Goal: Task Accomplishment & Management: Manage account settings

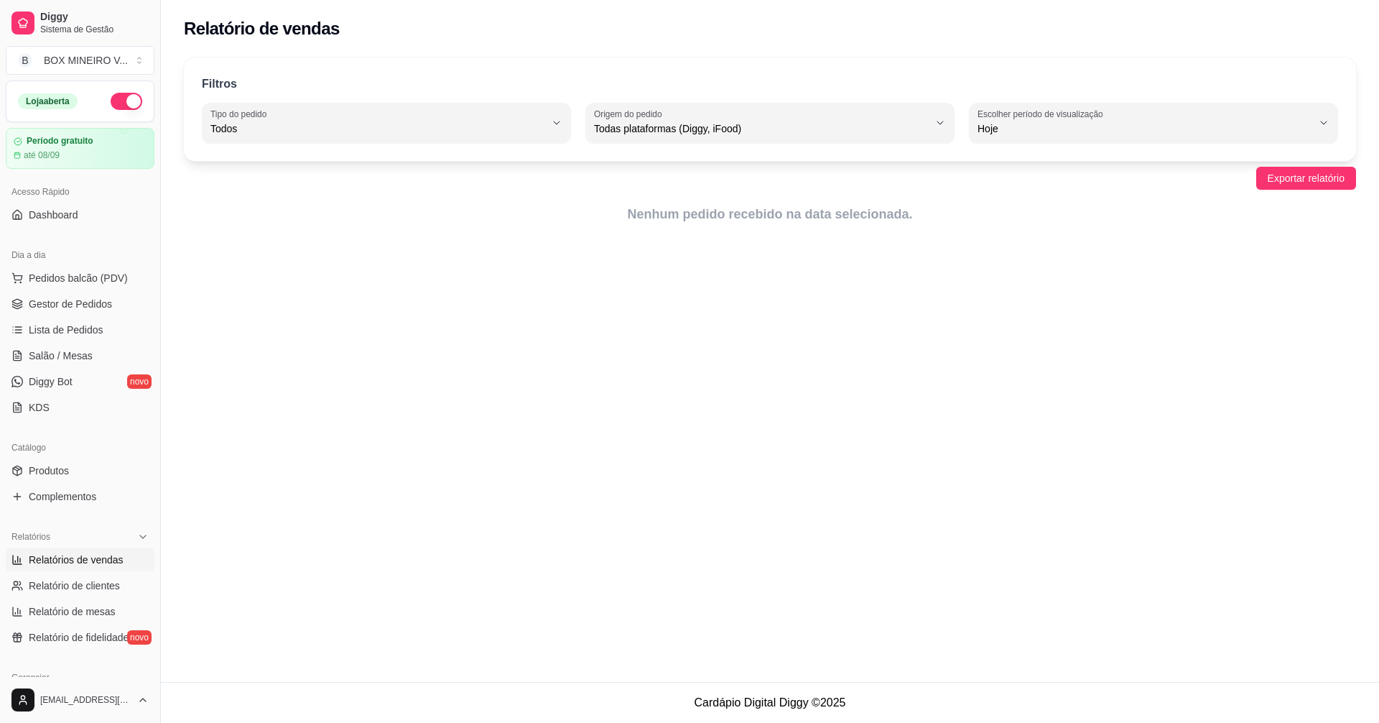
select select "ALL"
select select "0"
click at [65, 282] on span "Pedidos balcão (PDV)" at bounding box center [78, 278] width 99 height 14
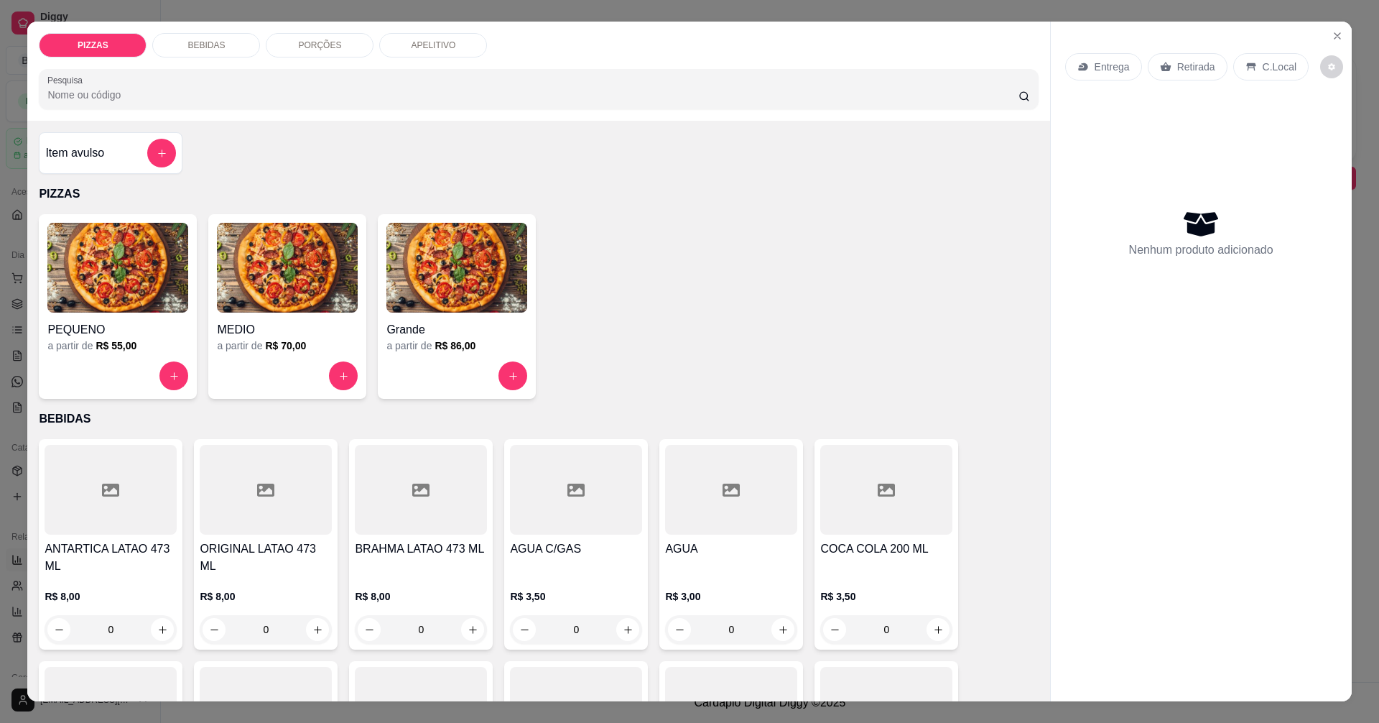
click at [76, 345] on div "a partir de R$ 55,00" at bounding box center [117, 345] width 141 height 14
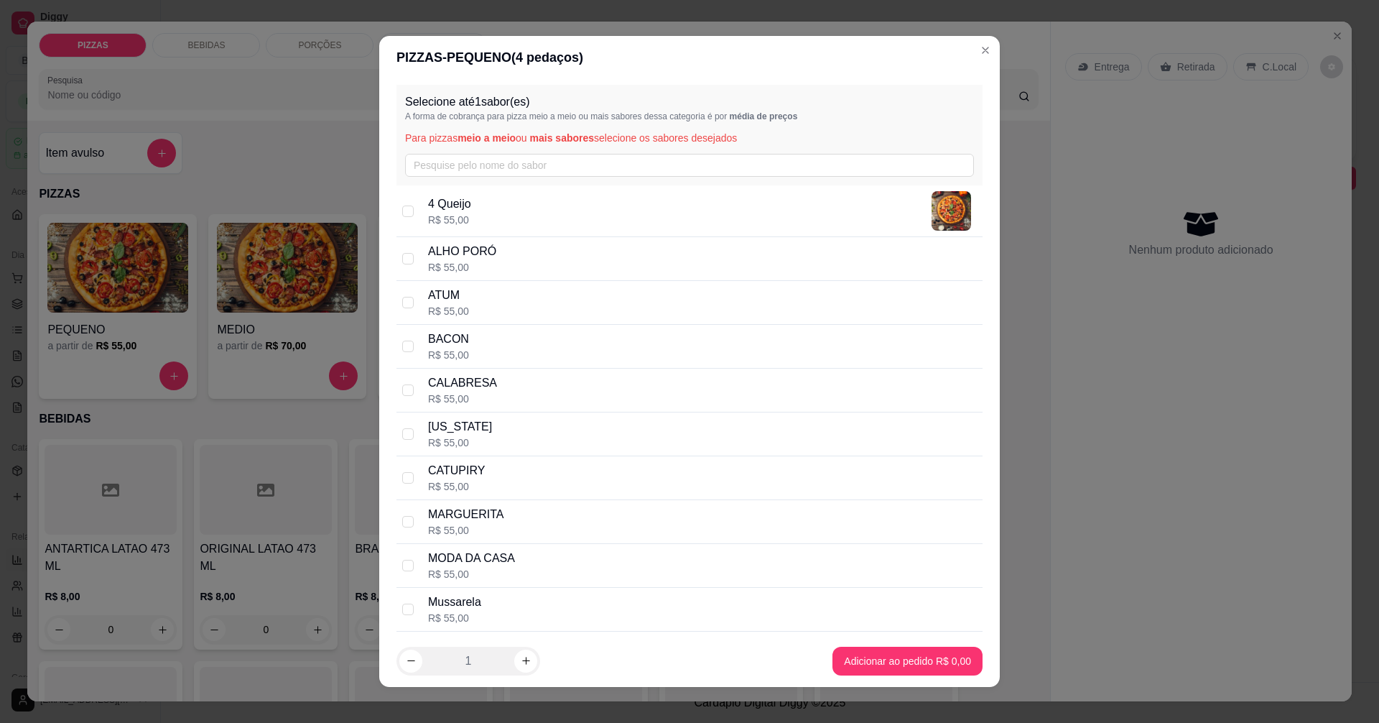
click at [431, 211] on p "4 Queijo" at bounding box center [449, 203] width 43 height 17
checkbox input "true"
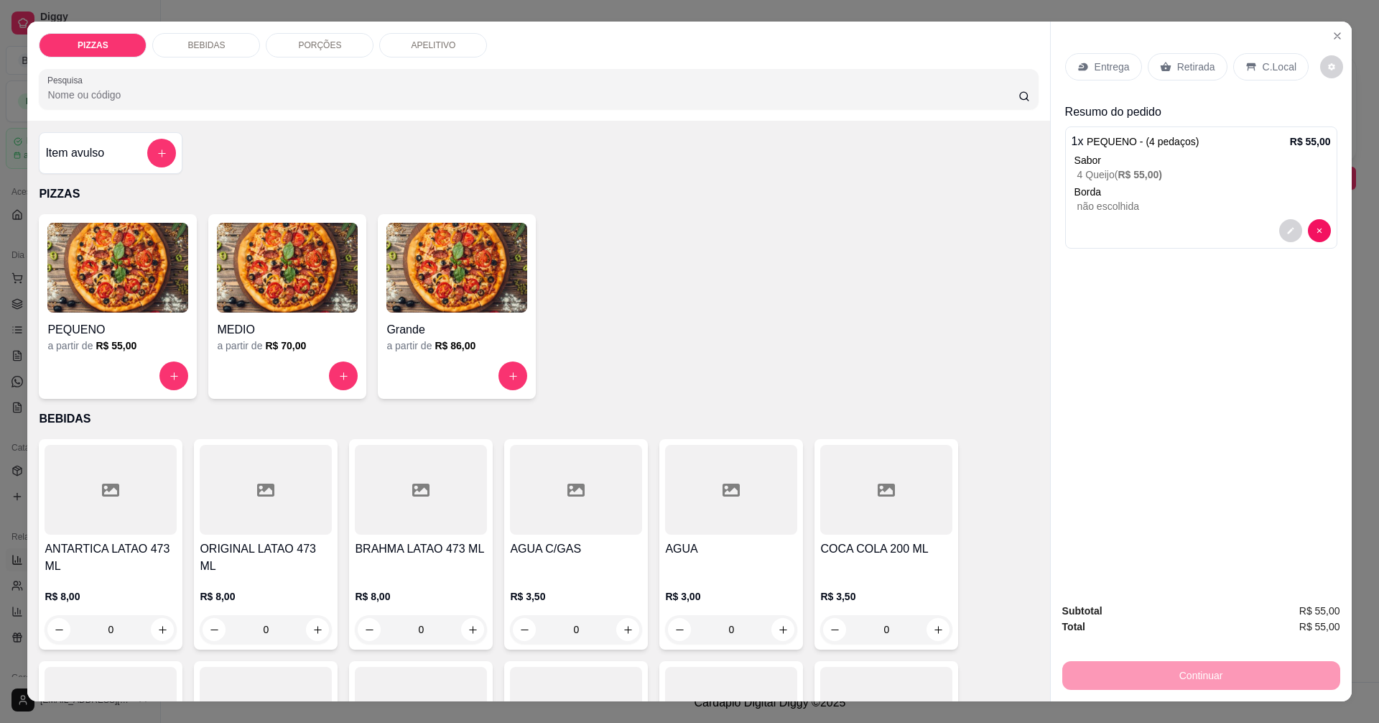
click at [1095, 73] on p "Entrega" at bounding box center [1112, 67] width 35 height 14
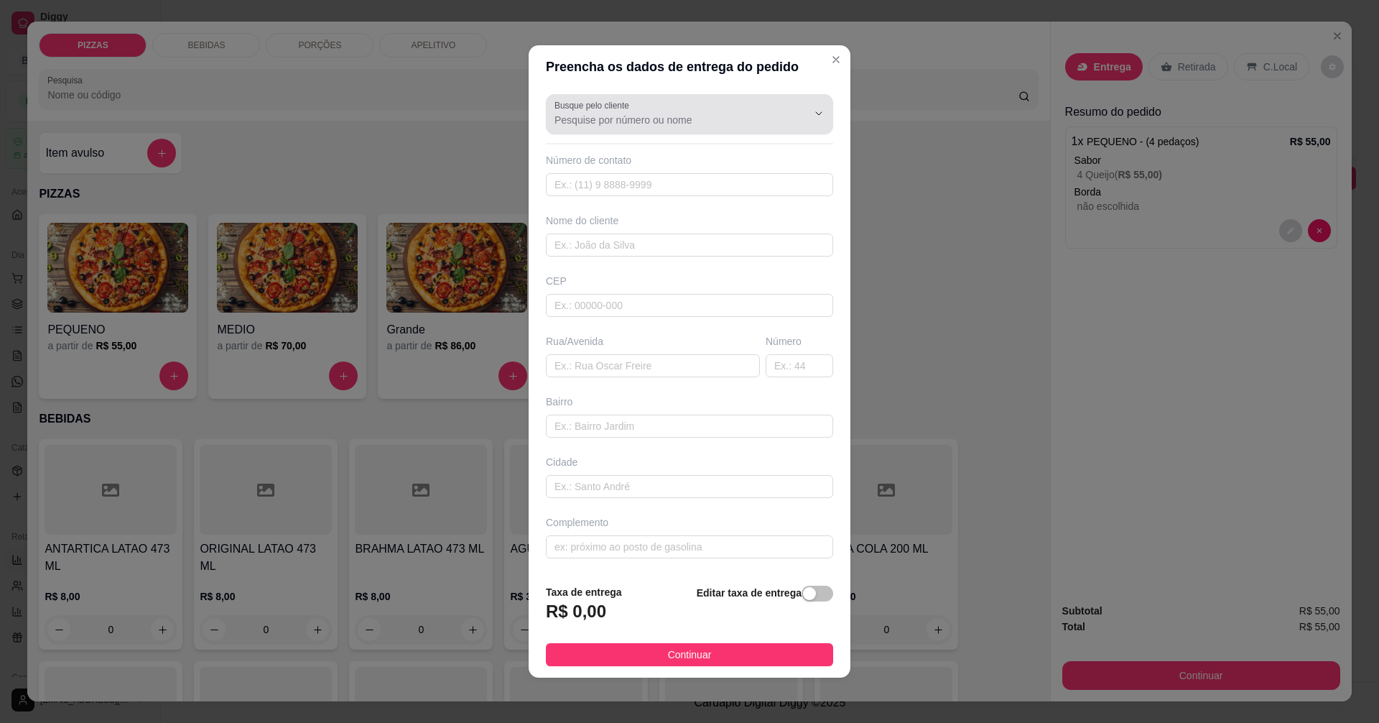
click at [697, 121] on input "Busque pelo cliente" at bounding box center [669, 120] width 230 height 14
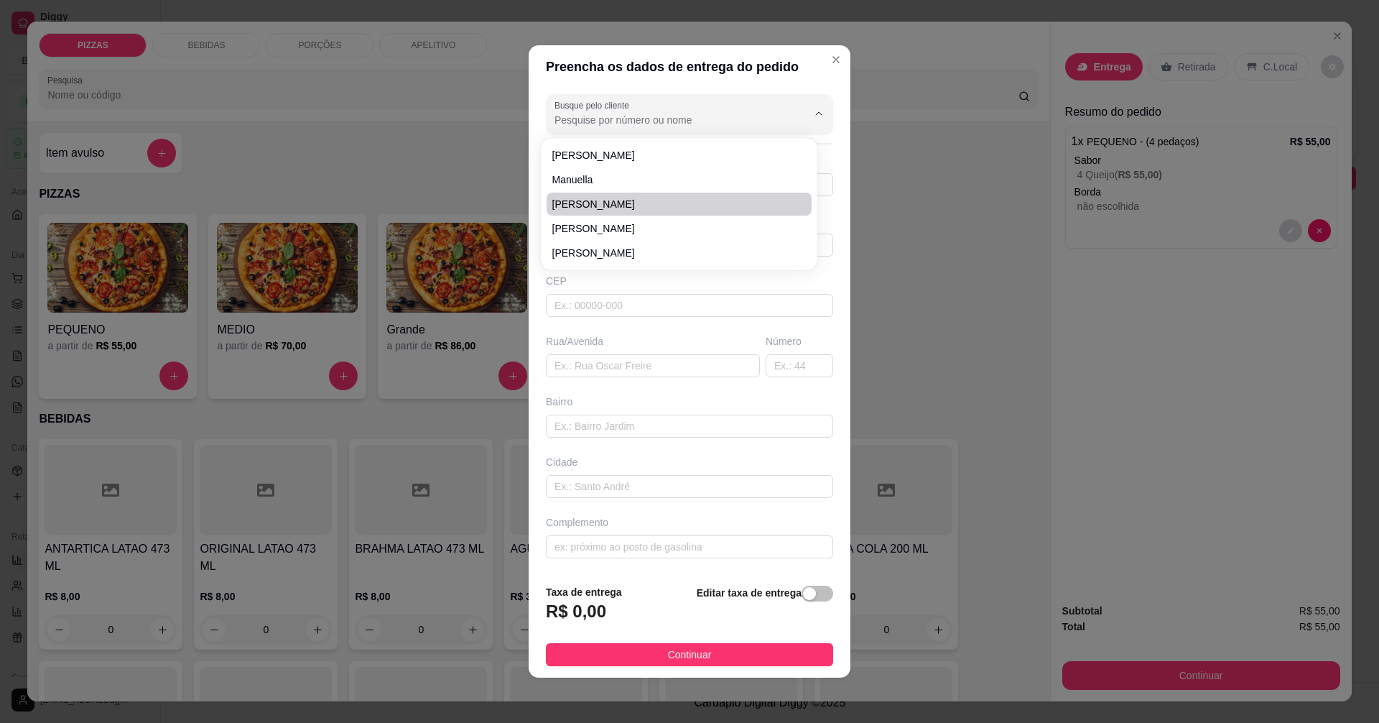
click at [671, 196] on li "[PERSON_NAME]" at bounding box center [679, 203] width 265 height 23
type input "[PERSON_NAME]"
type input "33999371447"
type input "[PERSON_NAME]"
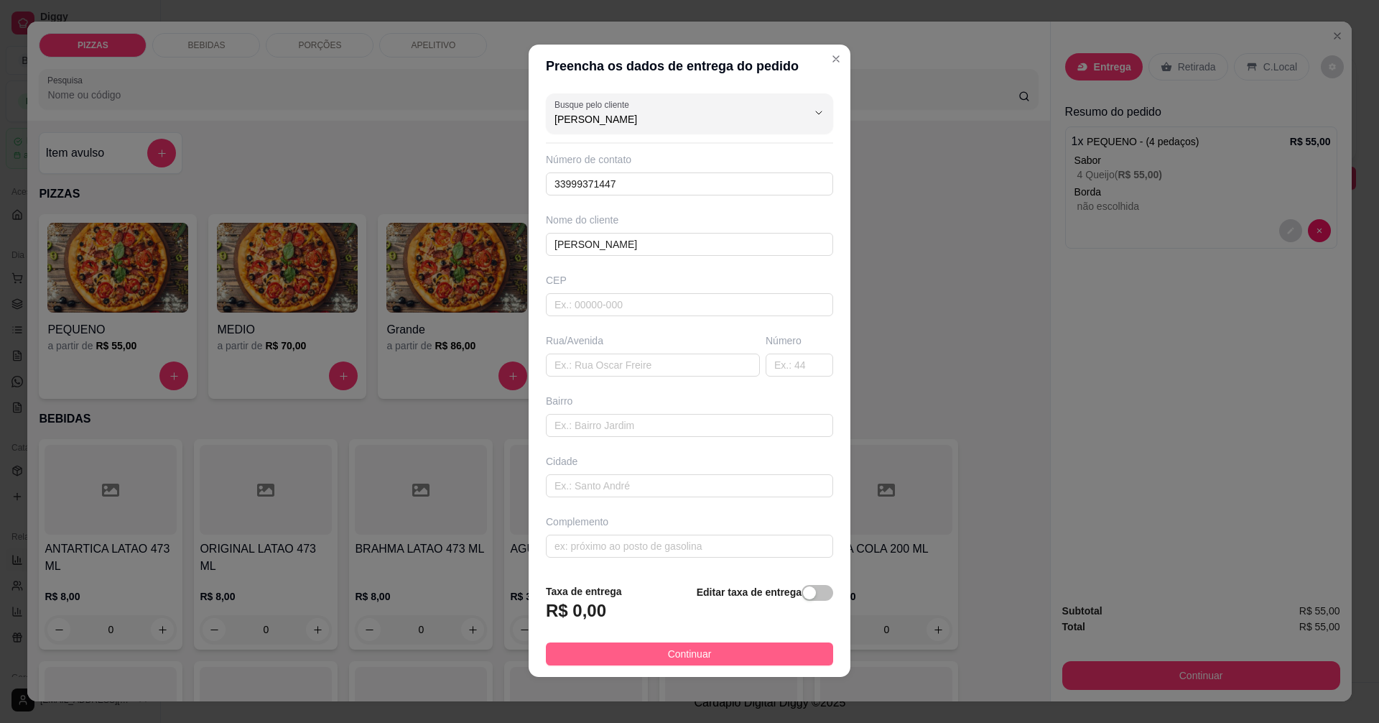
click at [669, 655] on span "Continuar" at bounding box center [690, 654] width 44 height 16
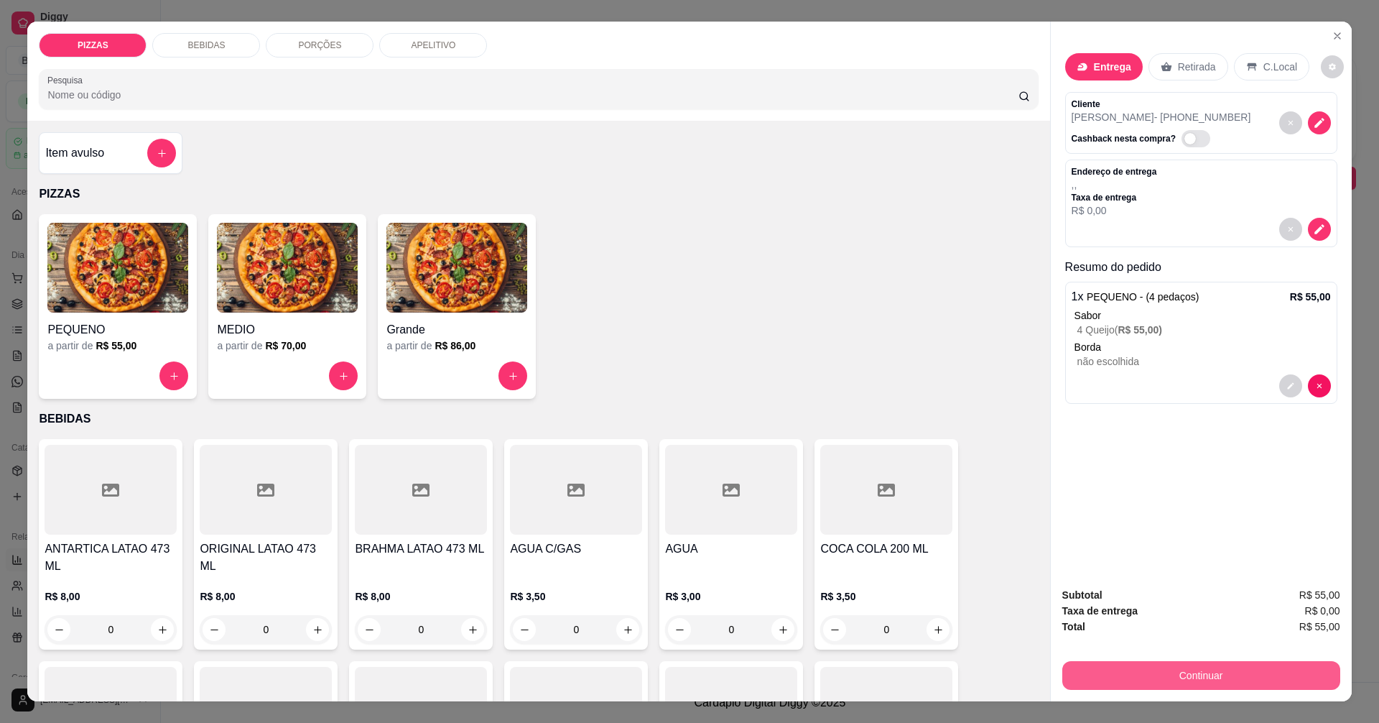
click at [1207, 676] on button "Continuar" at bounding box center [1201, 675] width 278 height 29
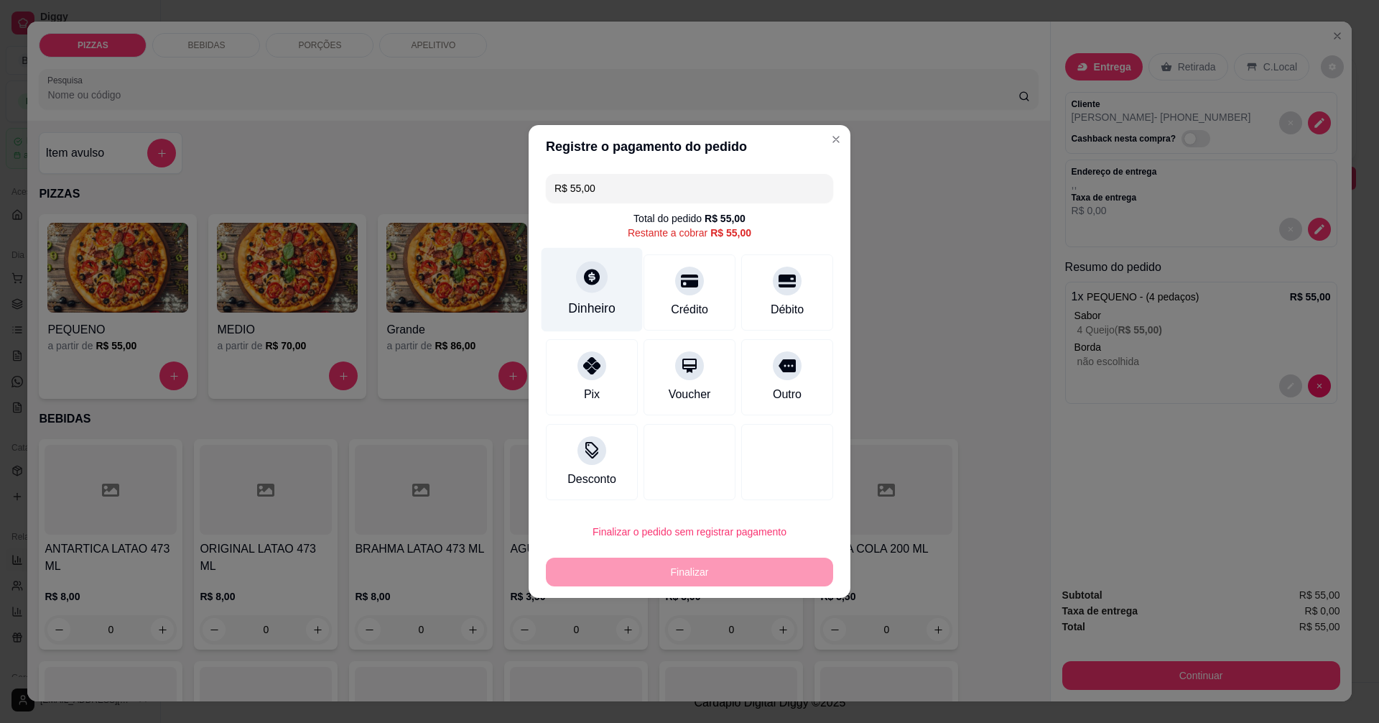
click at [593, 288] on div at bounding box center [592, 277] width 32 height 32
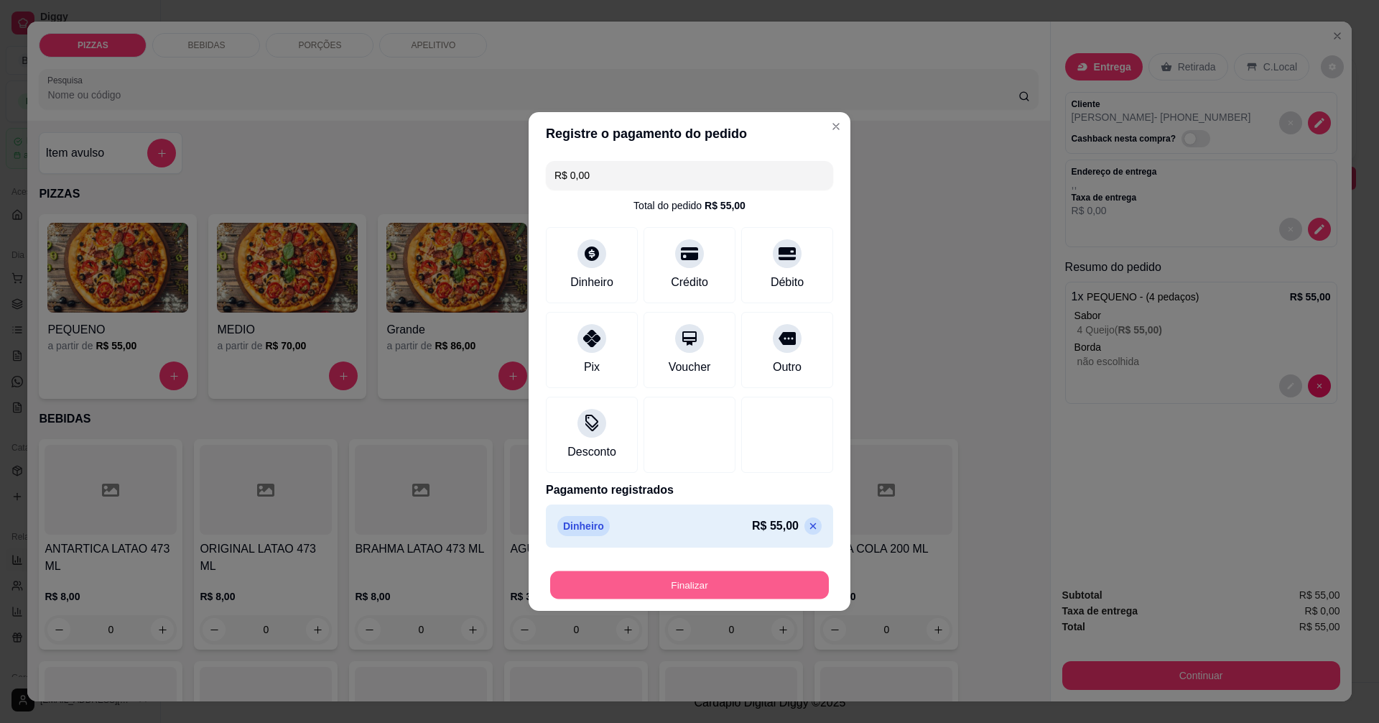
click at [771, 584] on button "Finalizar" at bounding box center [689, 585] width 279 height 28
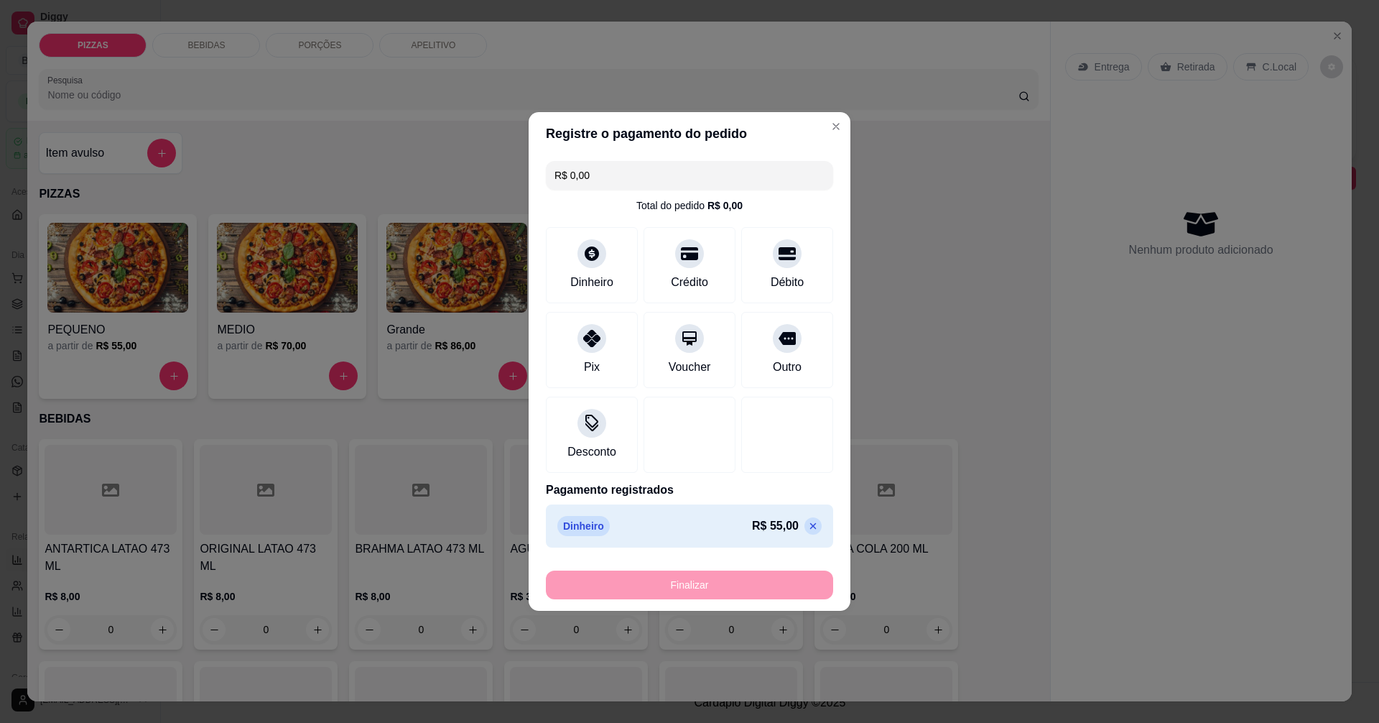
type input "-R$ 55,00"
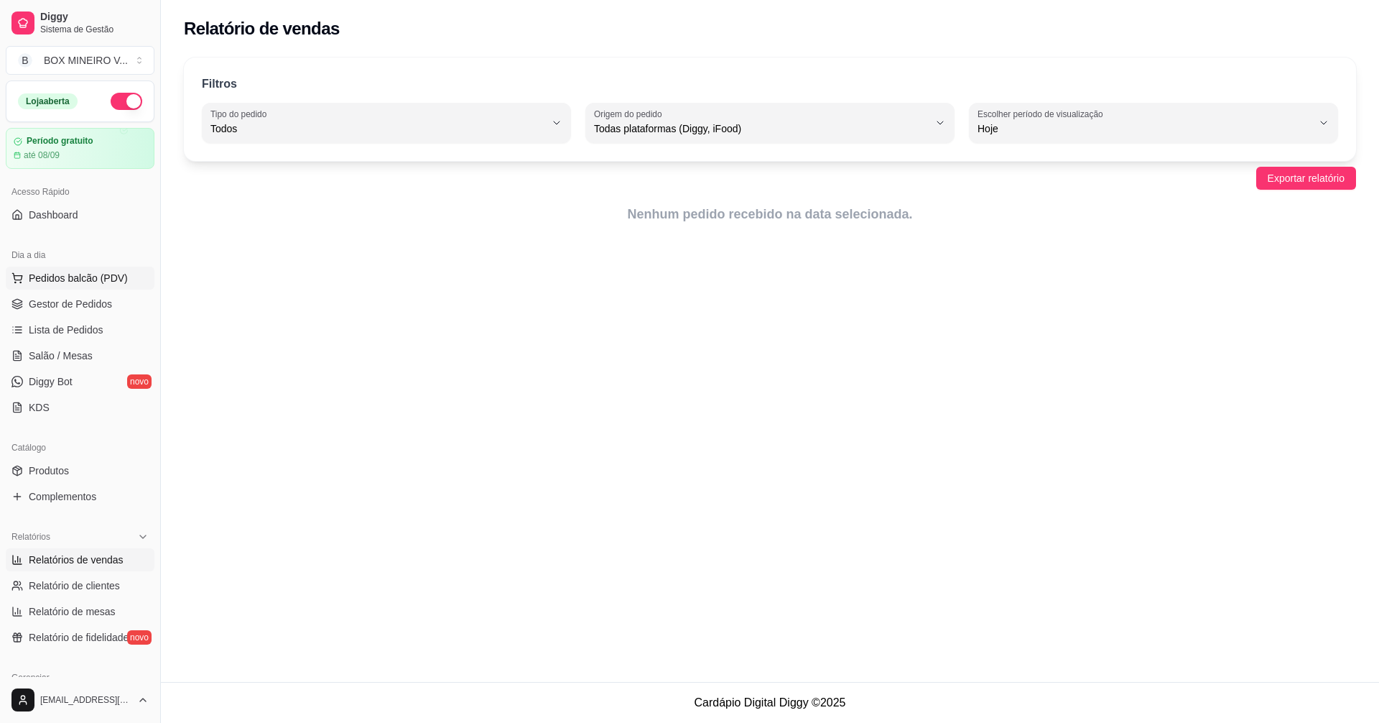
click at [78, 274] on span "Pedidos balcão (PDV)" at bounding box center [78, 278] width 99 height 14
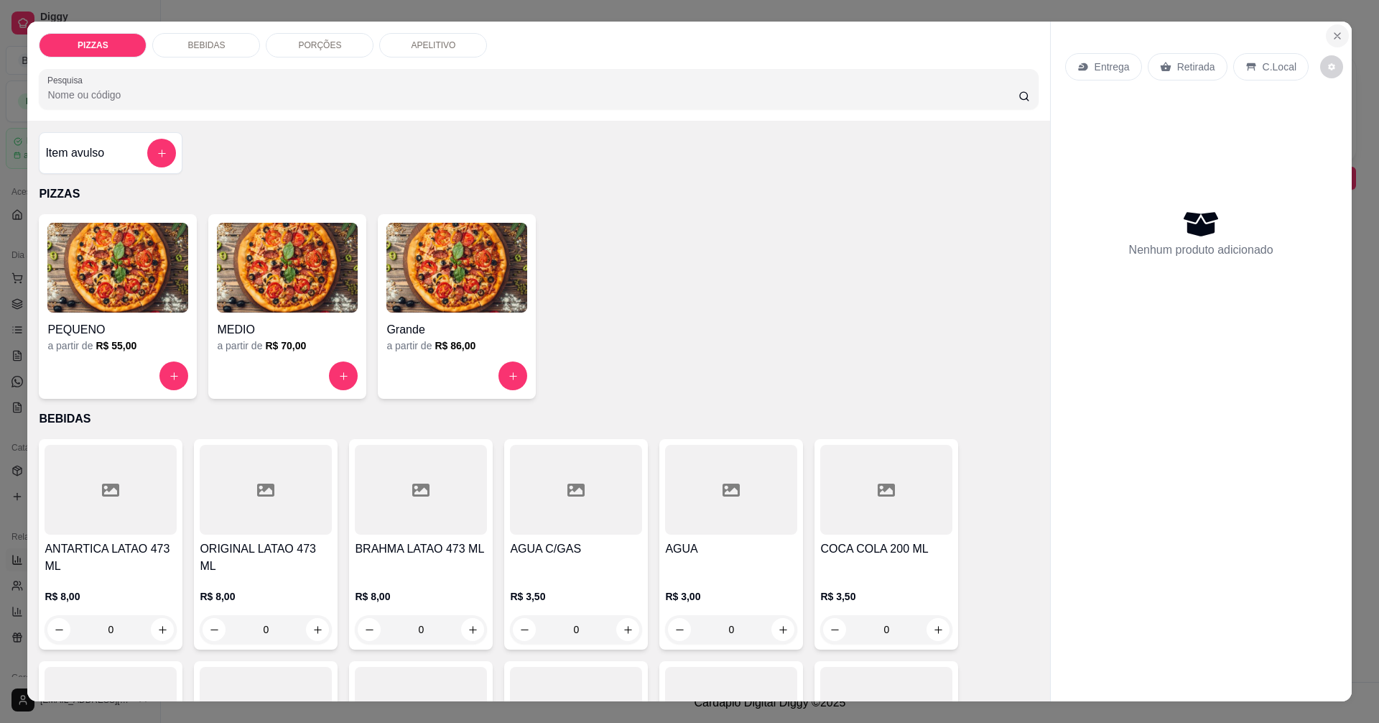
click at [1332, 36] on icon "Close" at bounding box center [1337, 35] width 11 height 11
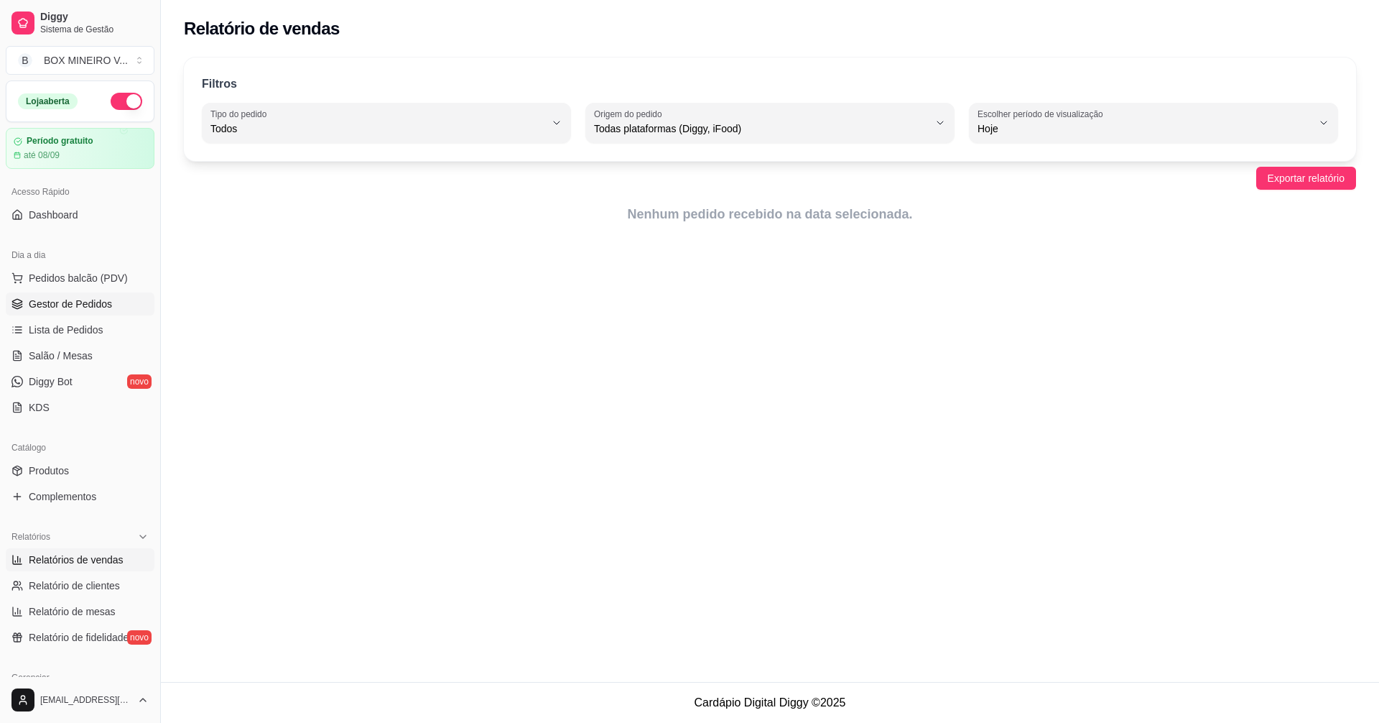
click at [99, 303] on span "Gestor de Pedidos" at bounding box center [70, 304] width 83 height 14
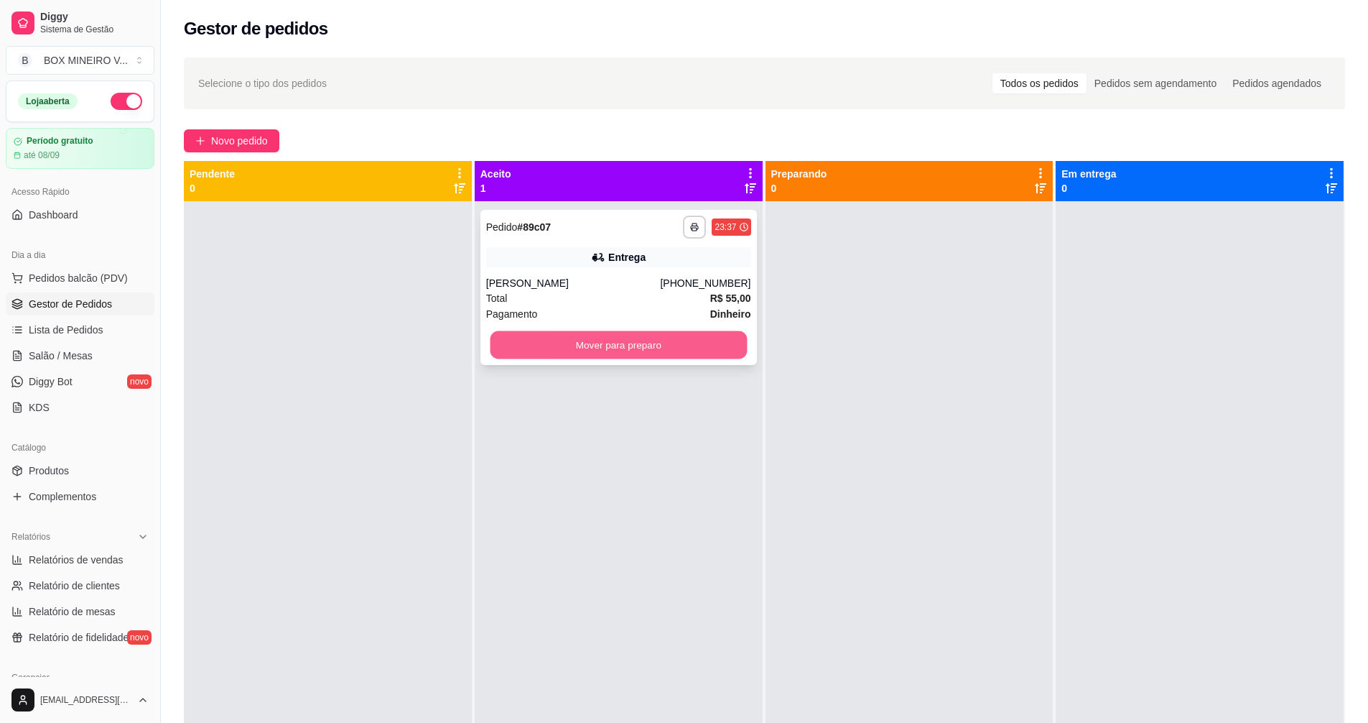
click at [573, 343] on button "Mover para preparo" at bounding box center [618, 345] width 257 height 28
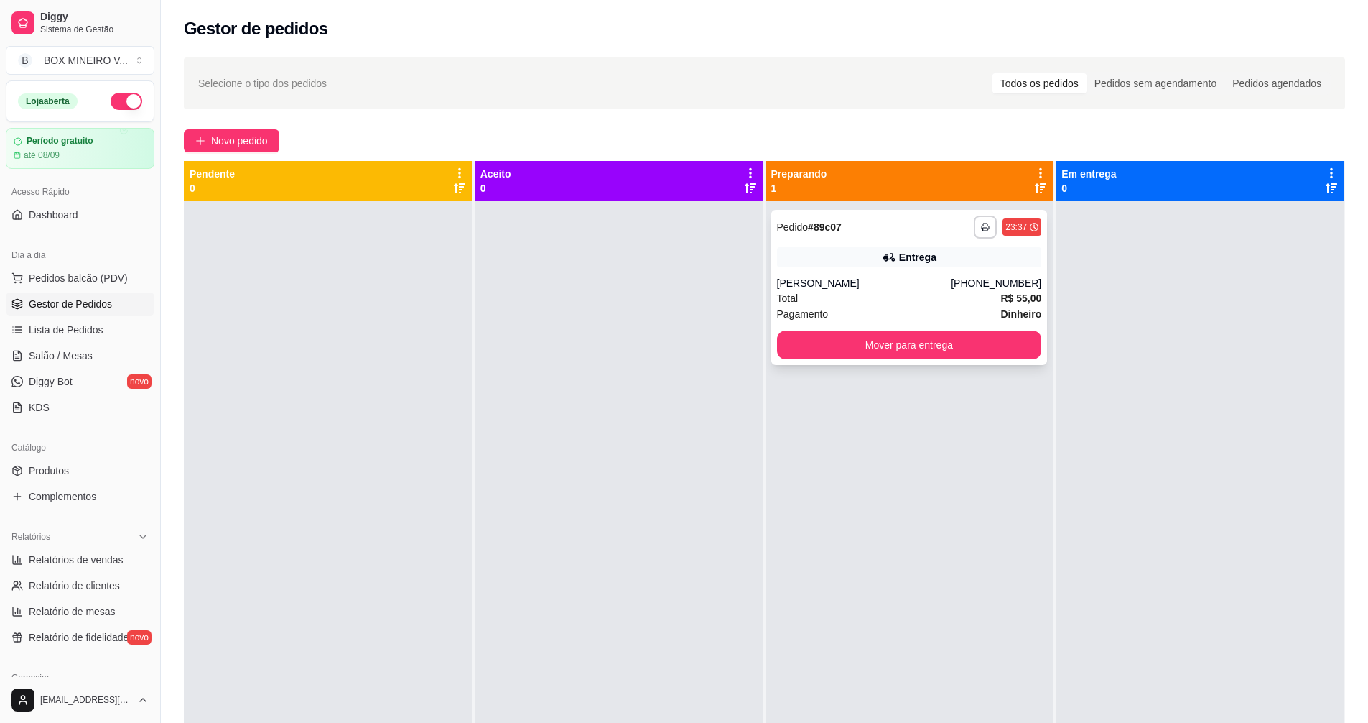
click at [831, 227] on strong "# 89c07" at bounding box center [825, 226] width 34 height 11
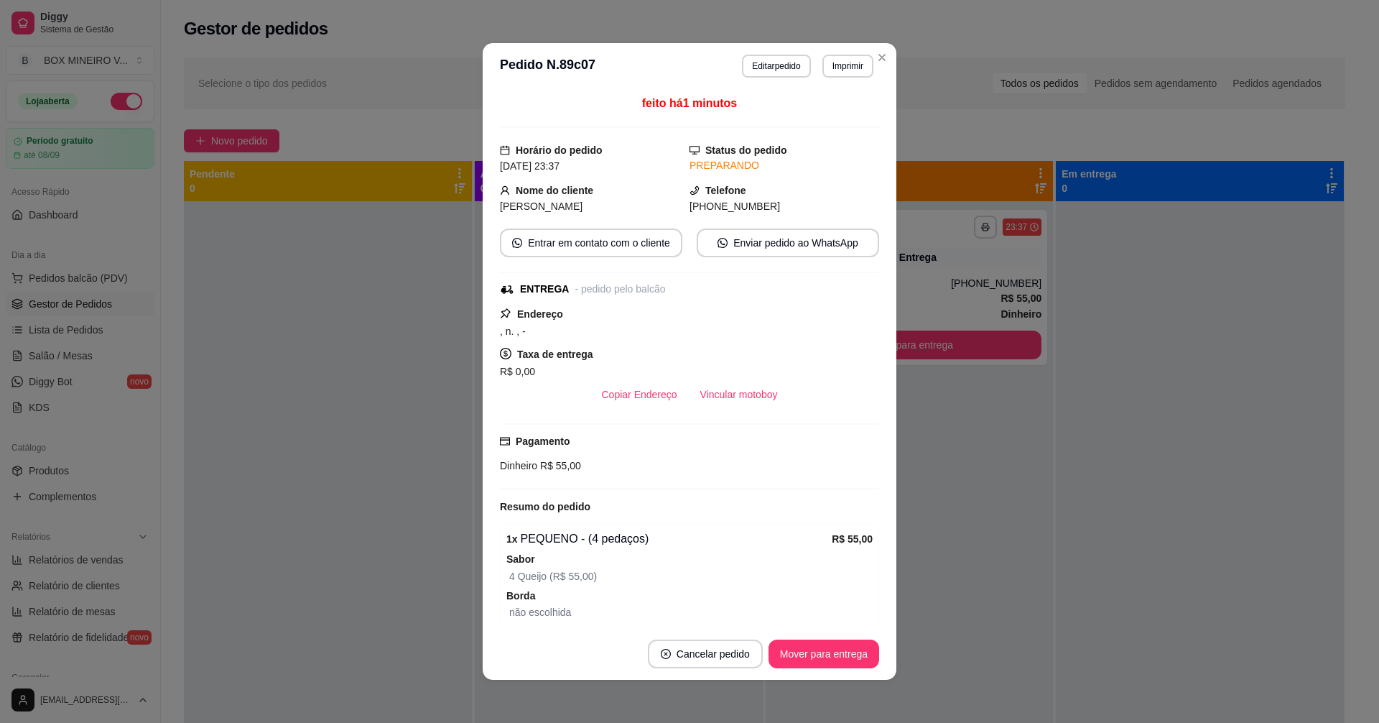
click at [572, 69] on h3 "Pedido N. 89c07" at bounding box center [548, 66] width 96 height 23
click at [771, 63] on button "Editar pedido" at bounding box center [776, 66] width 67 height 22
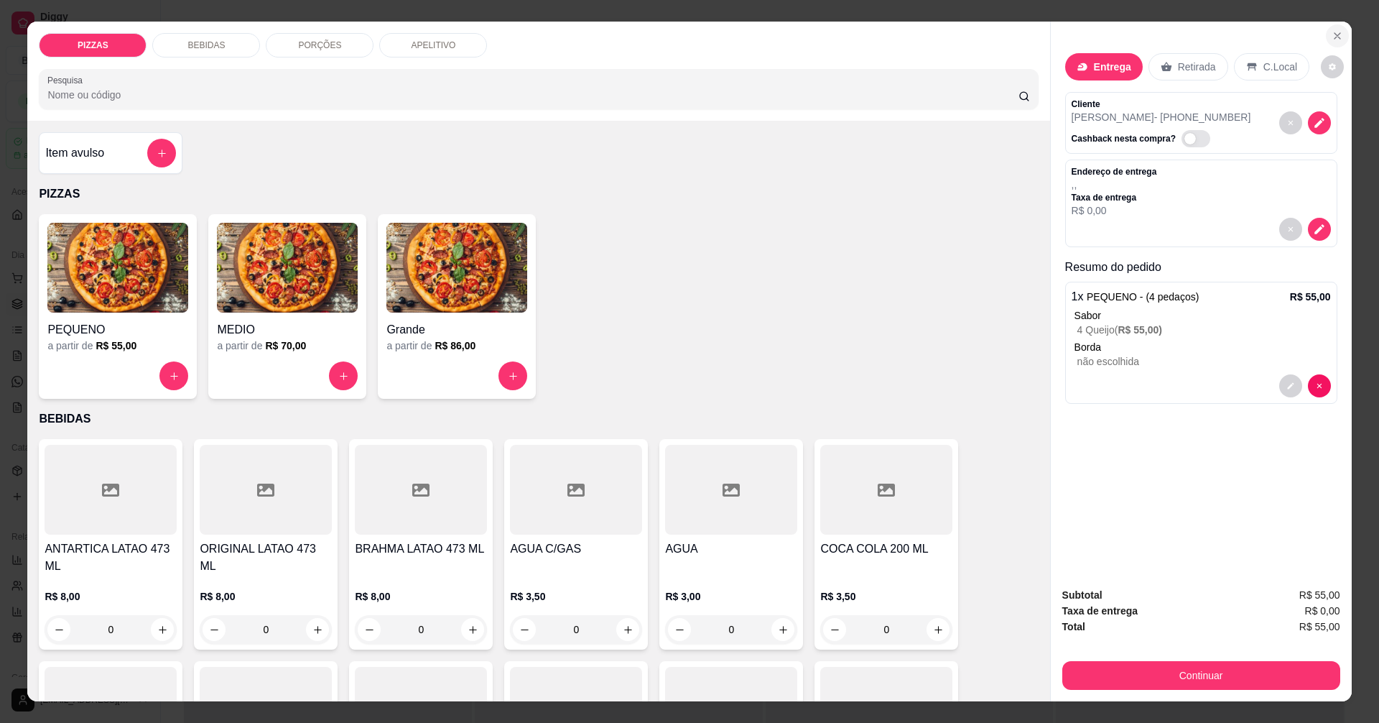
click at [1337, 34] on icon "Close" at bounding box center [1337, 35] width 11 height 11
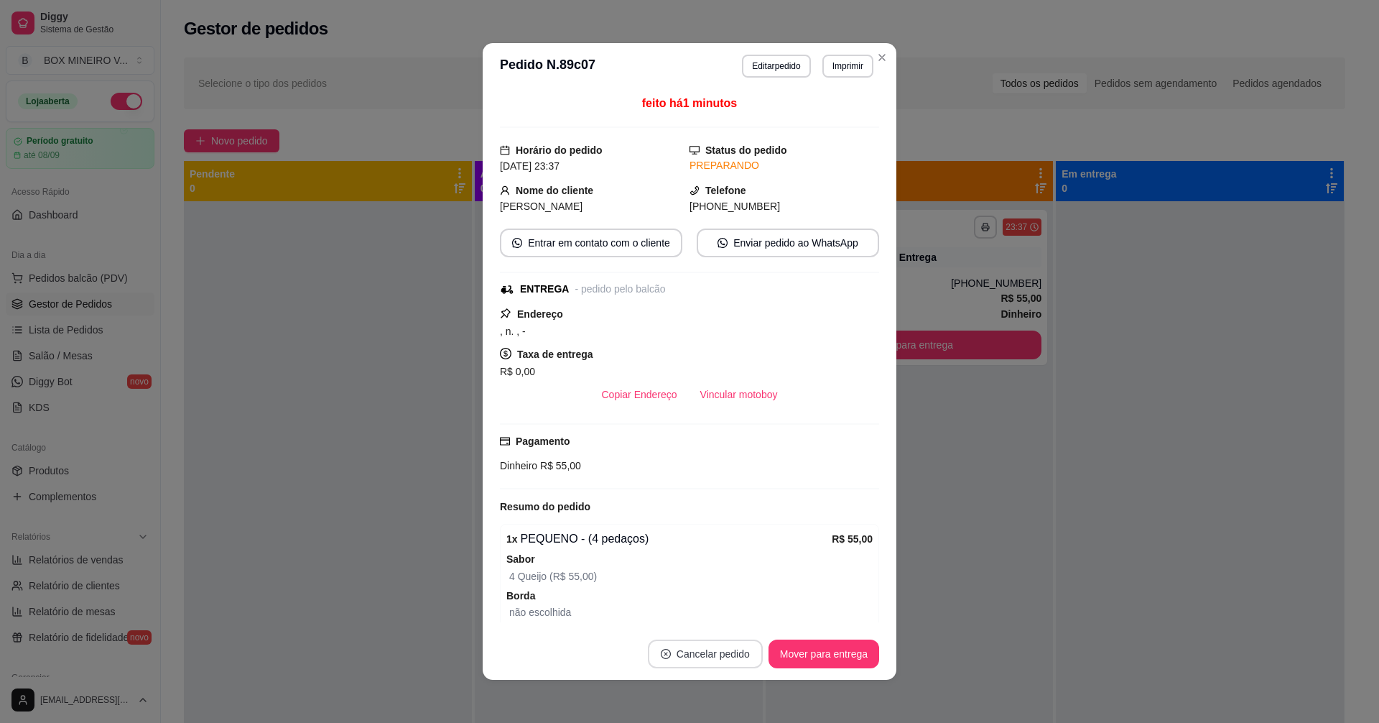
click at [725, 658] on button "Cancelar pedido" at bounding box center [705, 653] width 115 height 29
click at [740, 608] on button "Sim" at bounding box center [740, 618] width 56 height 28
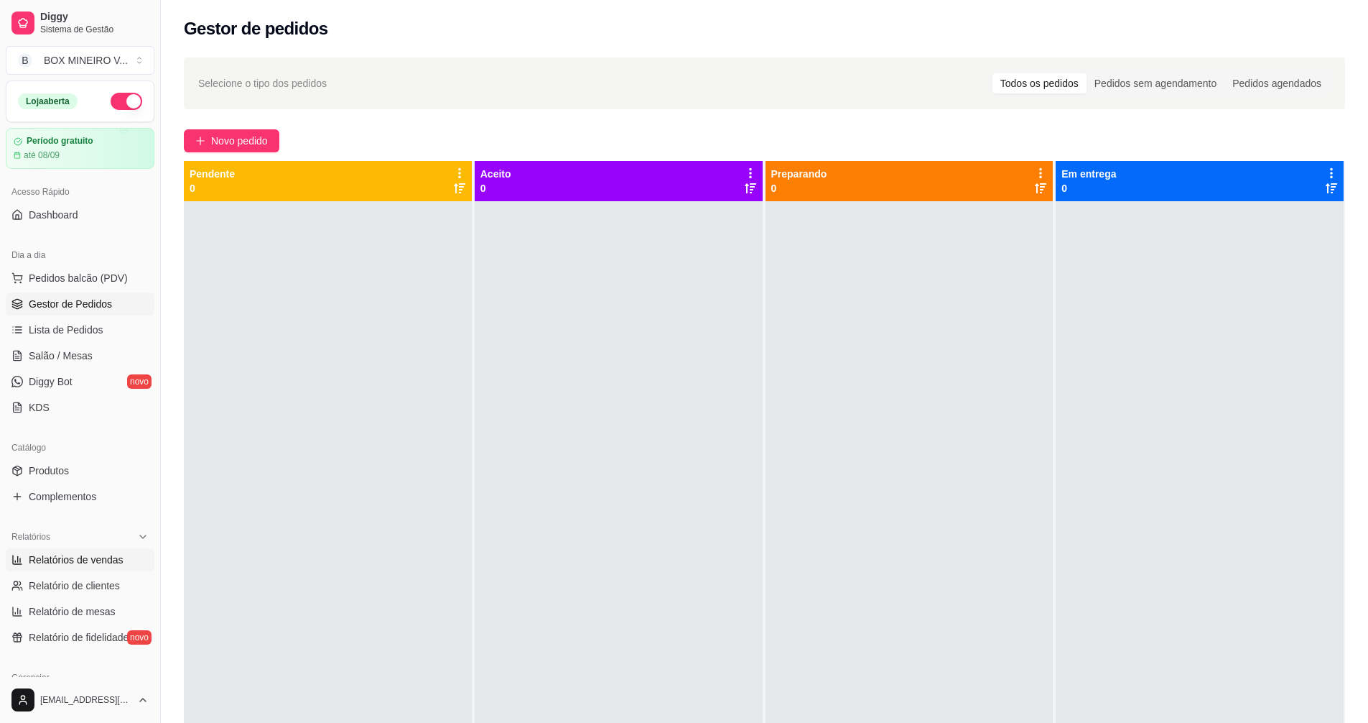
click at [76, 562] on span "Relatórios de vendas" at bounding box center [76, 559] width 95 height 14
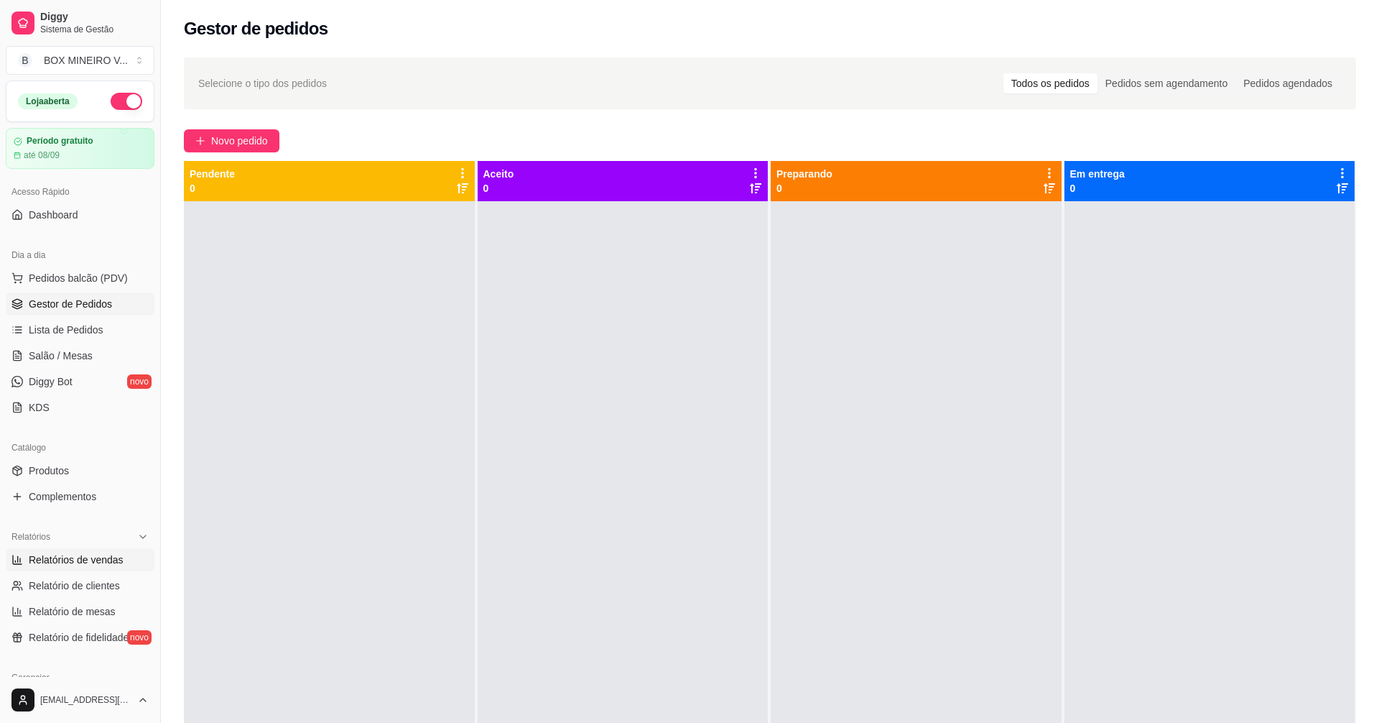
select select "ALL"
select select "0"
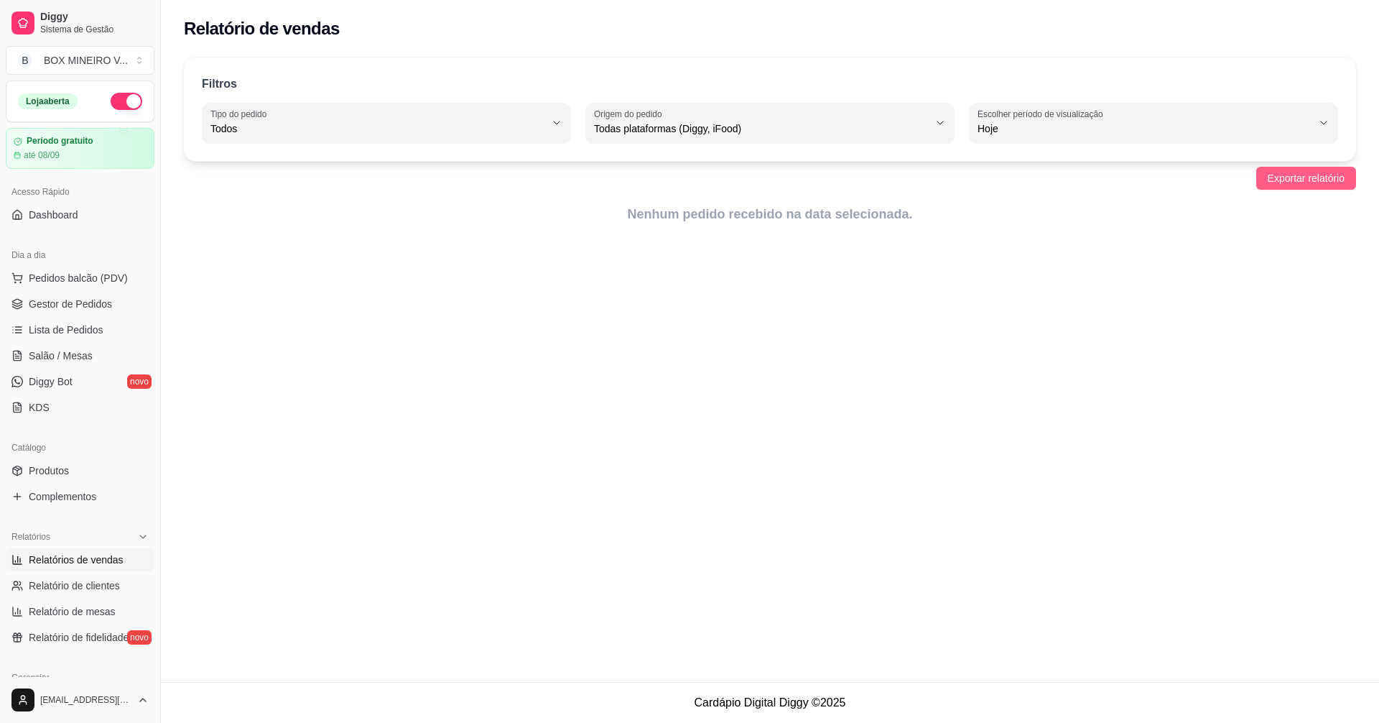
click at [1291, 178] on span "Exportar relatório" at bounding box center [1306, 178] width 77 height 16
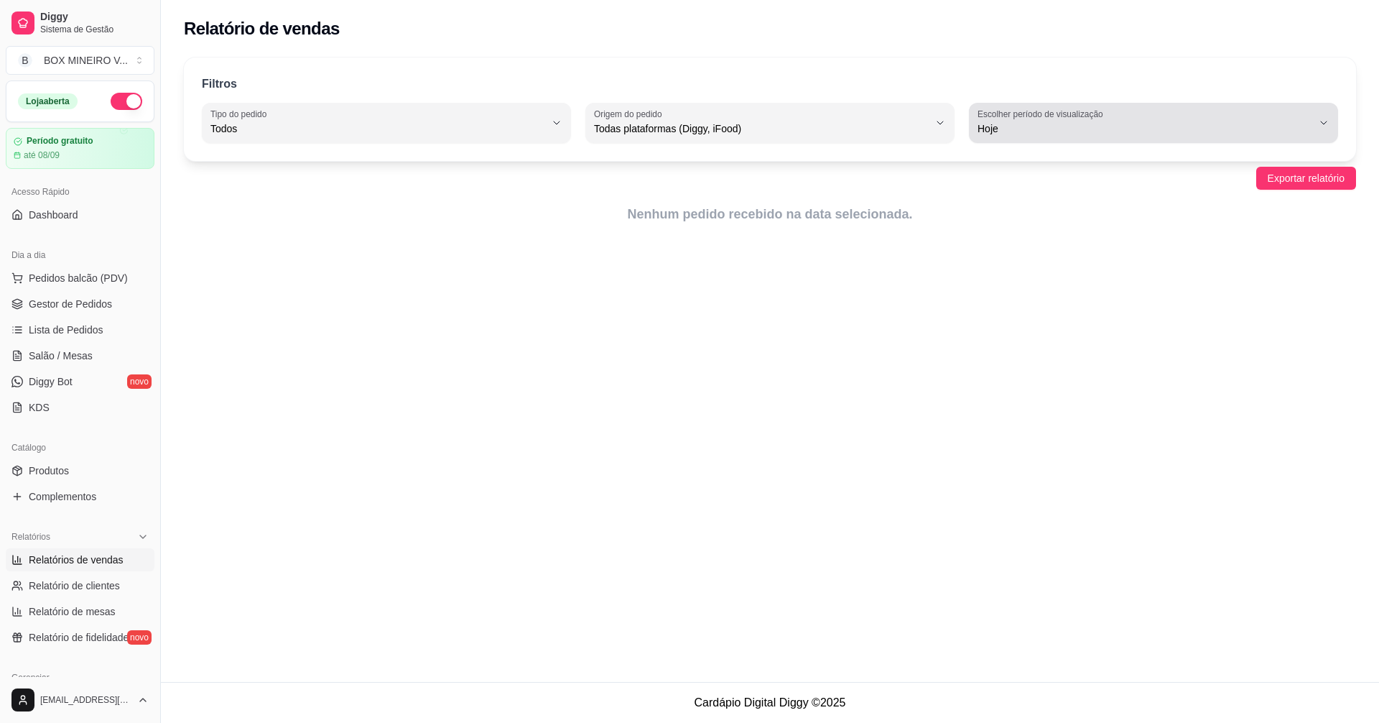
click at [1057, 128] on span "Hoje" at bounding box center [1145, 128] width 335 height 14
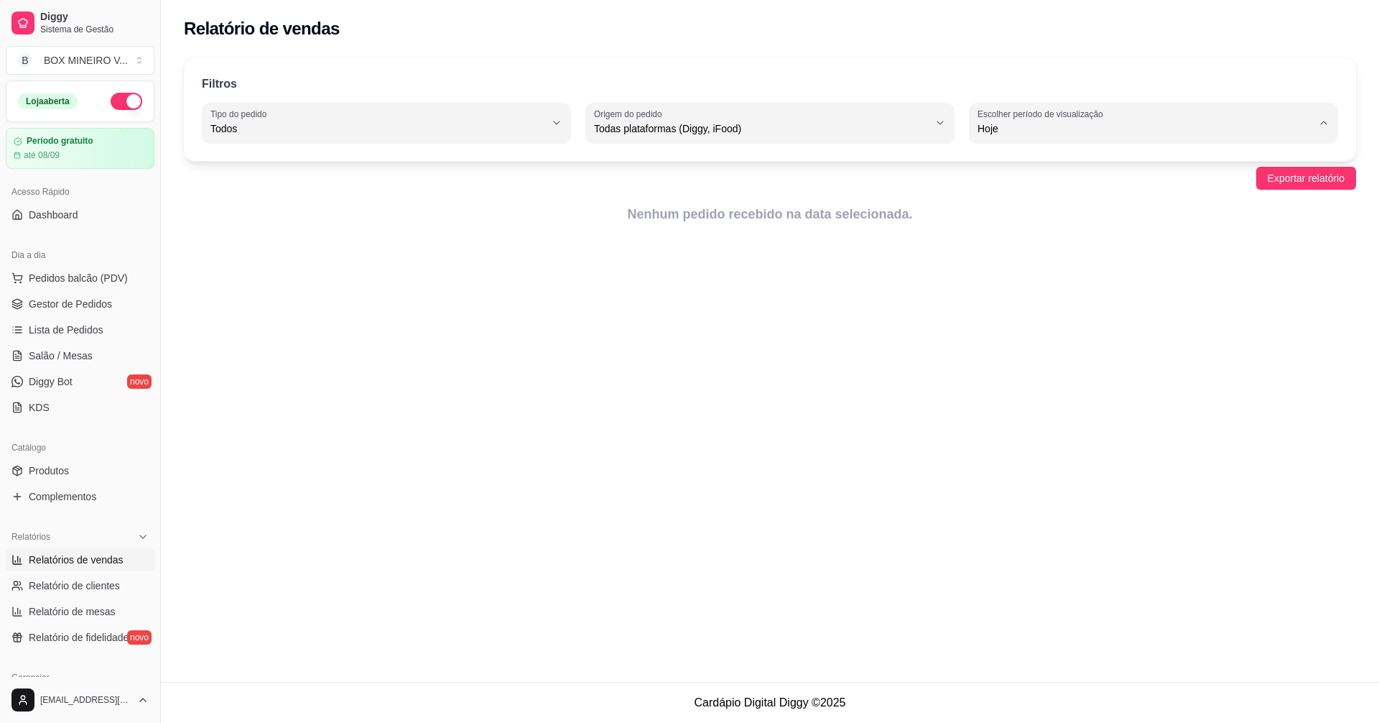
click at [1064, 195] on li "Ontem" at bounding box center [1153, 186] width 343 height 22
type input "1"
select select "1"
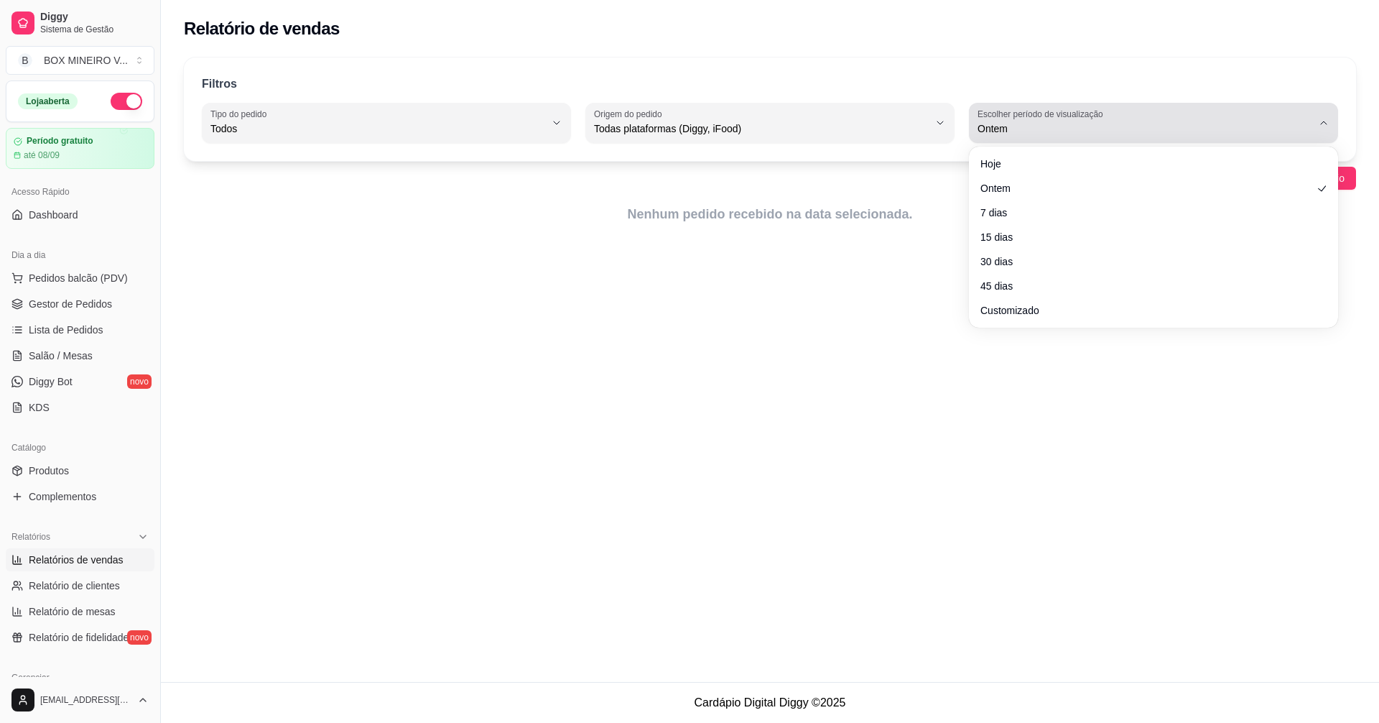
click at [1045, 127] on span "Ontem" at bounding box center [1145, 128] width 335 height 14
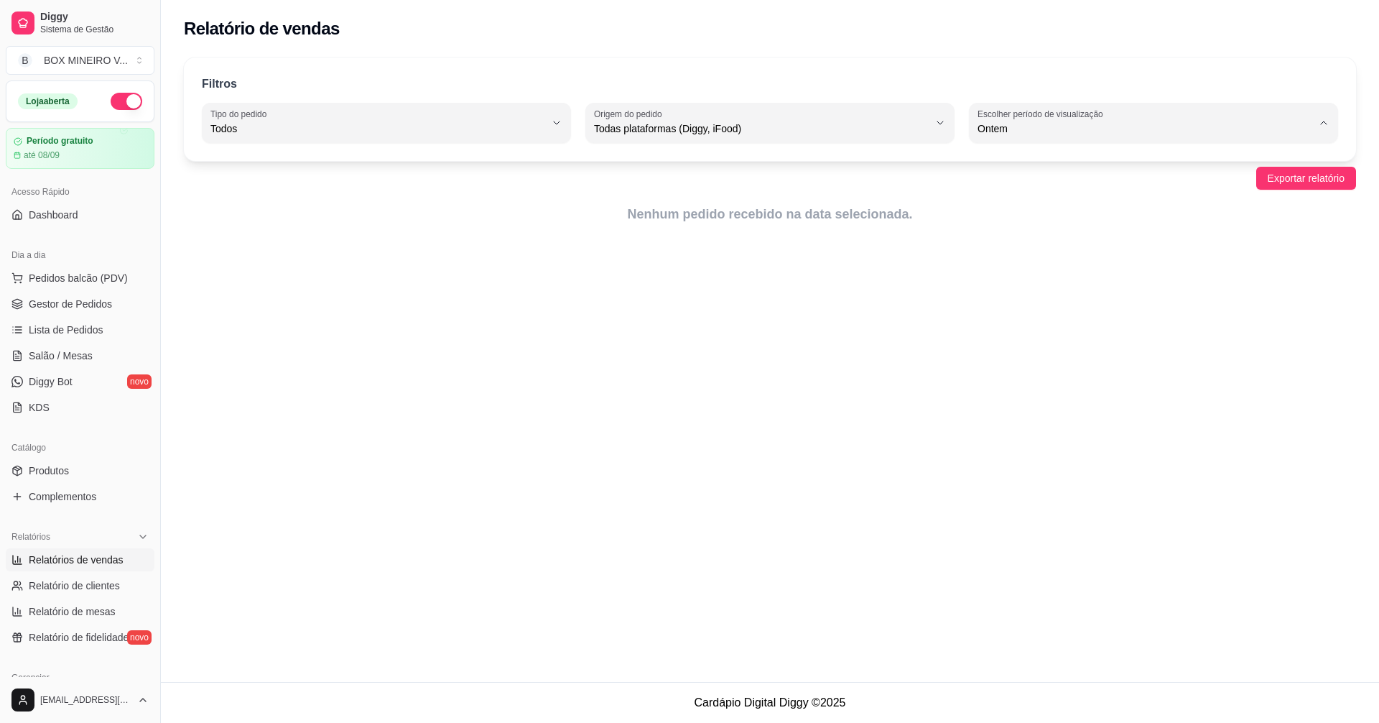
click at [1020, 210] on span "7 dias" at bounding box center [1147, 210] width 319 height 14
type input "7"
select select "7"
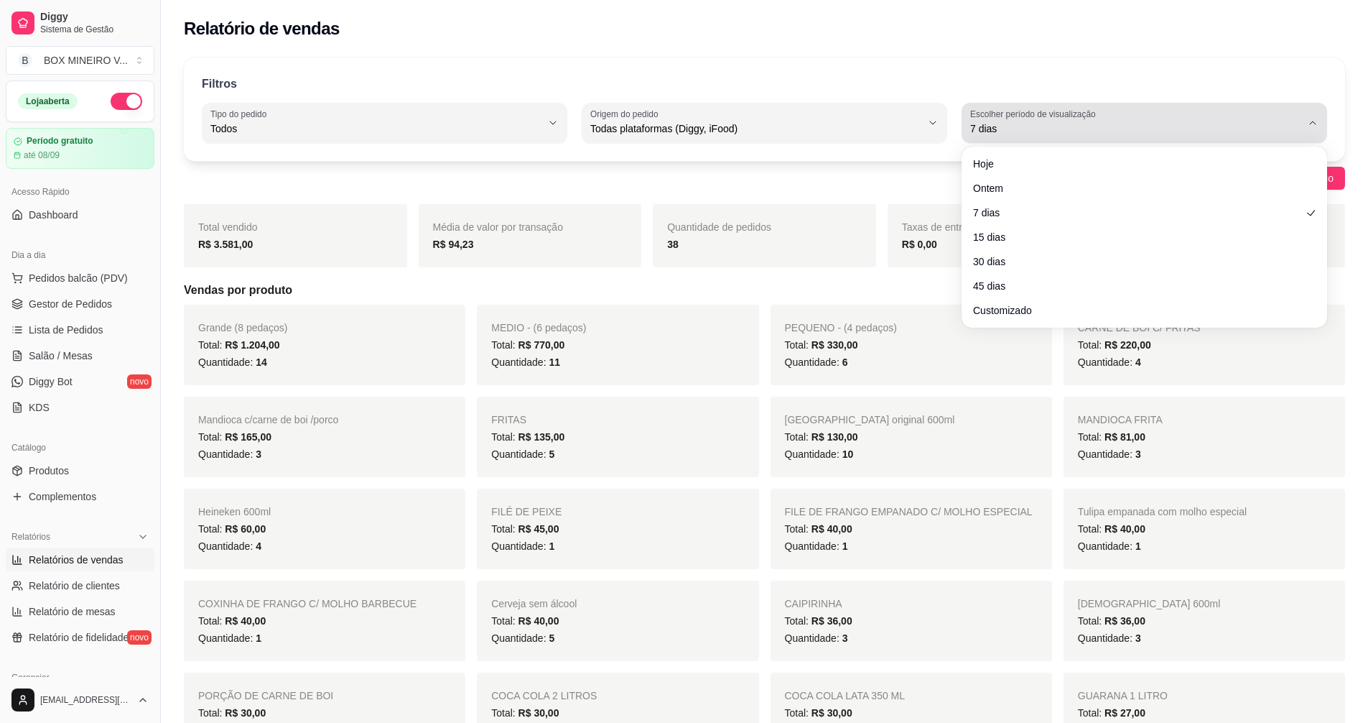
click at [1057, 121] on div "7 dias" at bounding box center [1135, 122] width 331 height 29
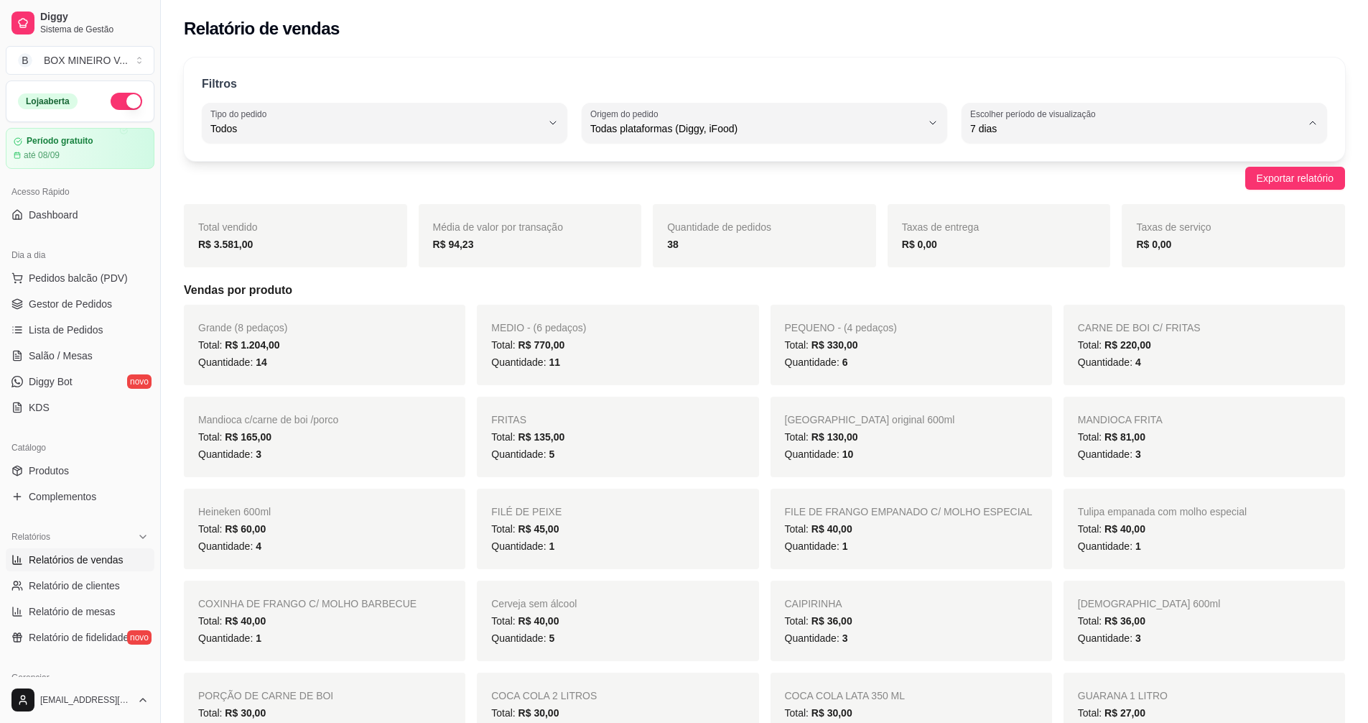
click at [1040, 161] on span "Hoje" at bounding box center [1137, 163] width 315 height 14
type input "0"
select select "0"
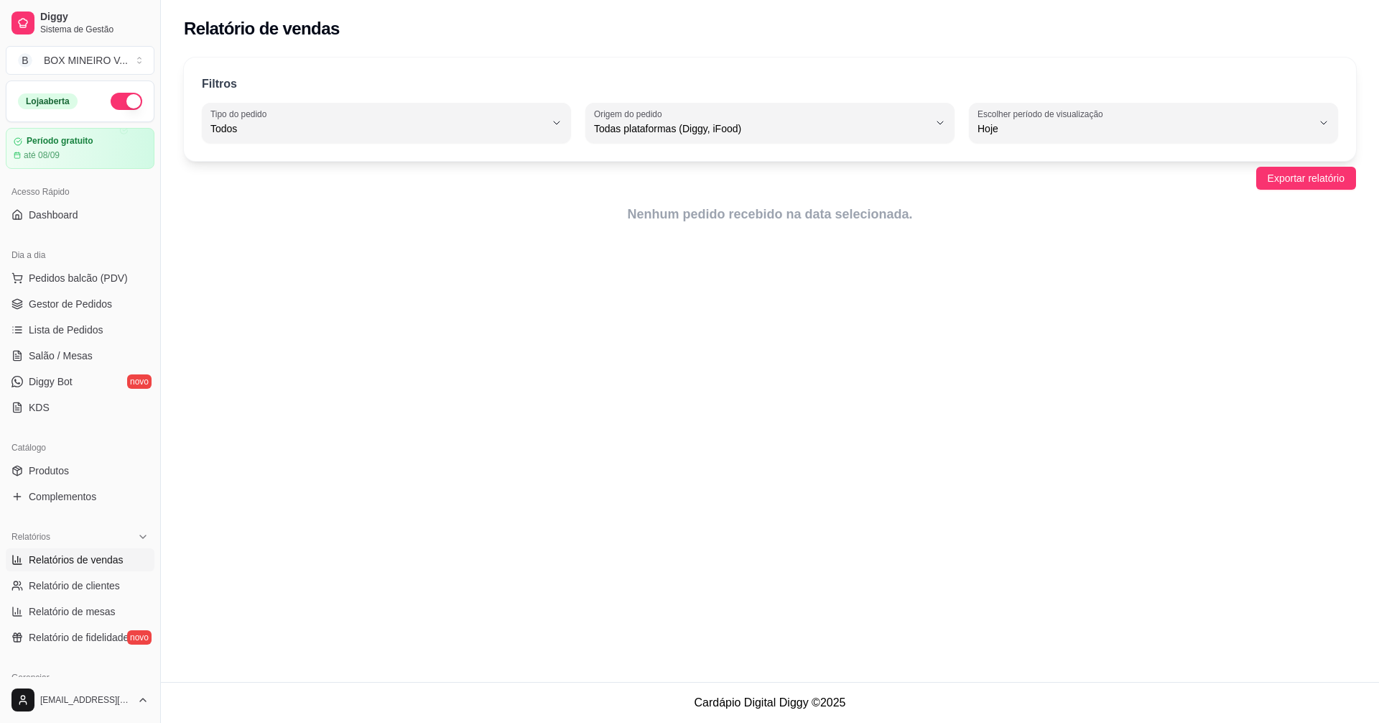
click at [641, 294] on div "Relatório de vendas Filtros ALL Tipo do pedido Todos Entrega Retirada Mesa Cons…" at bounding box center [770, 341] width 1218 height 682
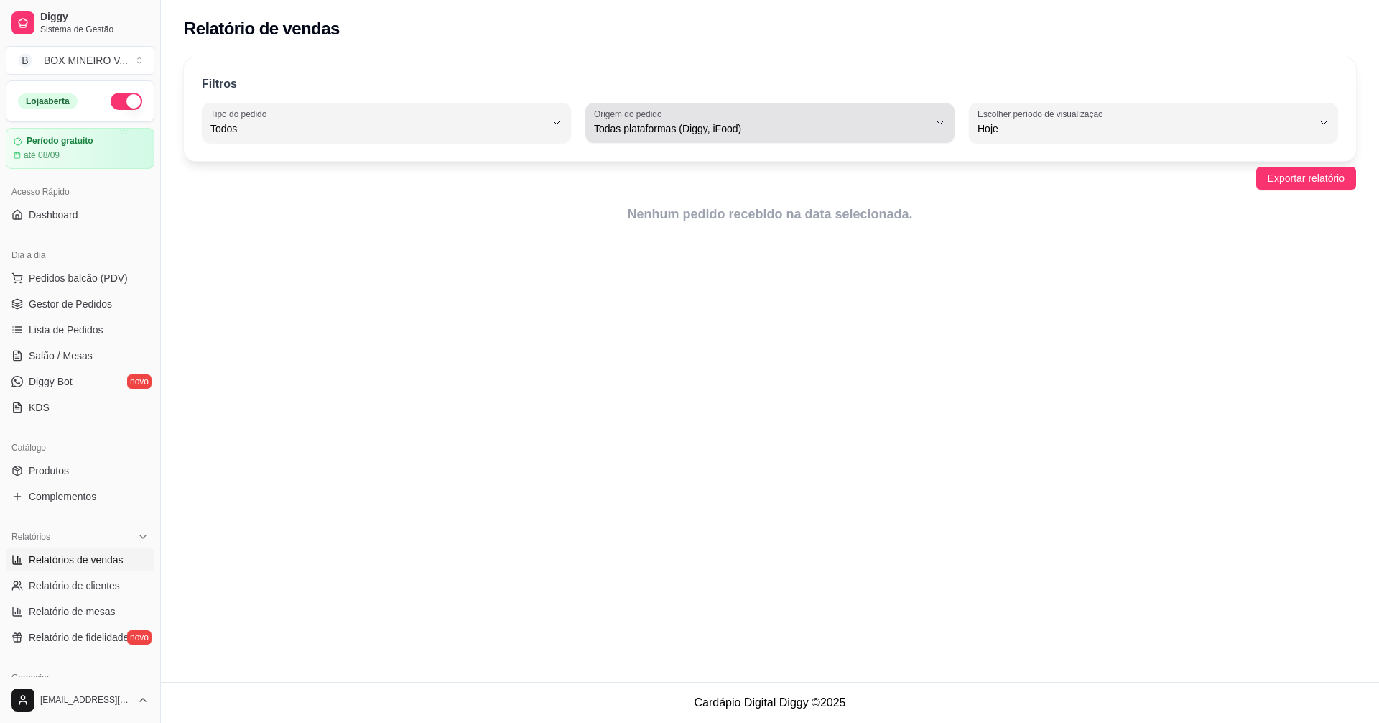
click at [697, 106] on button "Origem do pedido Todas plataformas (Diggy, iFood)" at bounding box center [769, 123] width 369 height 40
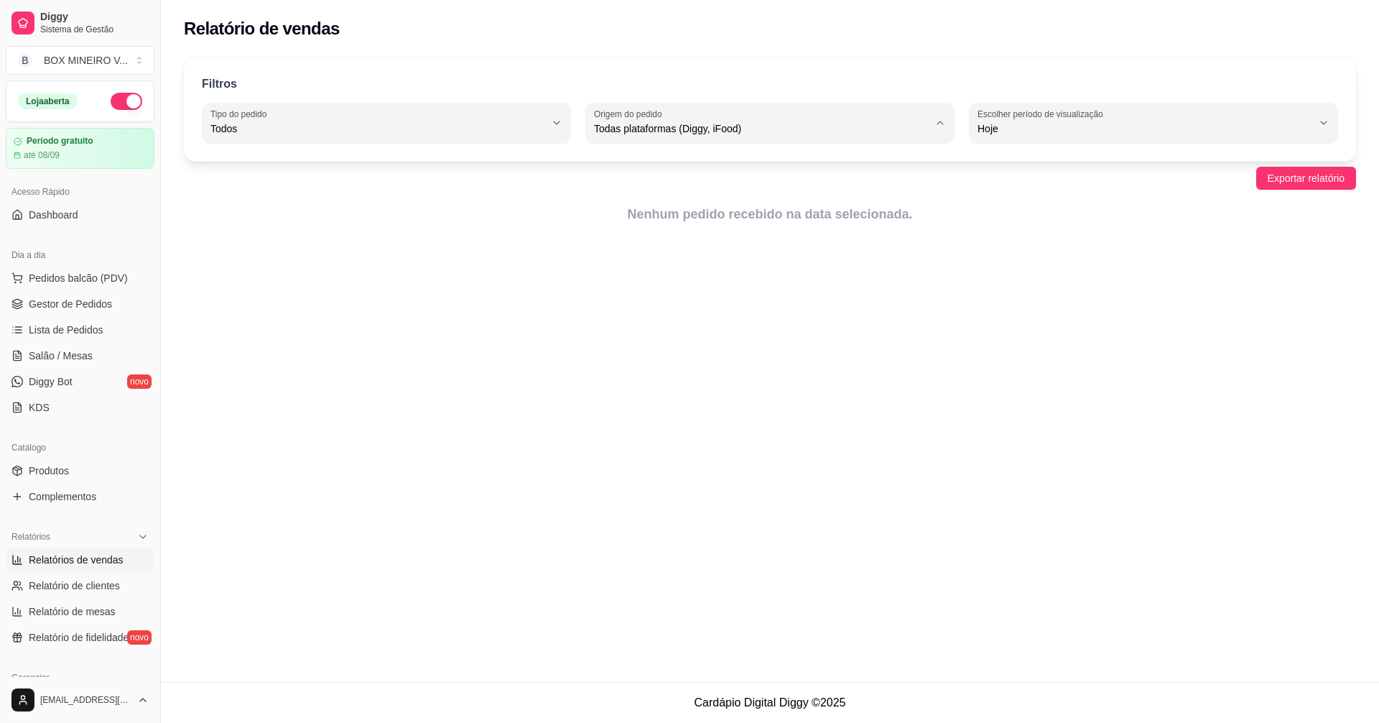
click at [706, 195] on li "Diggy" at bounding box center [769, 186] width 343 height 22
type input "DIGGY"
select select "DIGGY"
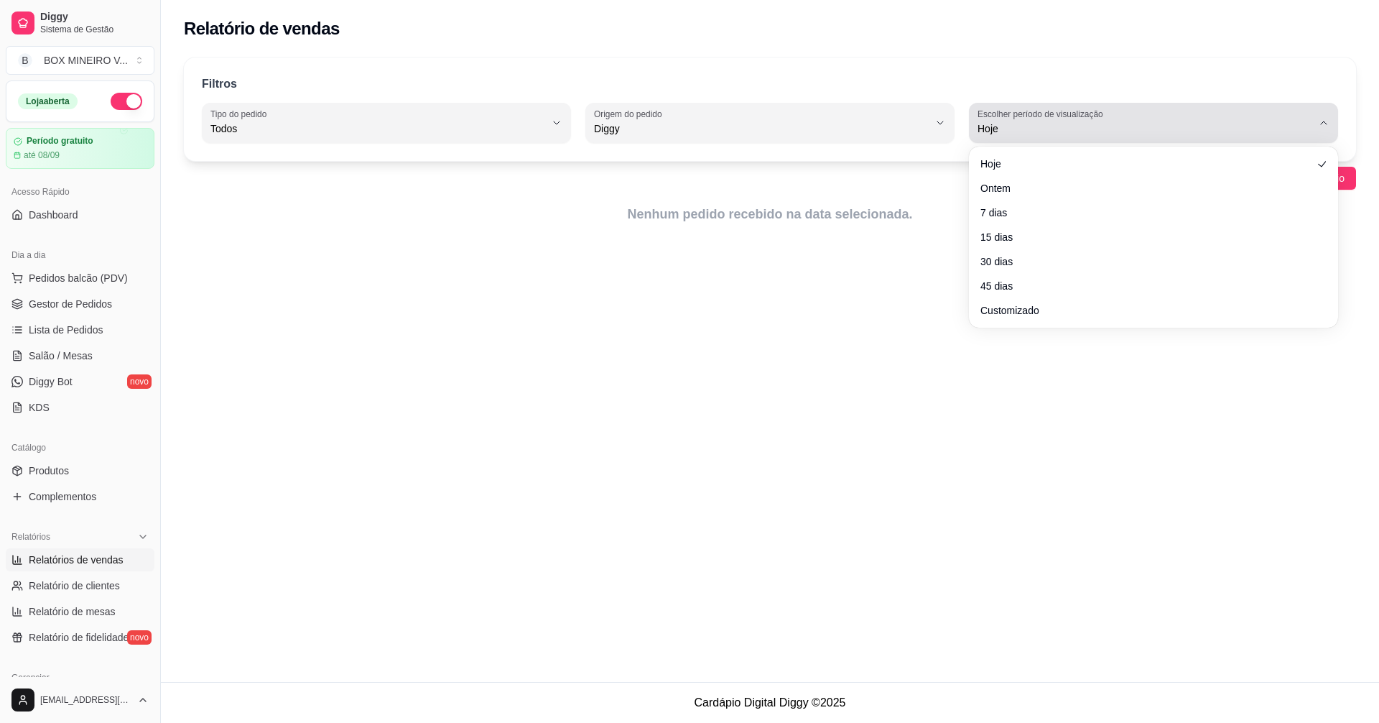
click at [996, 131] on span "Hoje" at bounding box center [1145, 128] width 335 height 14
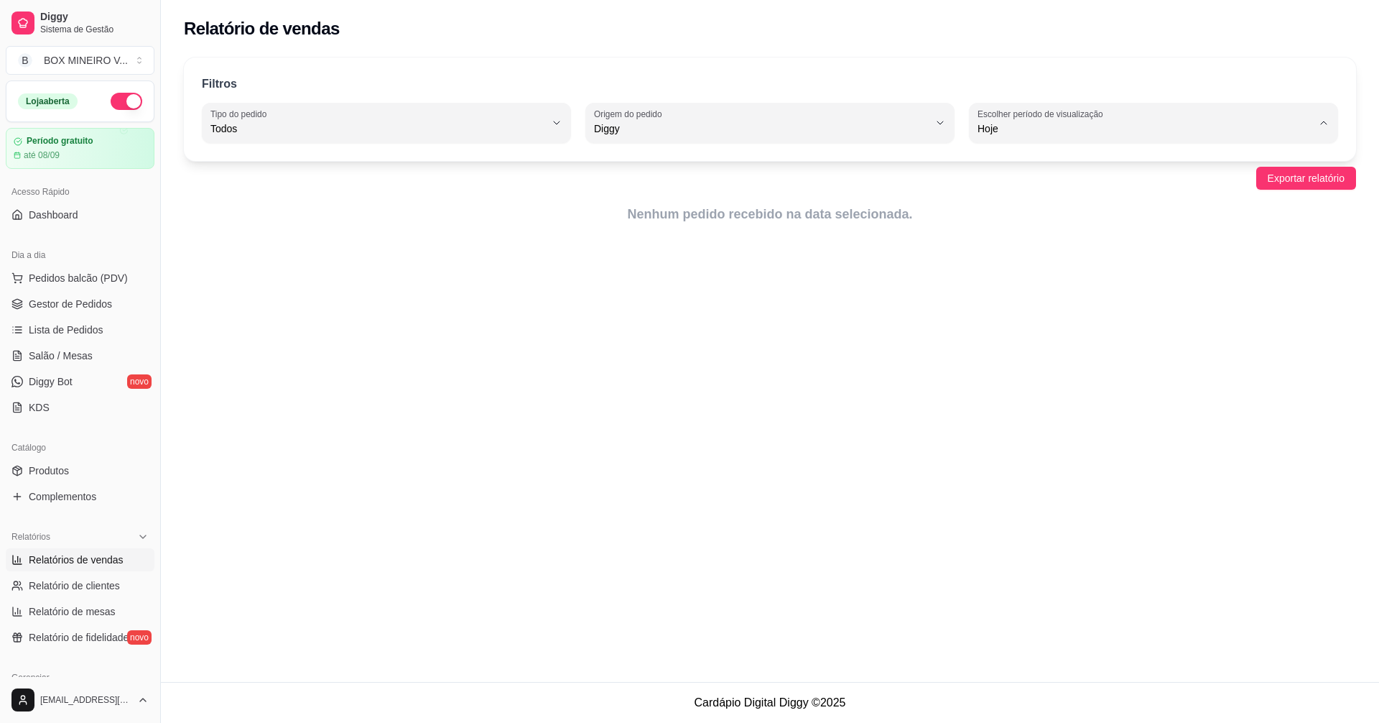
click at [1013, 195] on li "Ontem" at bounding box center [1153, 186] width 343 height 22
type input "1"
select select "1"
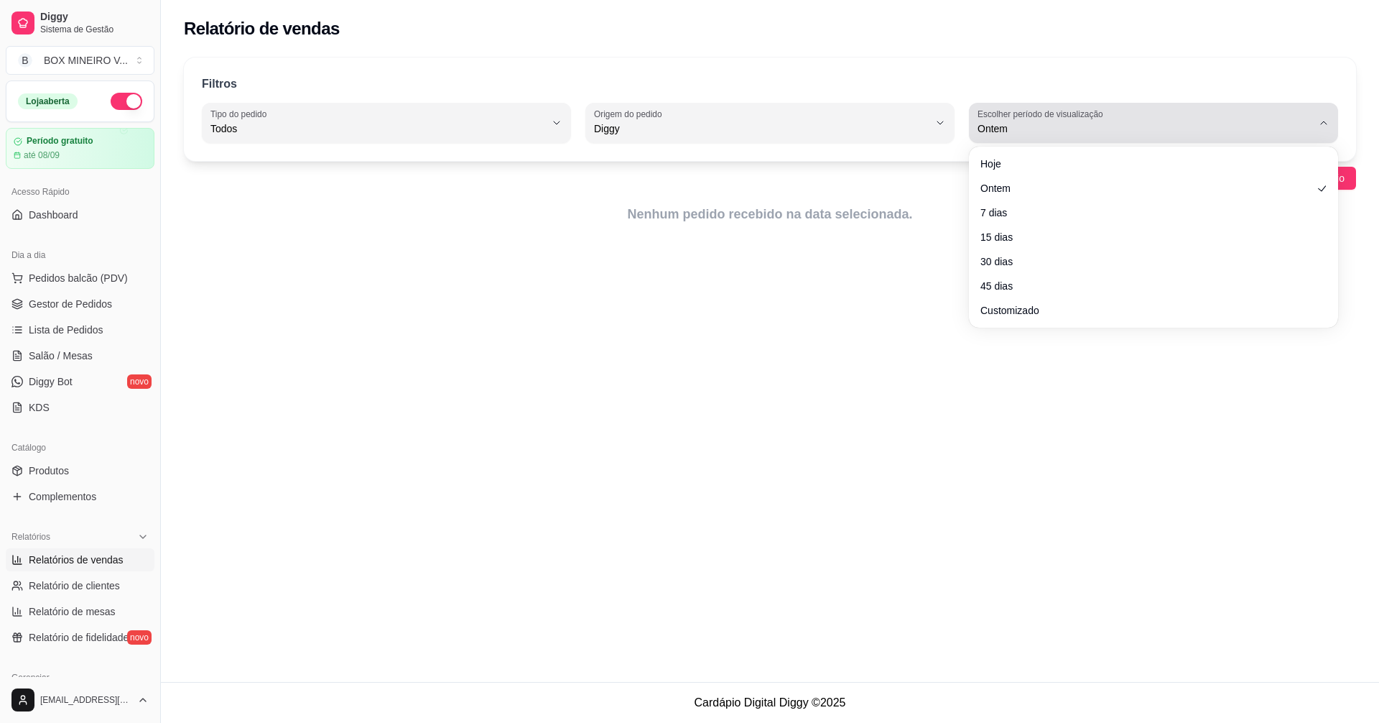
click at [1026, 124] on span "Ontem" at bounding box center [1145, 128] width 335 height 14
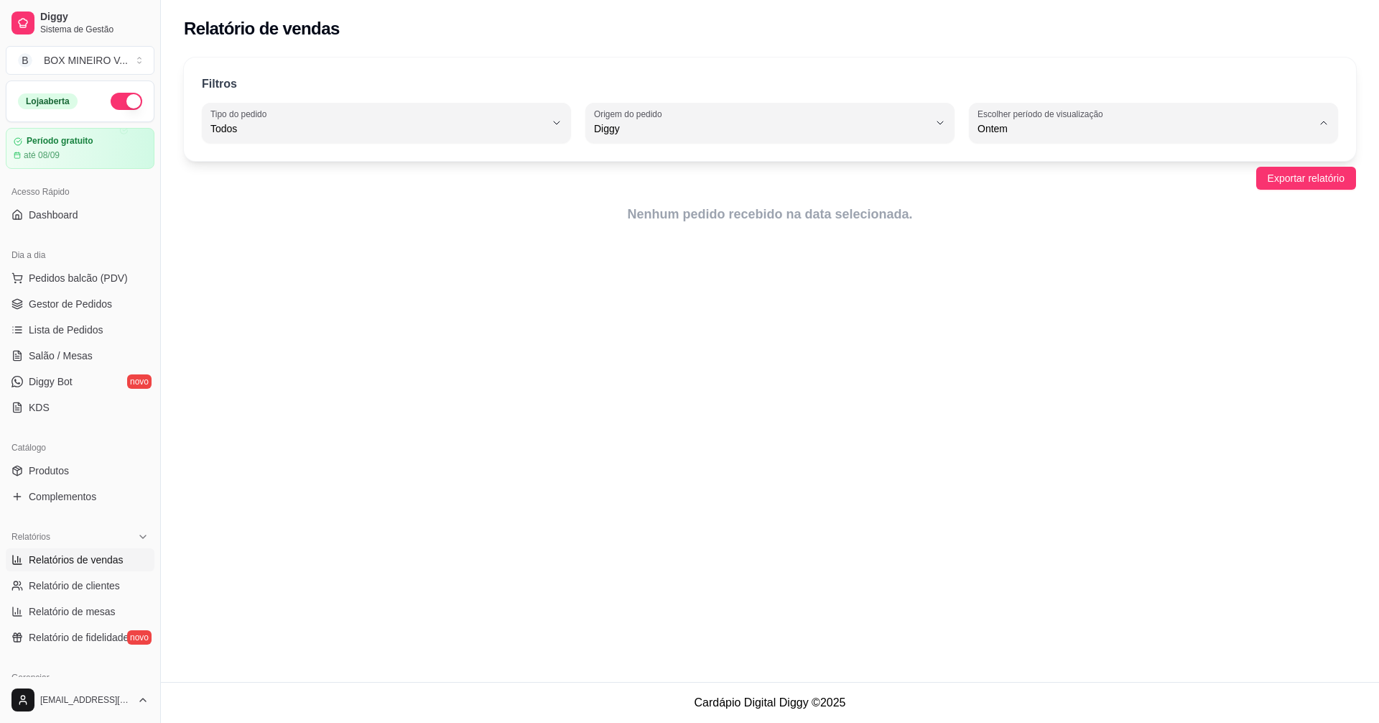
click at [1023, 210] on span "7 dias" at bounding box center [1147, 210] width 319 height 14
type input "7"
select select "7"
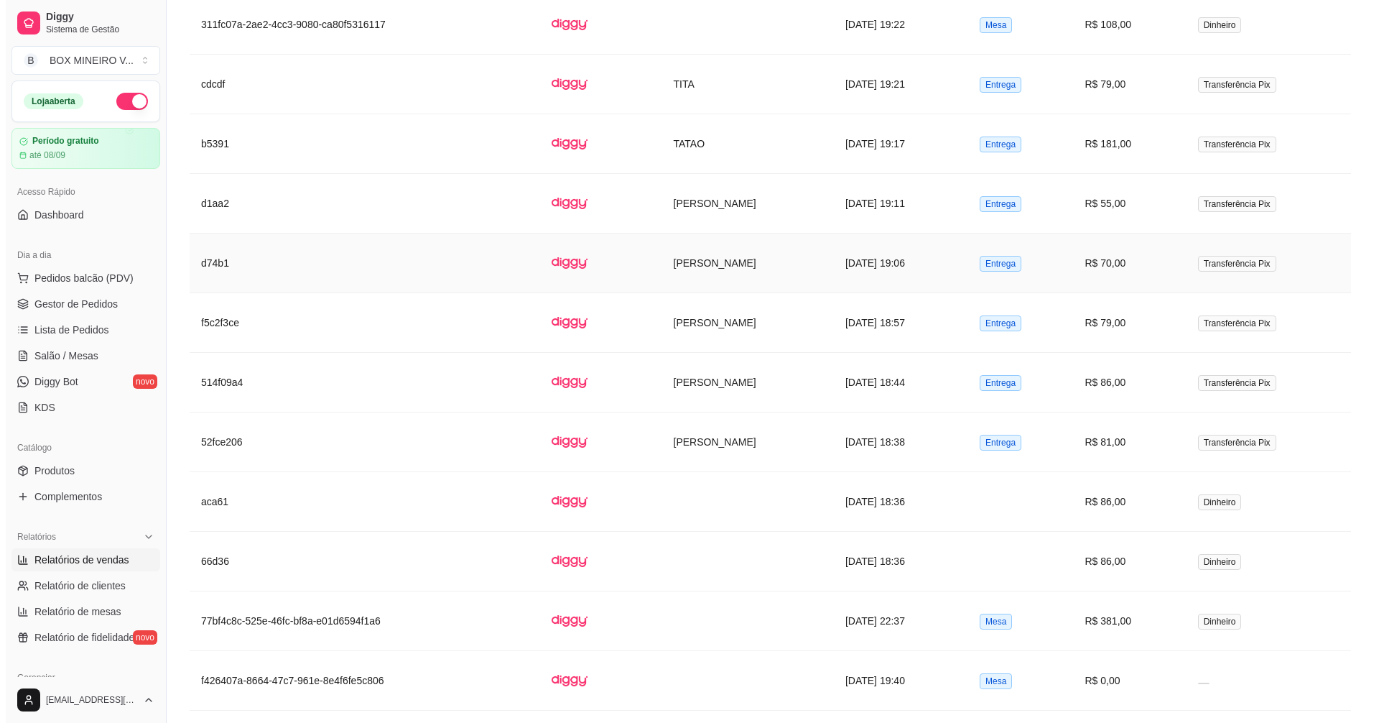
scroll to position [2680, 0]
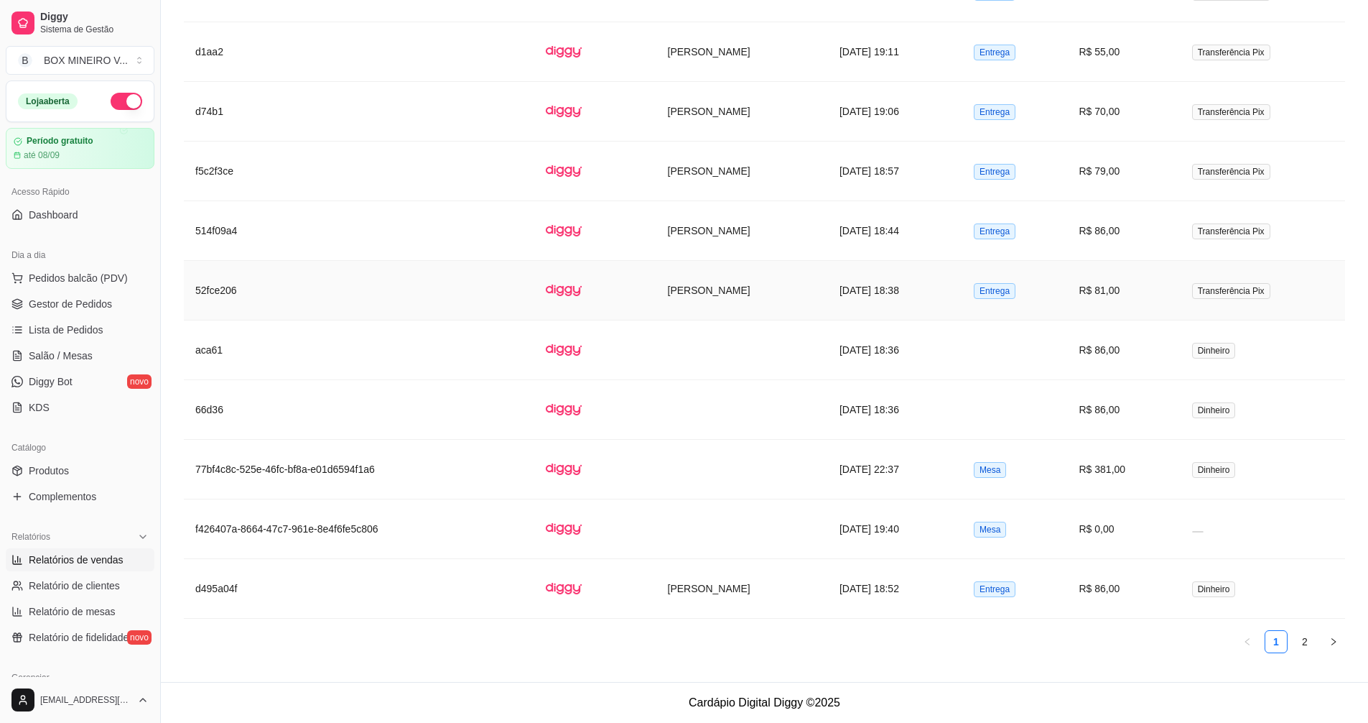
click at [546, 287] on img at bounding box center [564, 290] width 36 height 36
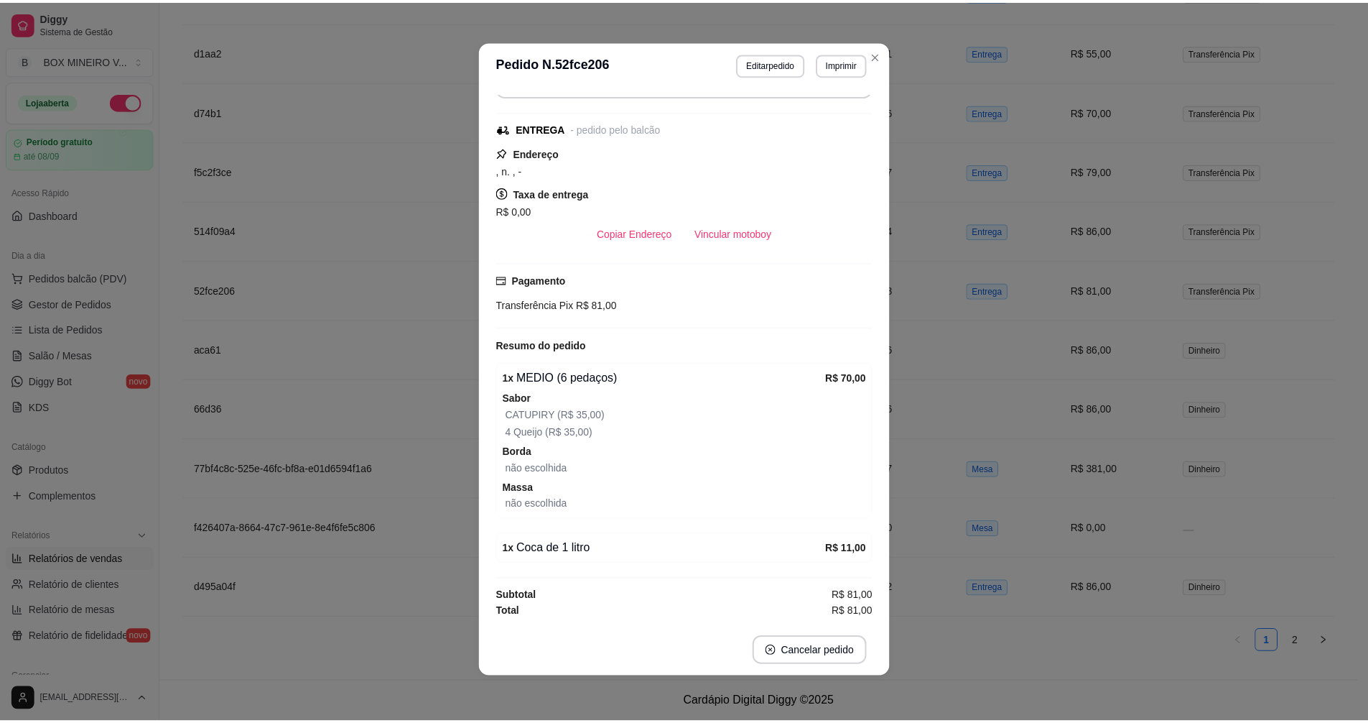
scroll to position [3, 0]
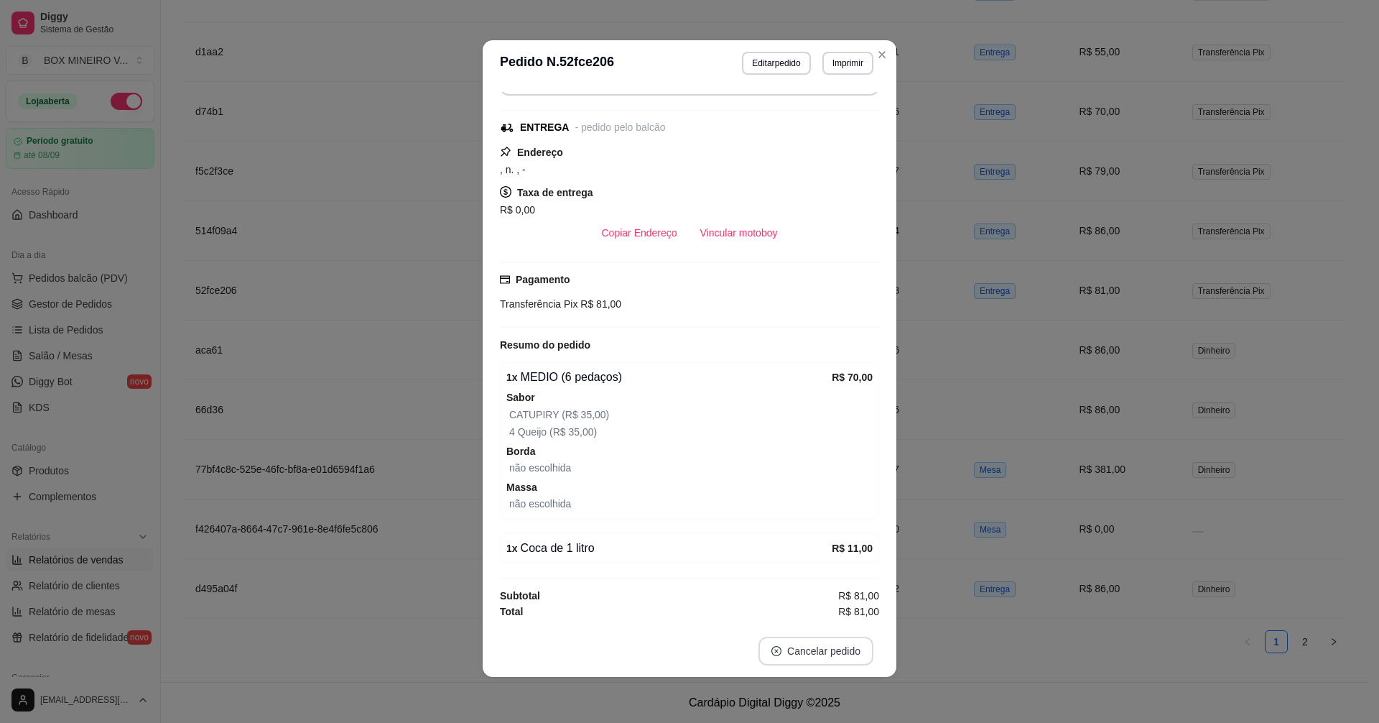
click at [832, 645] on button "Cancelar pedido" at bounding box center [815, 650] width 115 height 29
click at [845, 615] on button "Sim" at bounding box center [850, 615] width 56 height 28
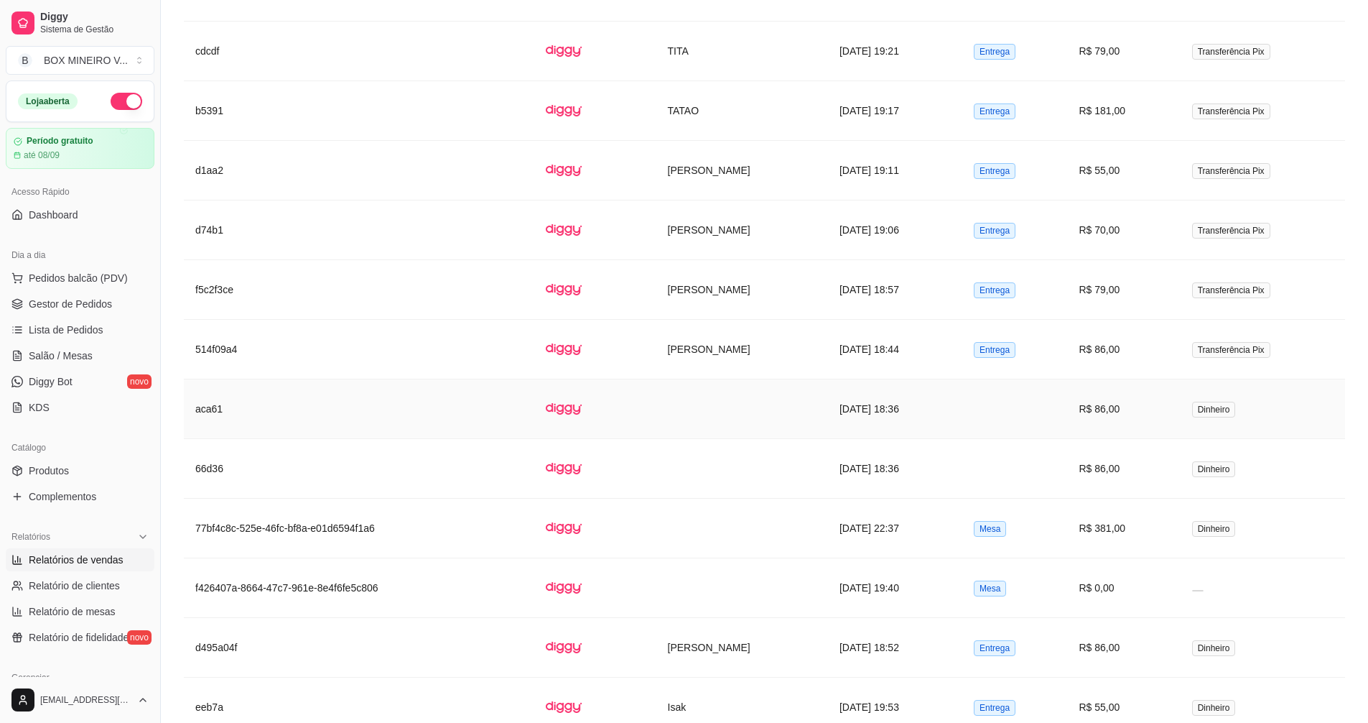
scroll to position [2680, 0]
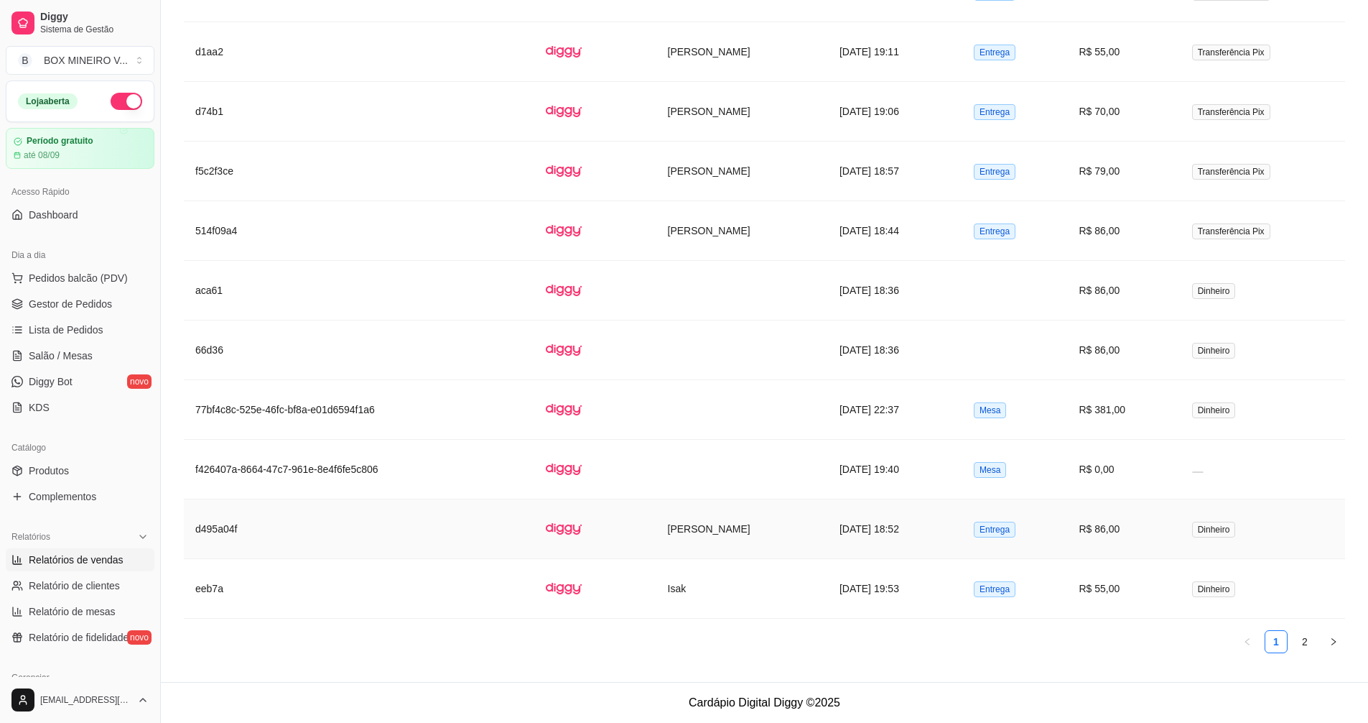
click at [546, 526] on img at bounding box center [564, 529] width 36 height 36
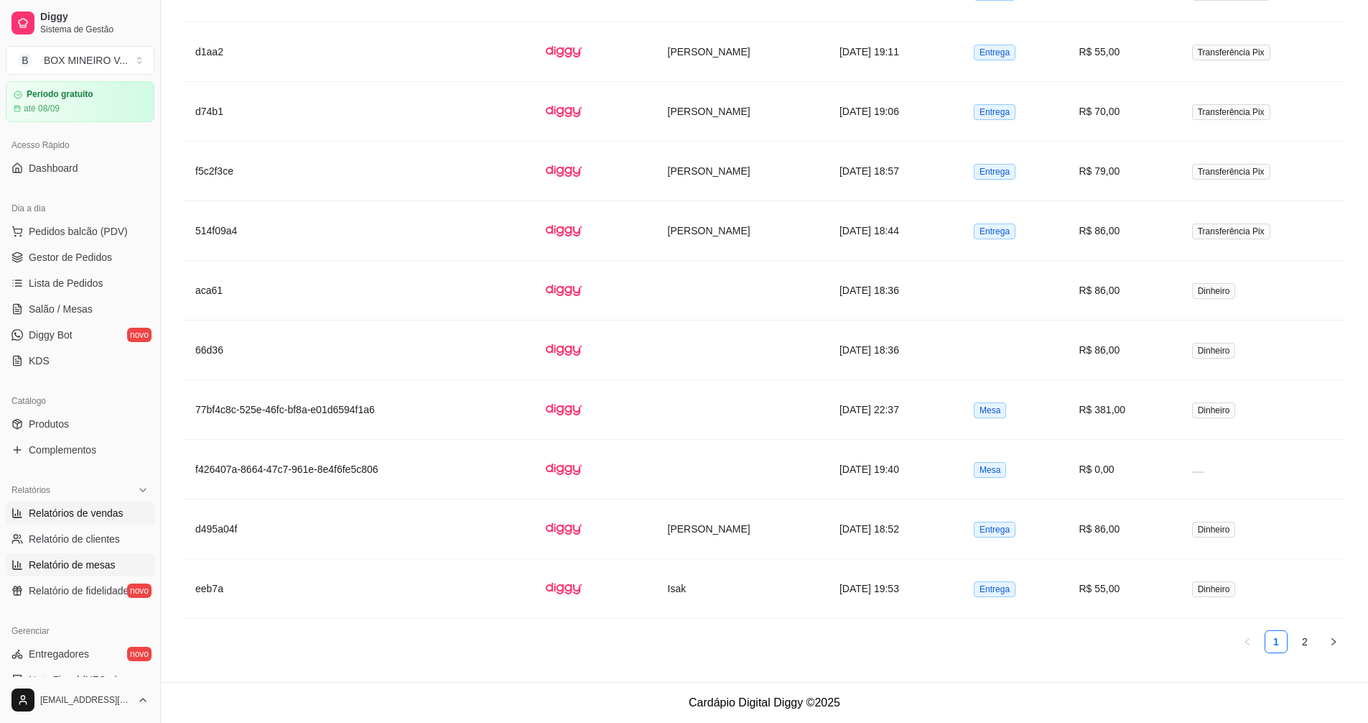
scroll to position [72, 0]
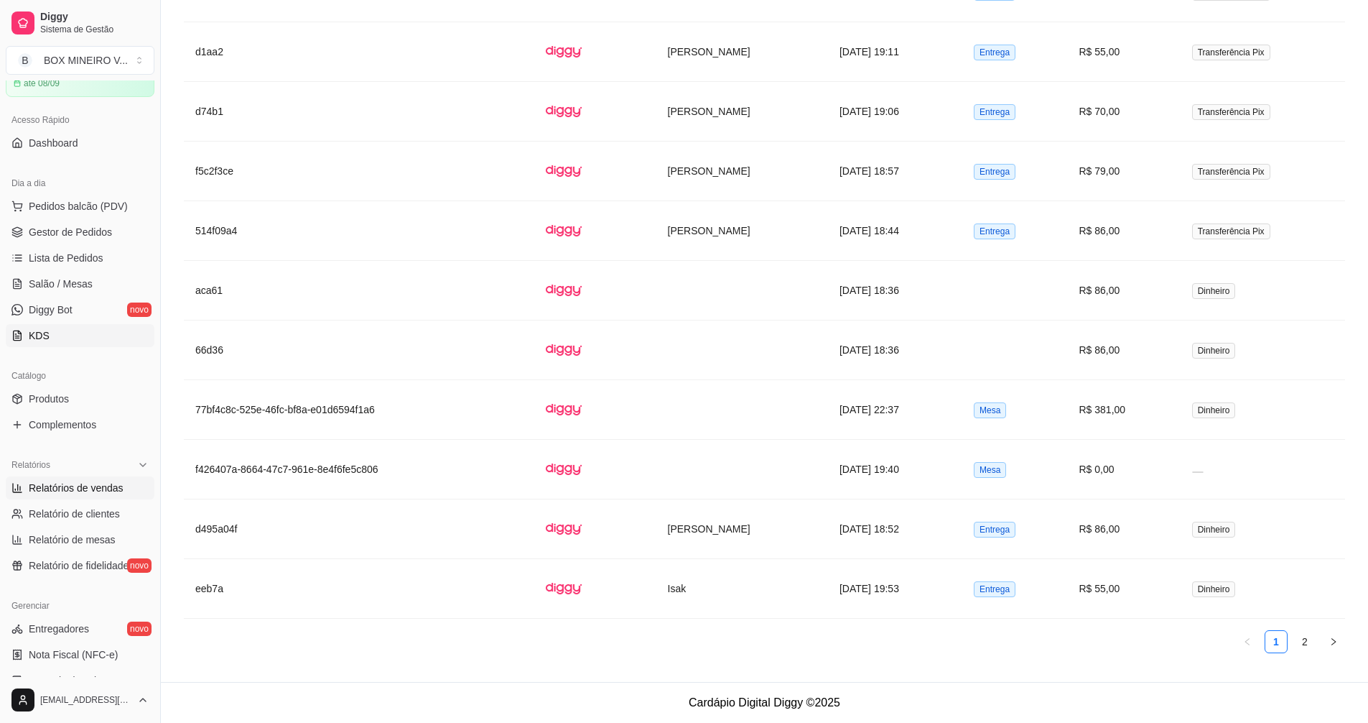
click at [78, 334] on link "KDS" at bounding box center [80, 335] width 149 height 23
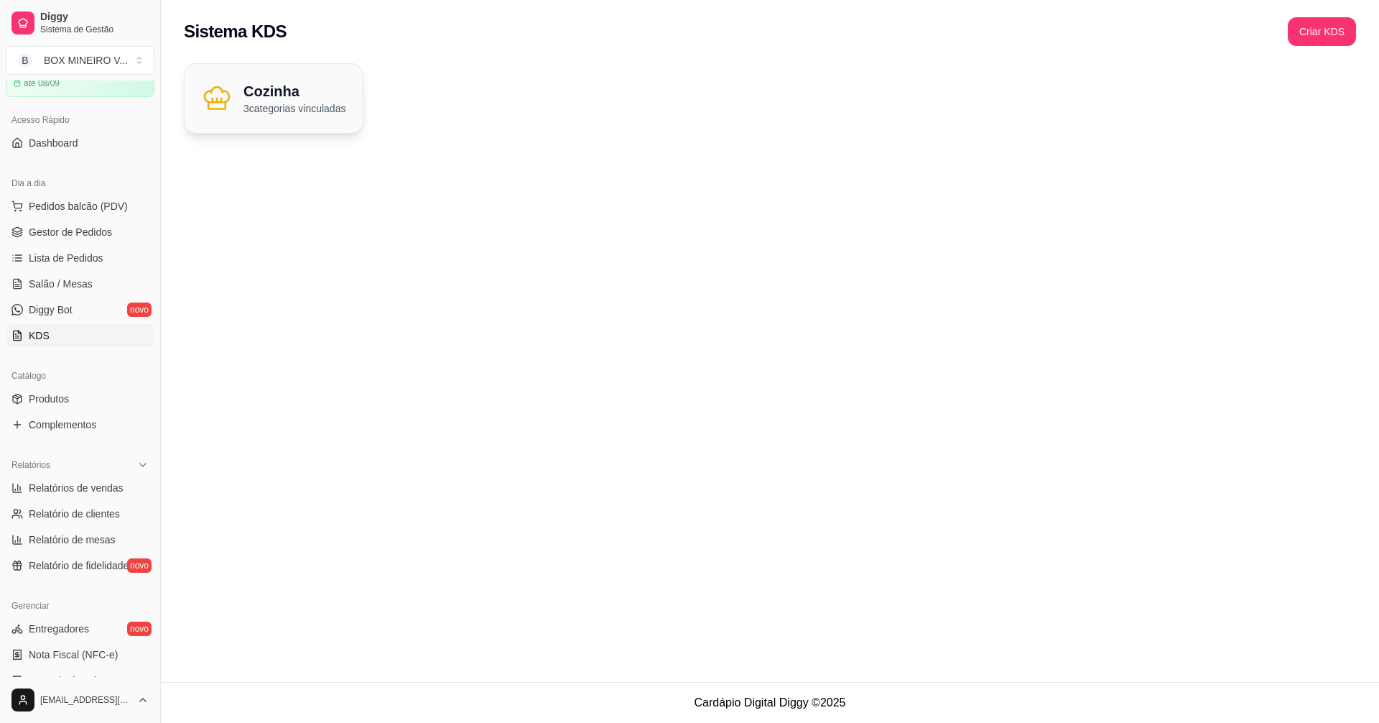
click at [321, 90] on h2 "Cozinha" at bounding box center [294, 91] width 102 height 20
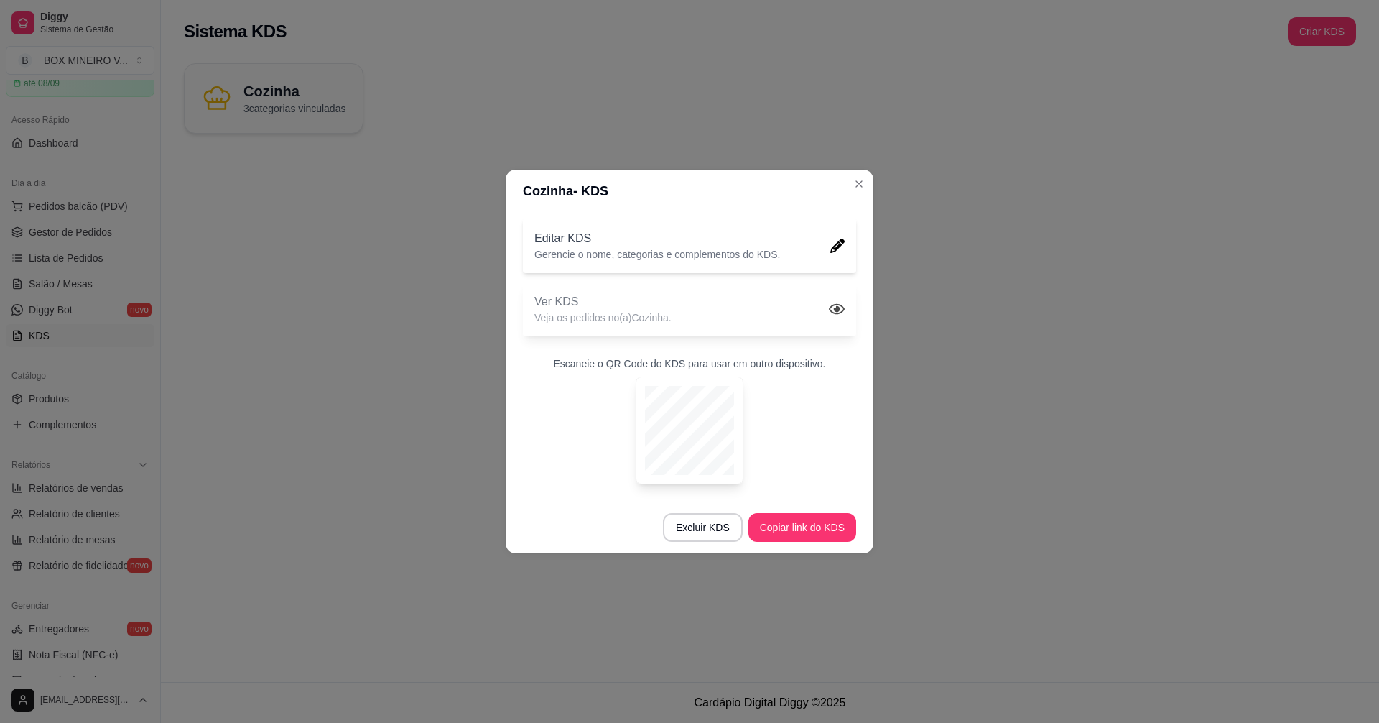
click at [772, 292] on div "Ver KDS Veja os pedidos no(a) Cozinha ." at bounding box center [689, 309] width 333 height 55
click at [825, 236] on div "Editar KDS Gerencie o nome, categorias e complementos do KDS." at bounding box center [689, 245] width 333 height 55
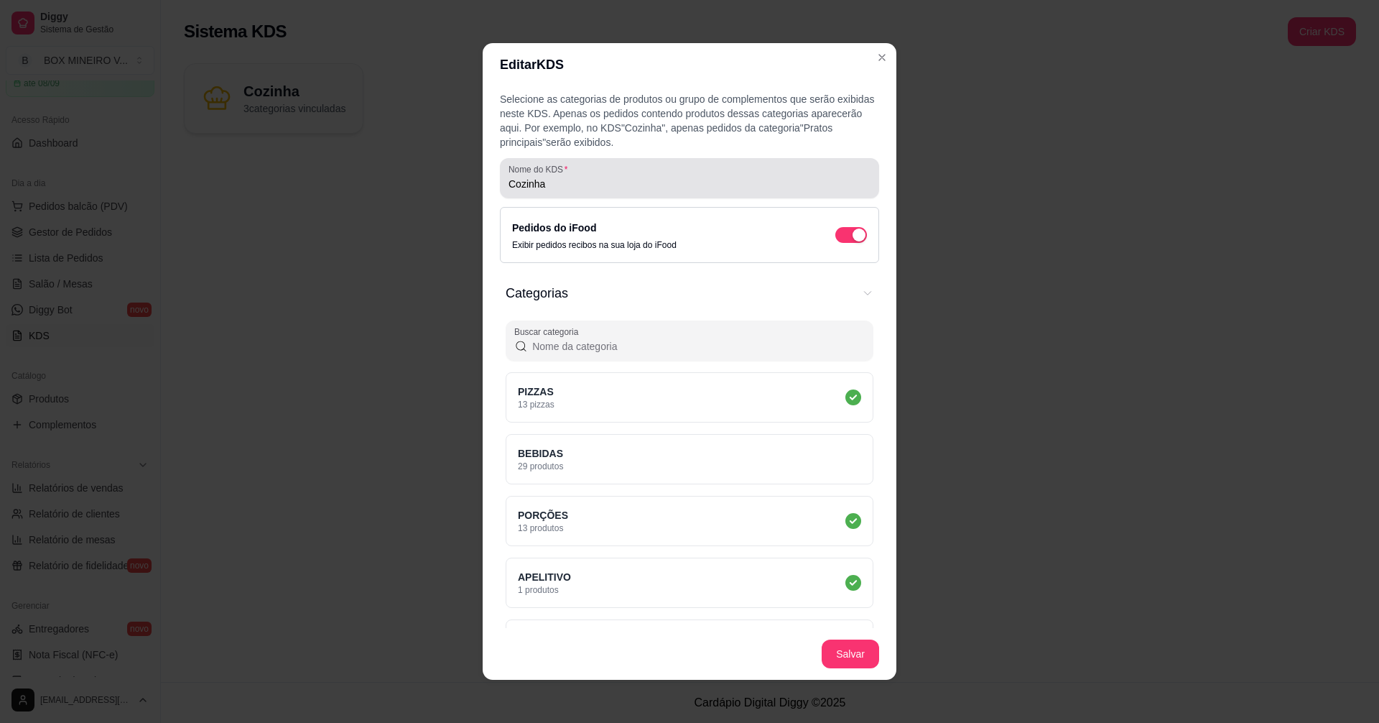
click at [610, 177] on input "Cozinha" at bounding box center [690, 184] width 362 height 14
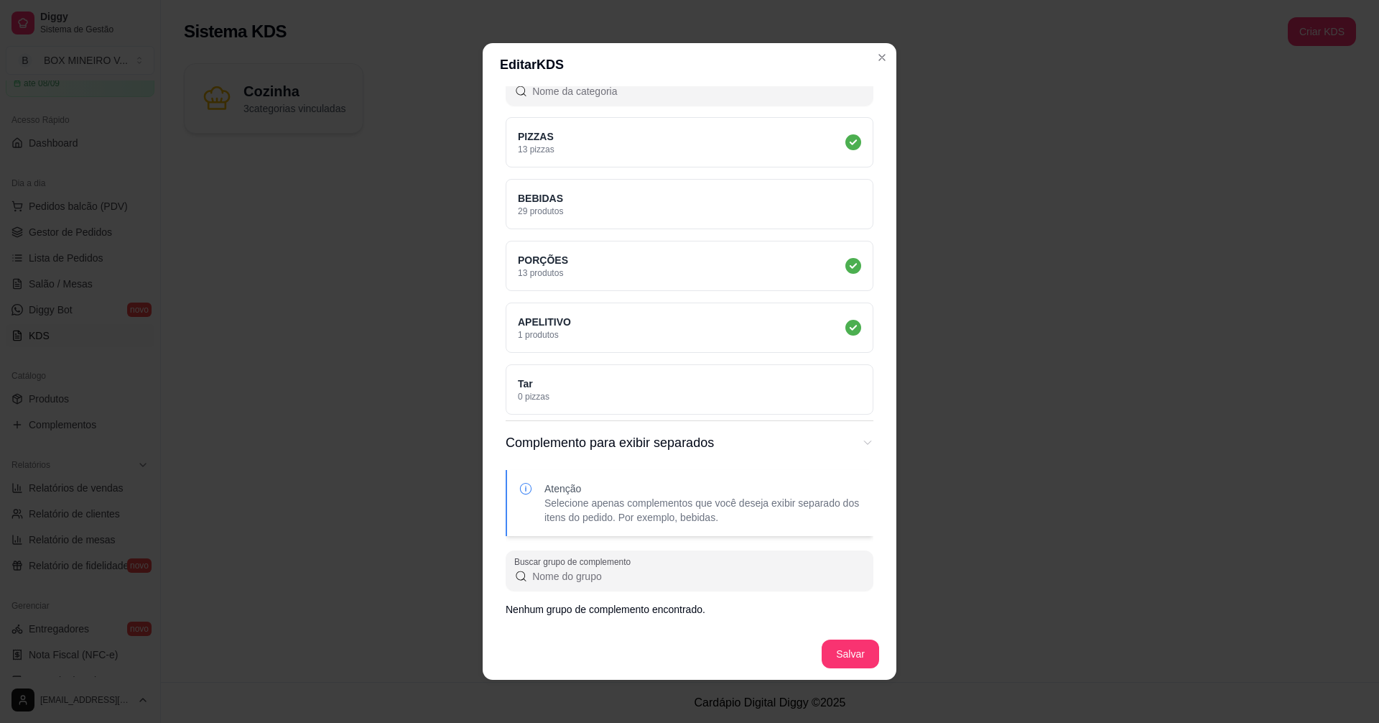
scroll to position [3, 0]
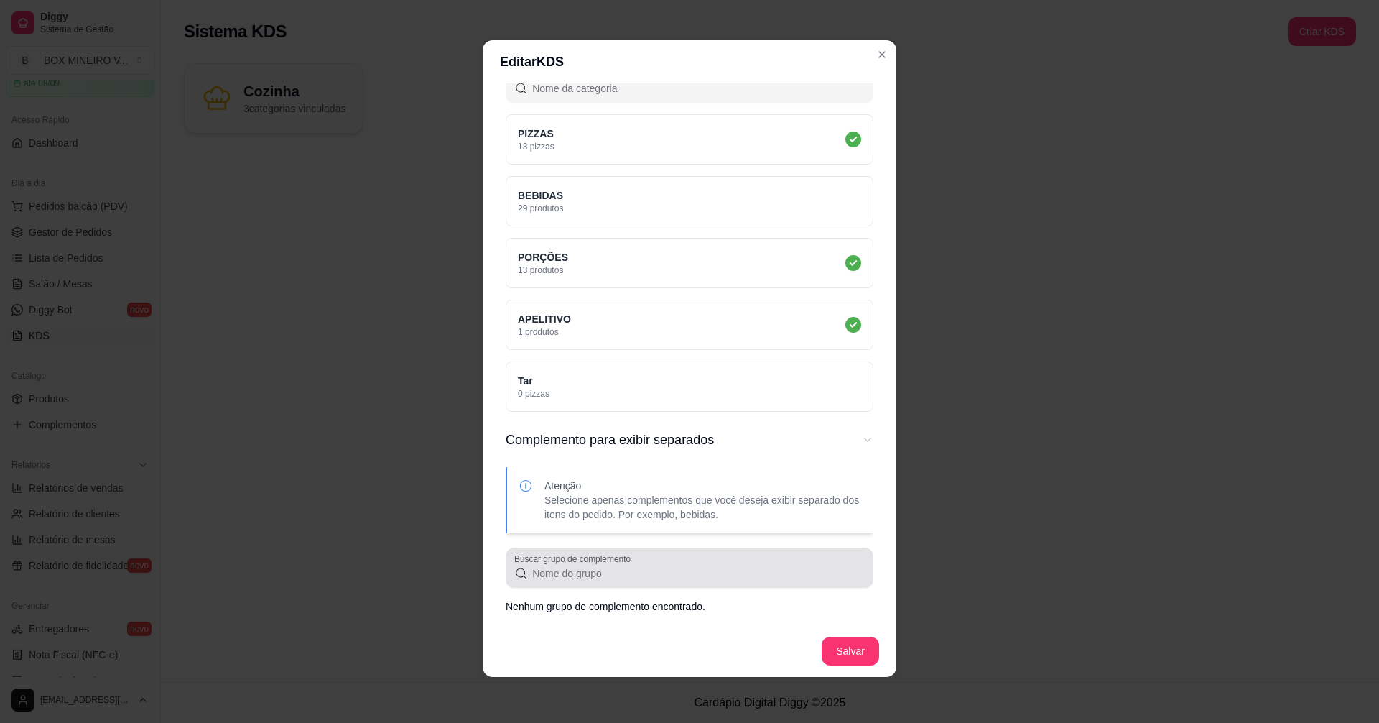
click at [572, 577] on input "Buscar grupo de complemento" at bounding box center [696, 573] width 337 height 14
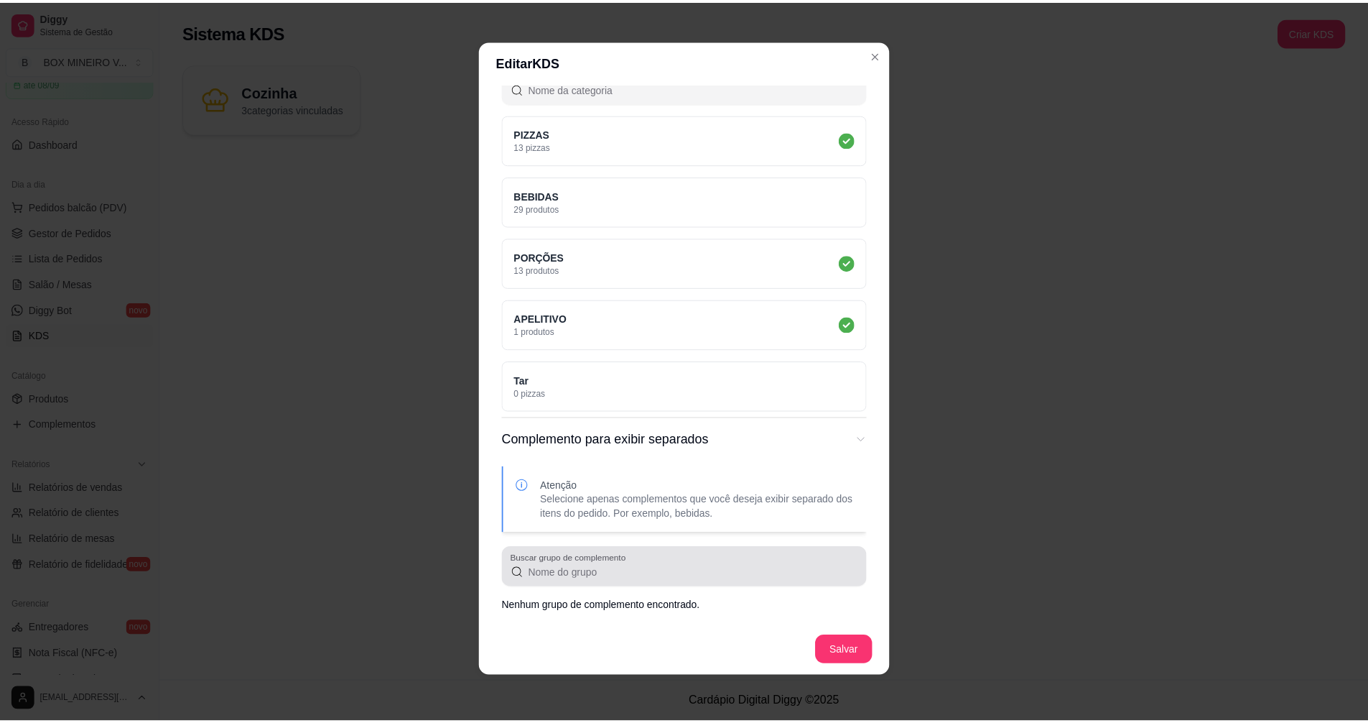
scroll to position [0, 0]
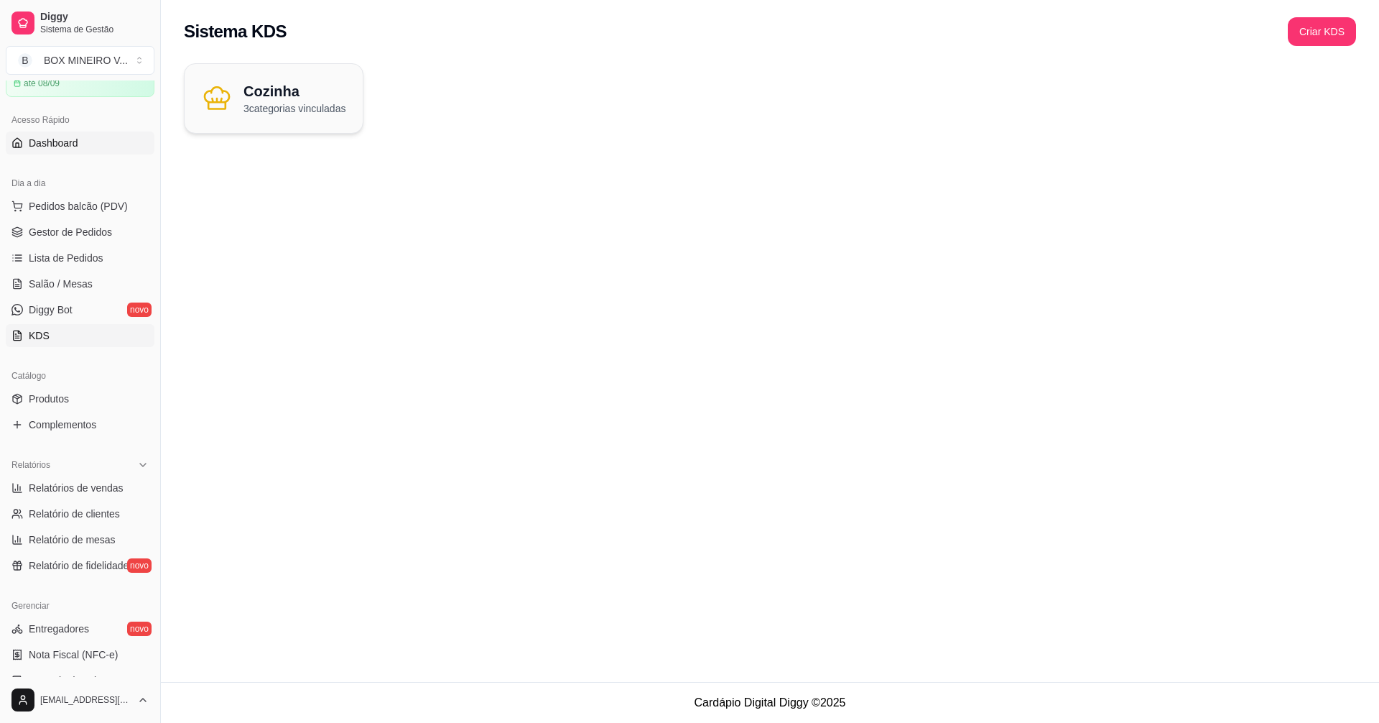
click at [78, 148] on link "Dashboard" at bounding box center [80, 142] width 149 height 23
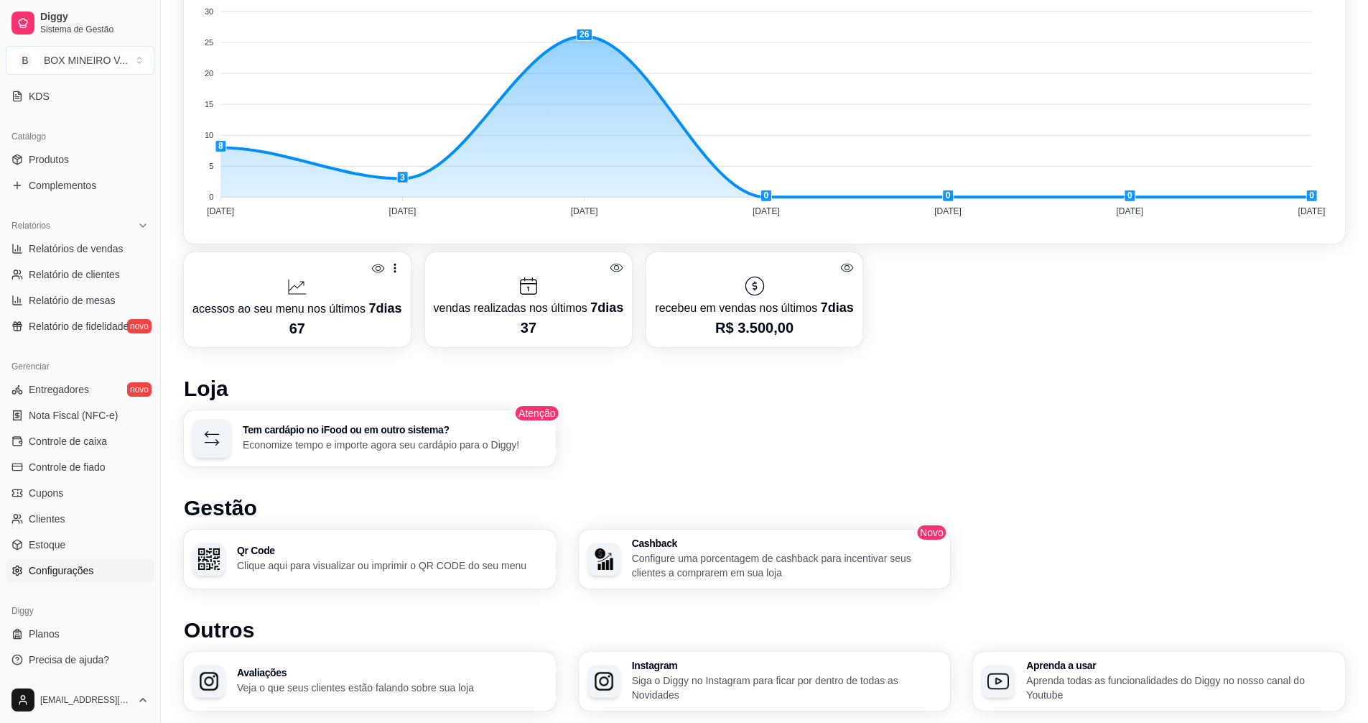
scroll to position [431, 0]
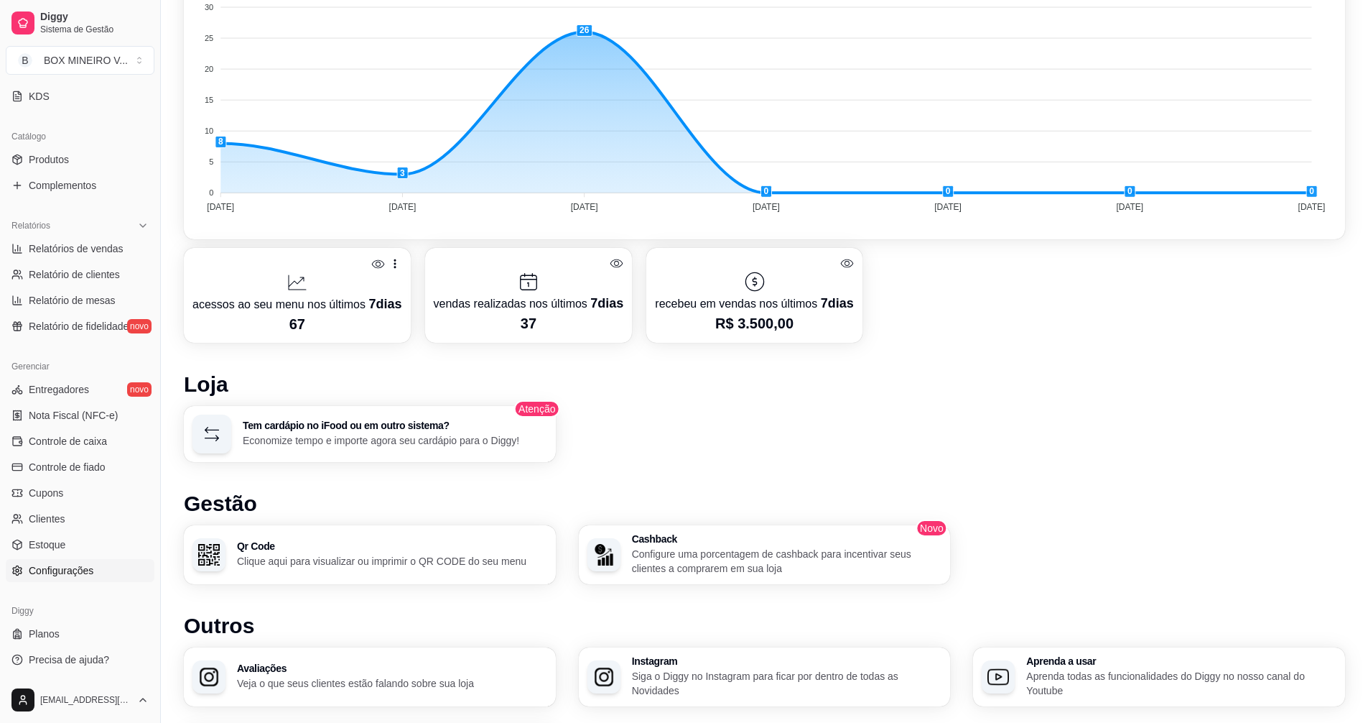
click at [68, 578] on link "Configurações" at bounding box center [80, 570] width 149 height 23
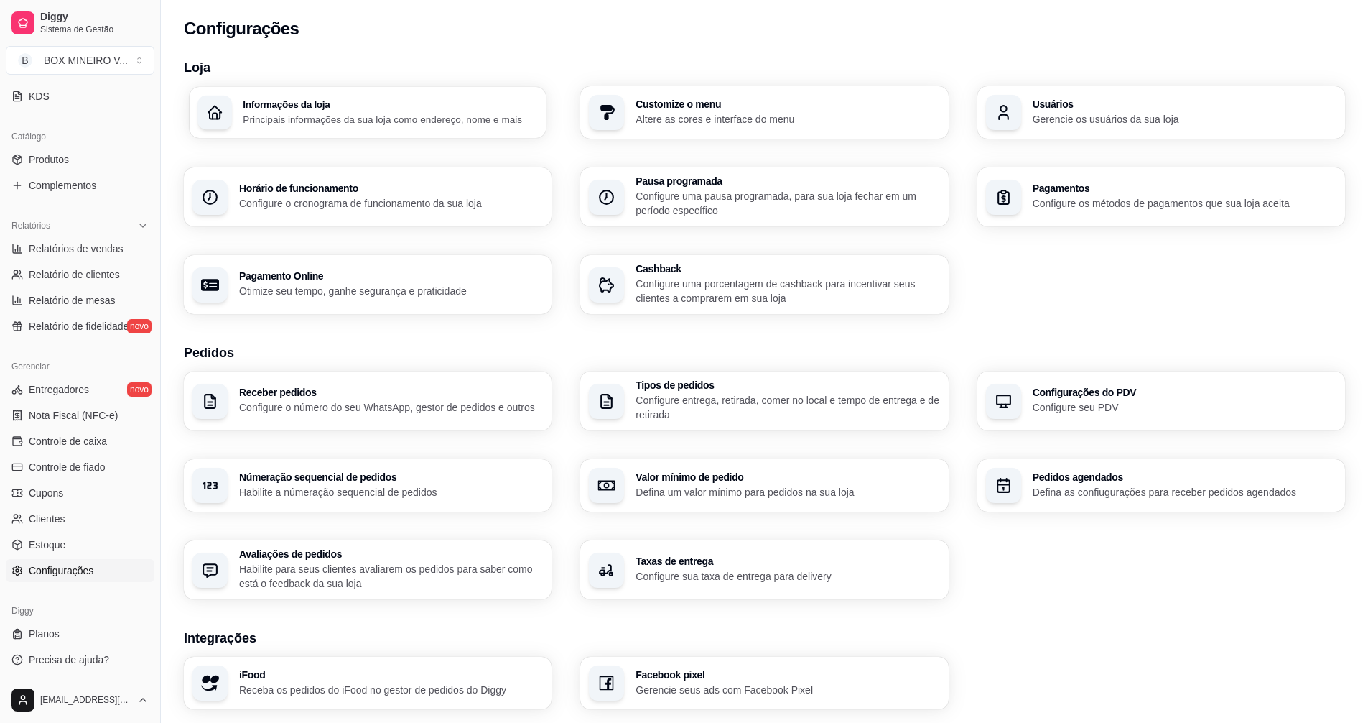
click at [374, 113] on p "Principais informações da sua loja como endereço, nome e mais" at bounding box center [390, 119] width 295 height 14
click at [752, 116] on p "Altere as cores e interface do menu" at bounding box center [787, 119] width 295 height 14
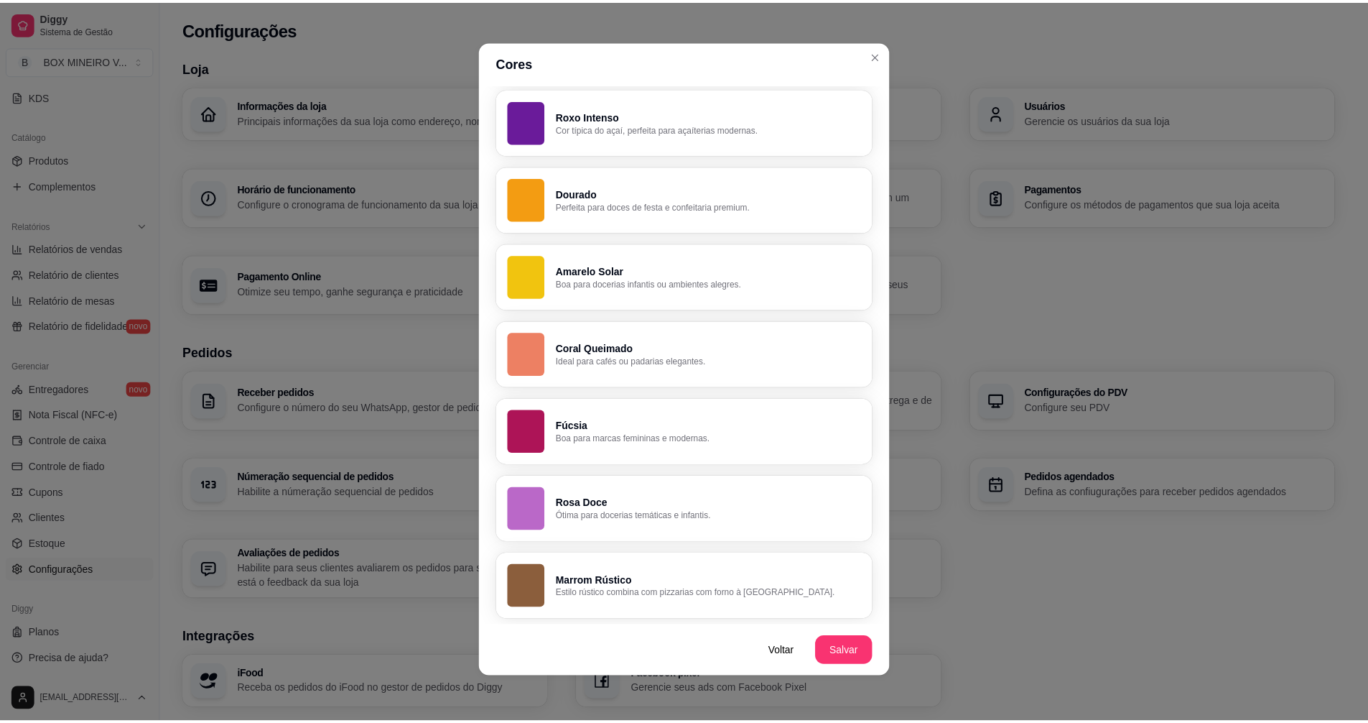
scroll to position [3, 0]
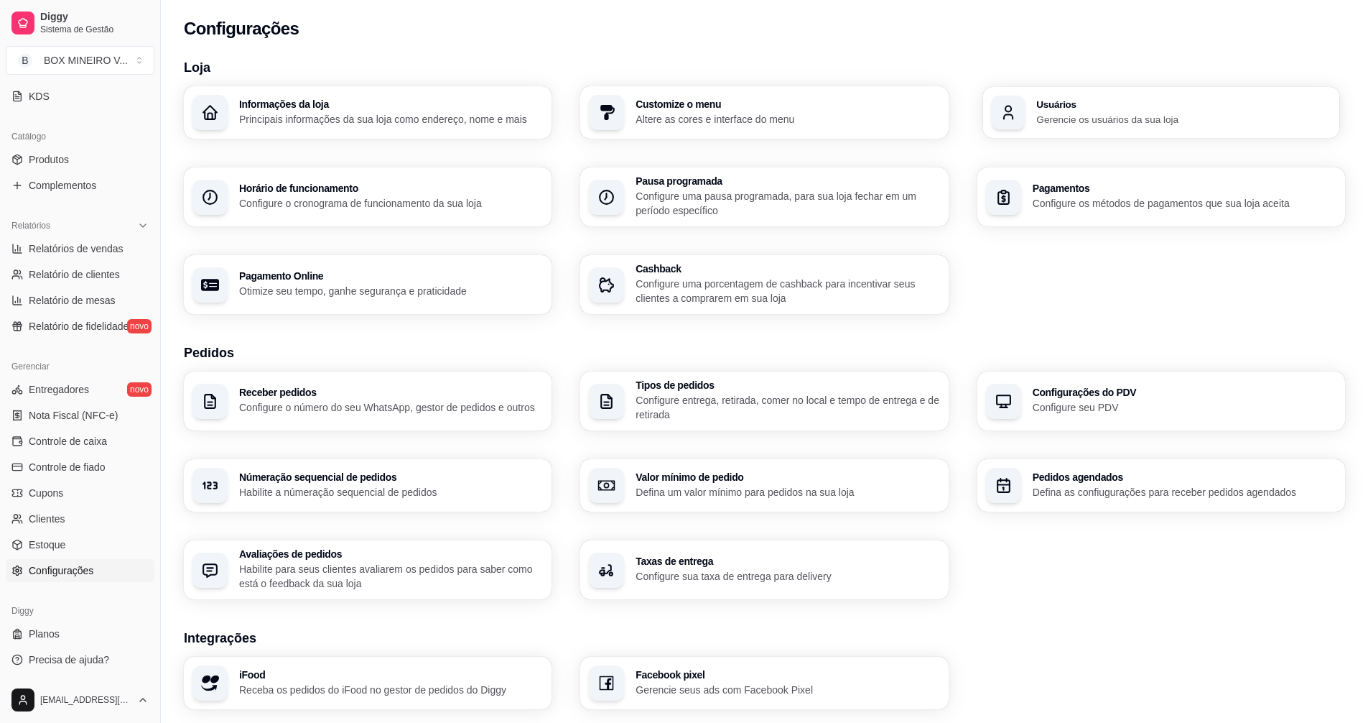
click at [996, 112] on div "button" at bounding box center [1008, 113] width 34 height 34
click at [307, 197] on p "Configure o cronograma de funcionamento da sua loja" at bounding box center [390, 203] width 295 height 14
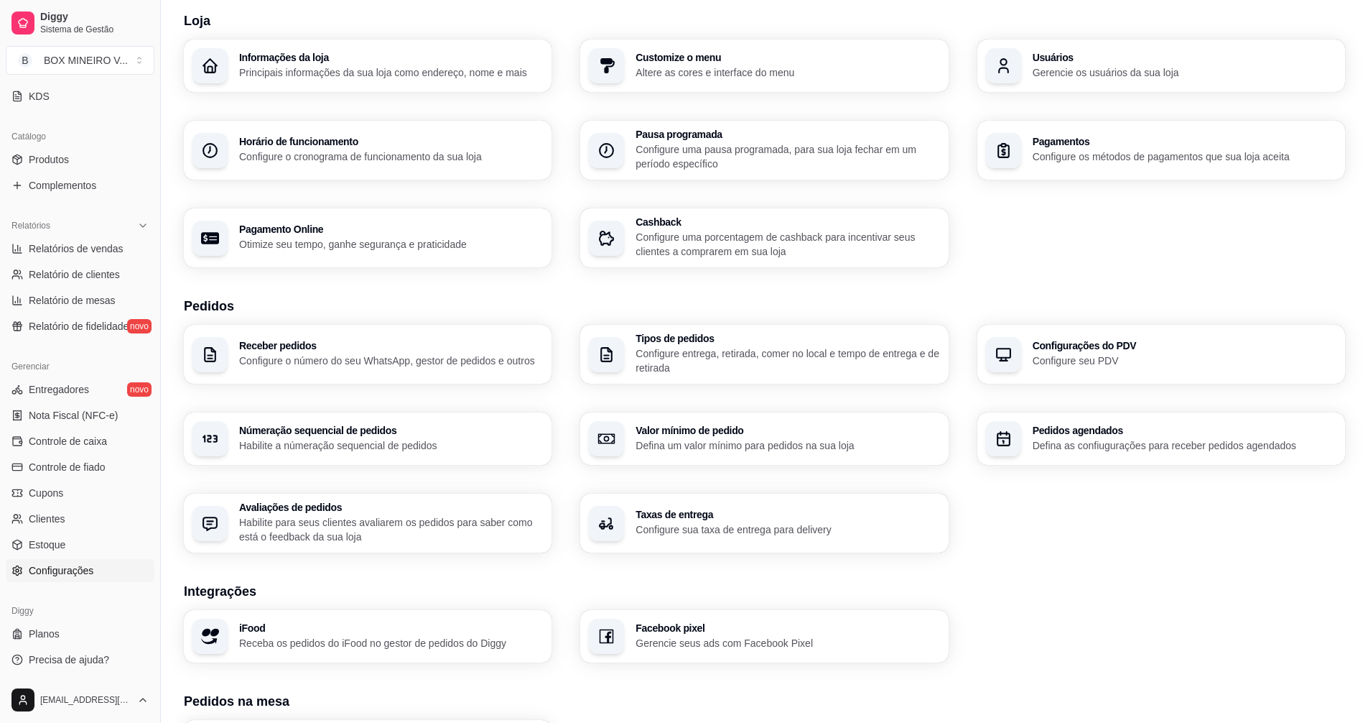
scroll to position [72, 0]
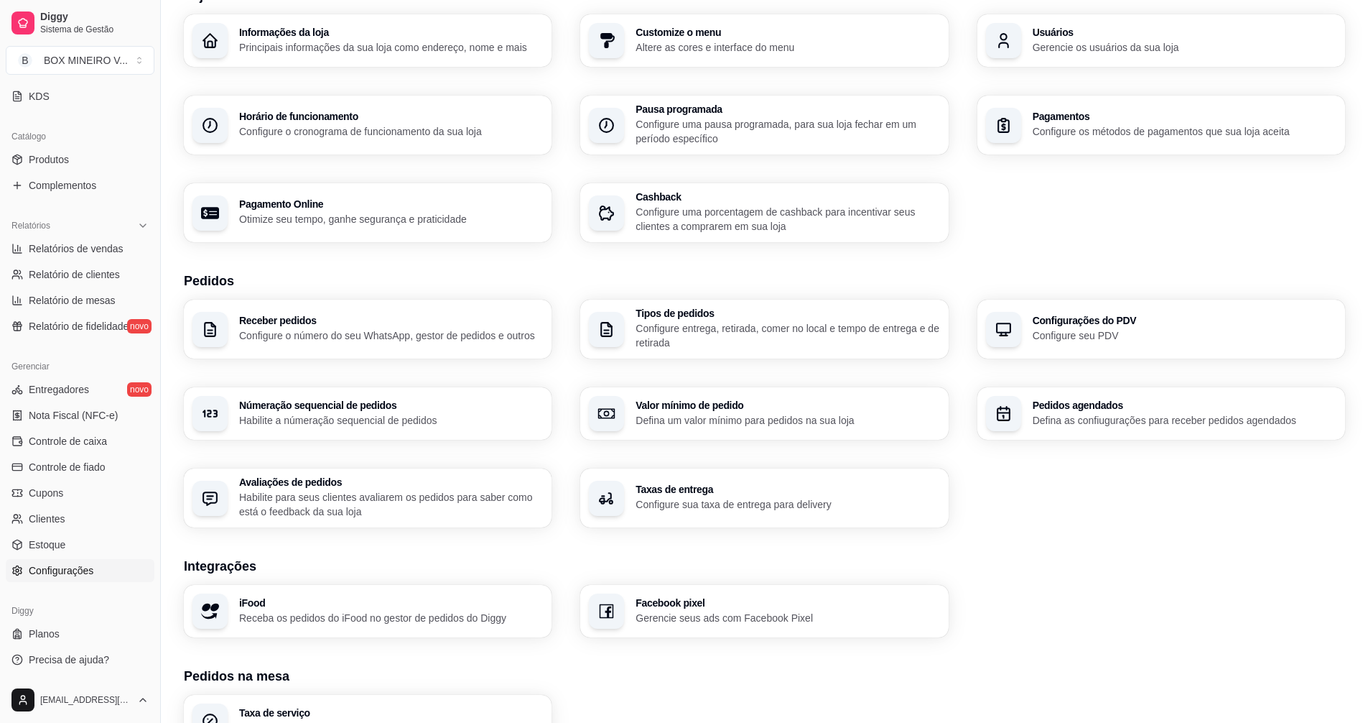
click at [504, 327] on div "Receber pedidos Configure o número do seu WhatsApp, gestor de pedidos e outros" at bounding box center [391, 328] width 304 height 27
click at [684, 326] on p "Configure entrega, retirada, comer no local e tempo de entrega e de retirada" at bounding box center [788, 335] width 304 height 29
click at [1068, 329] on p "Configure seu PDV" at bounding box center [1185, 335] width 304 height 14
click at [289, 413] on p "Habilite a númeração sequencial de pedidos" at bounding box center [390, 420] width 295 height 14
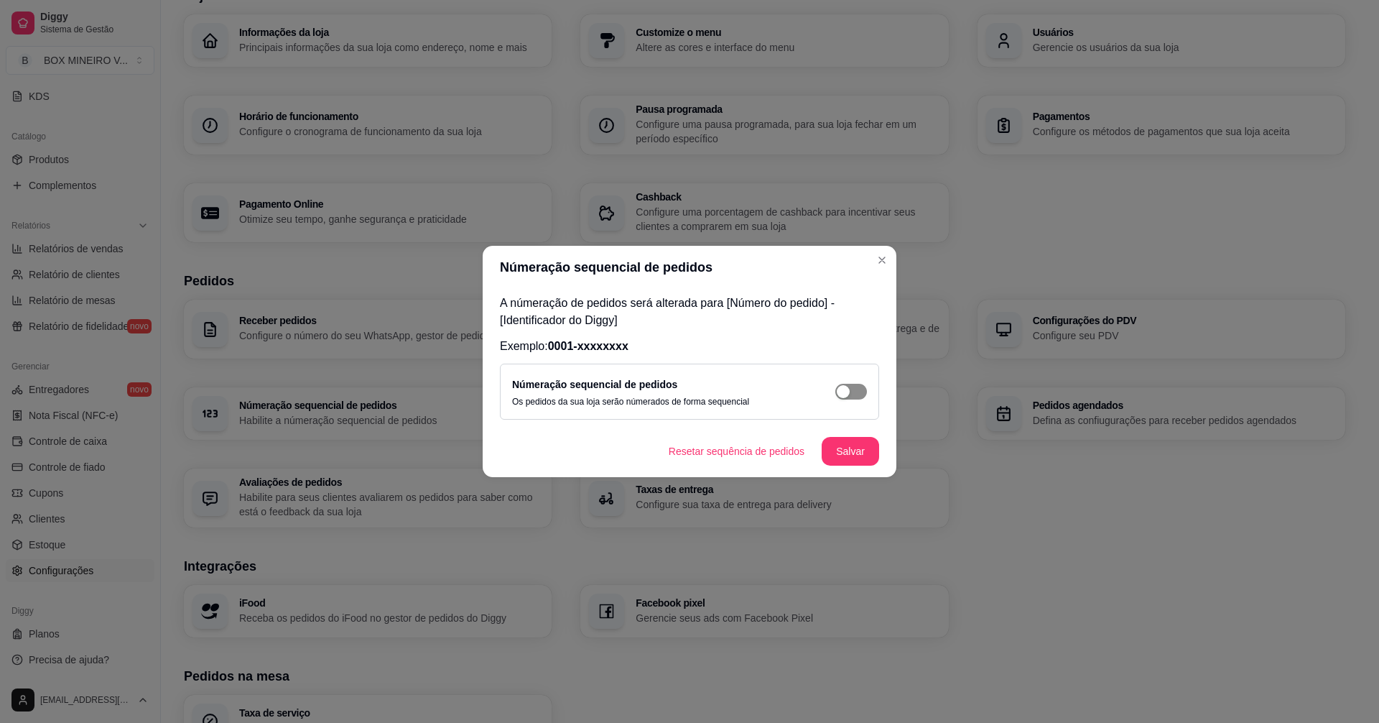
click at [843, 387] on div "button" at bounding box center [843, 391] width 13 height 13
click at [774, 451] on button "Resetar sequência de pedidos" at bounding box center [736, 451] width 154 height 28
click at [839, 452] on button "Salvar" at bounding box center [850, 451] width 57 height 29
click at [839, 452] on button "Salvar" at bounding box center [850, 451] width 56 height 28
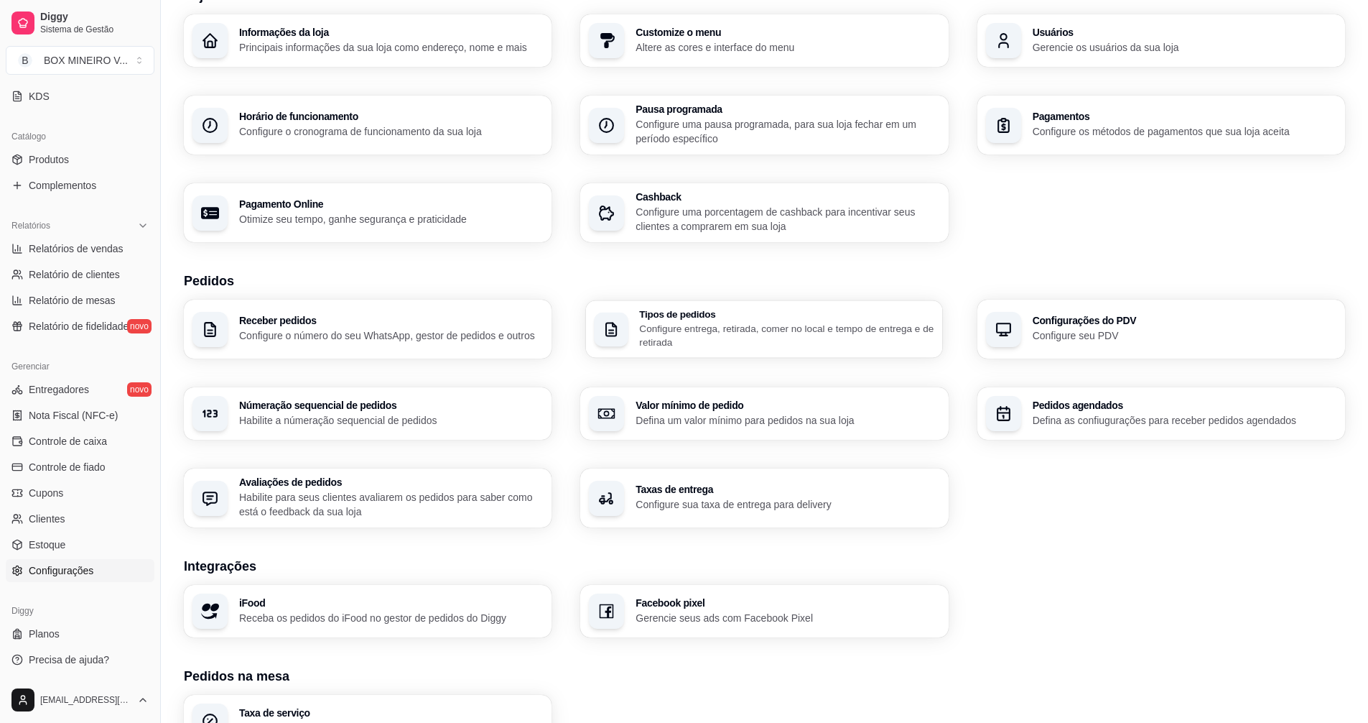
click at [672, 326] on p "Configure entrega, retirada, comer no local e tempo de entrega e de retirada" at bounding box center [787, 335] width 295 height 28
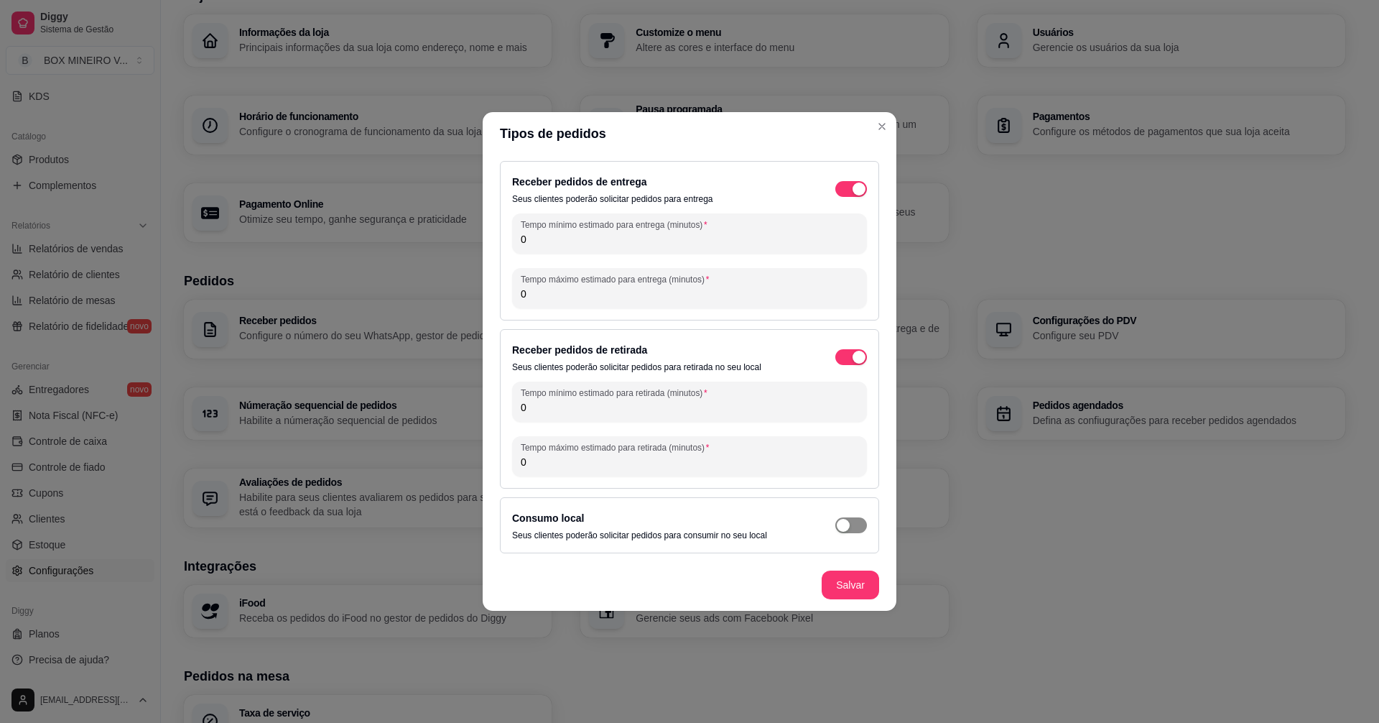
click at [855, 522] on span "button" at bounding box center [851, 525] width 32 height 16
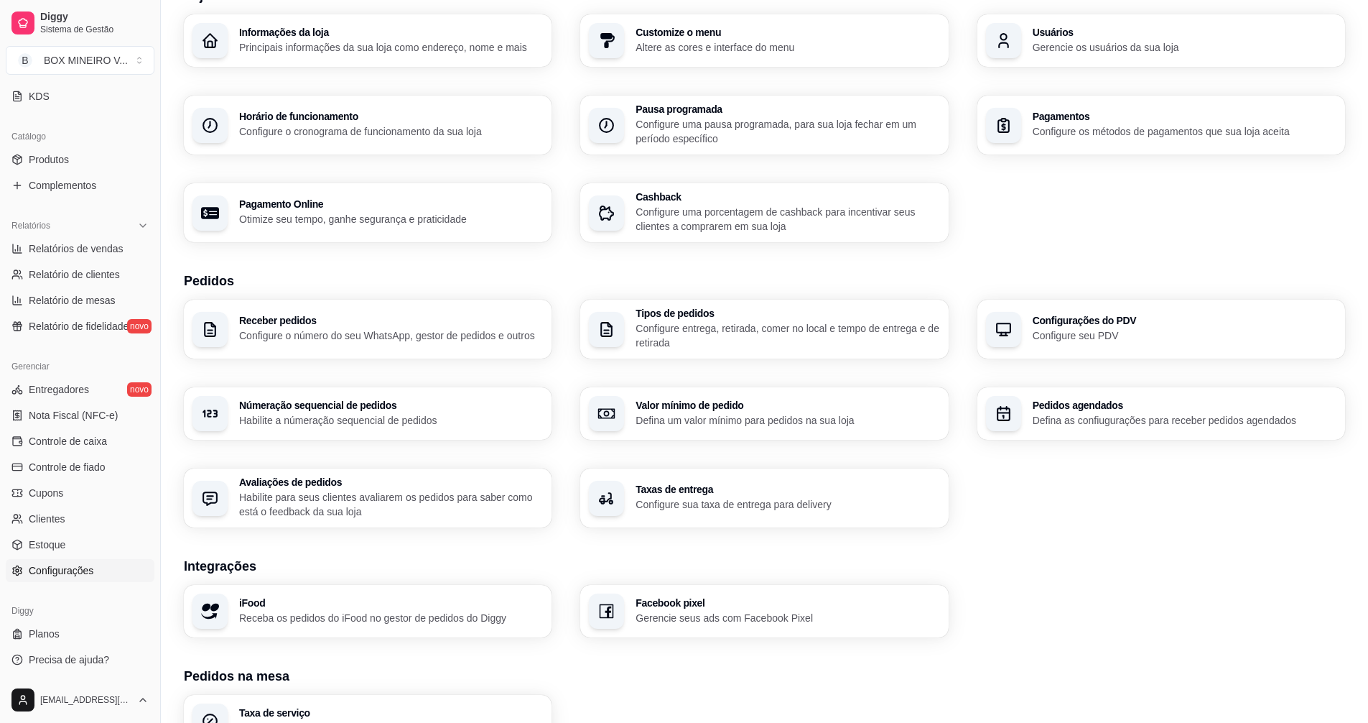
click at [1093, 340] on p "Configure seu PDV" at bounding box center [1185, 335] width 304 height 14
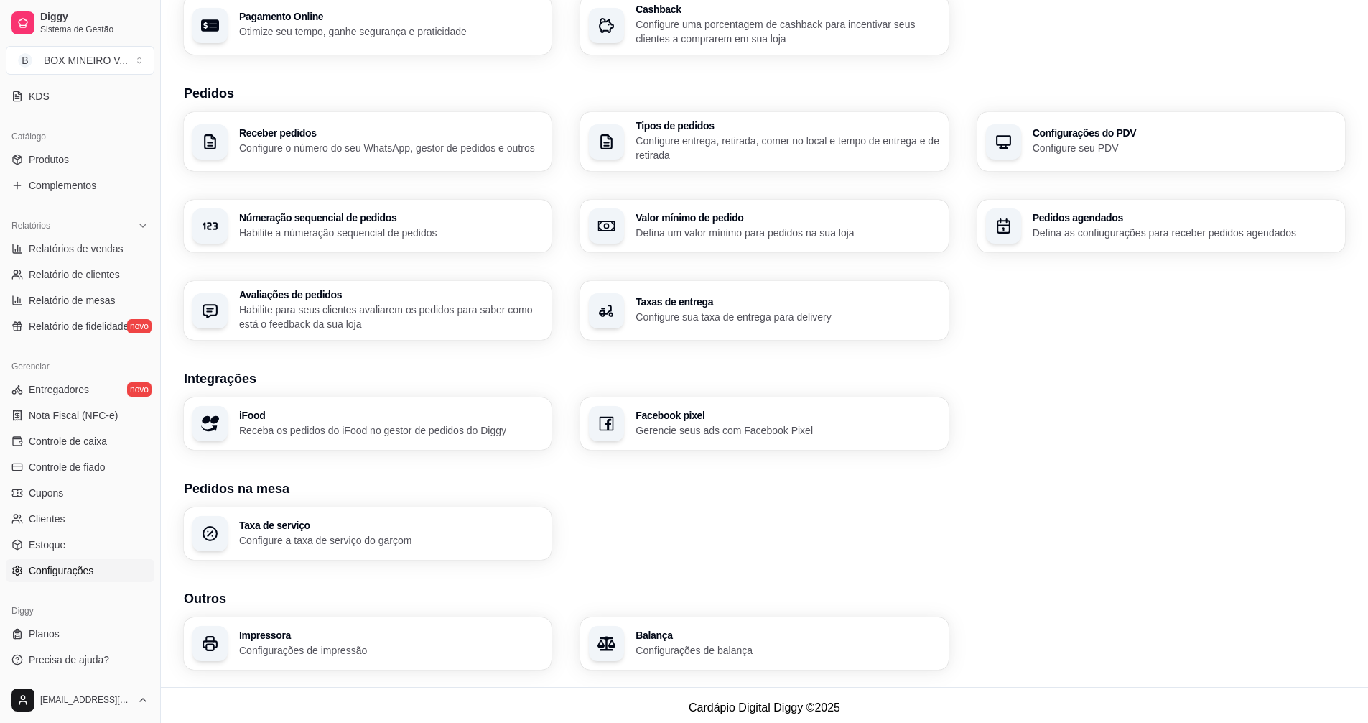
scroll to position [264, 0]
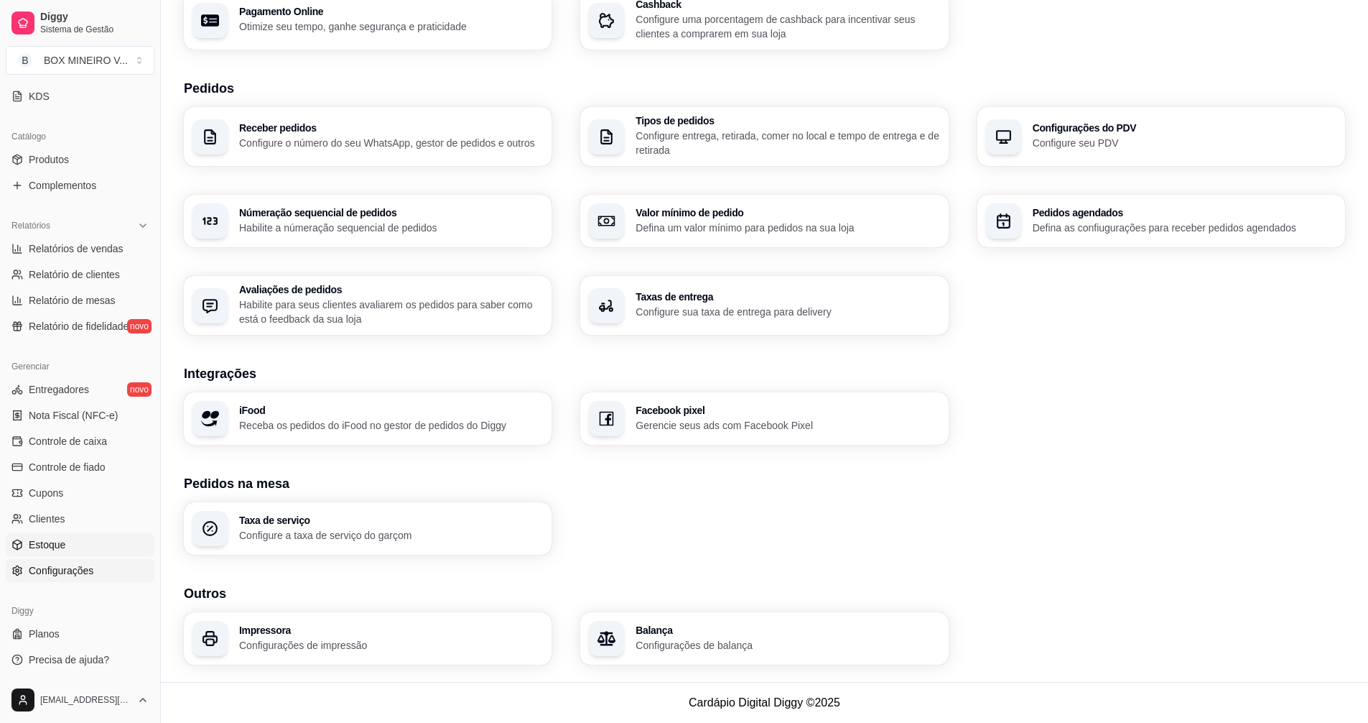
click at [52, 541] on span "Estoque" at bounding box center [47, 544] width 37 height 14
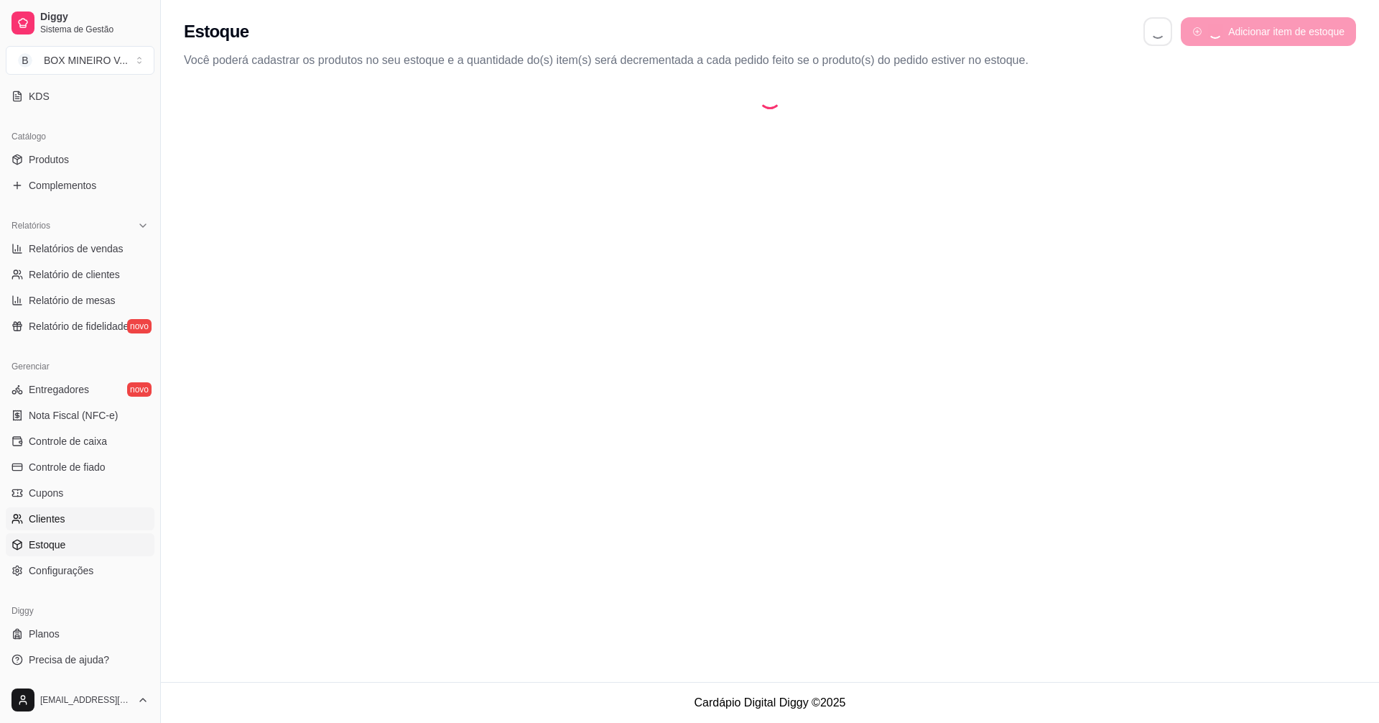
select select "QUANTITY_ORDER"
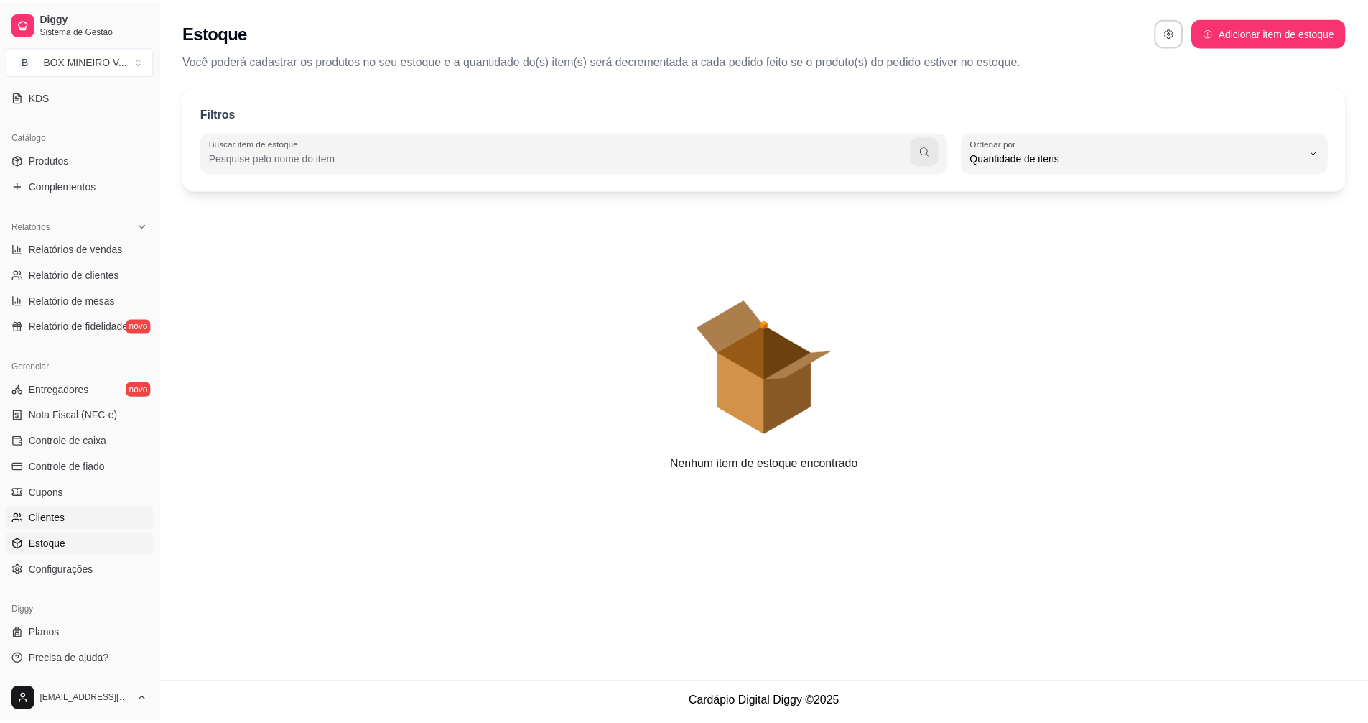
scroll to position [14, 0]
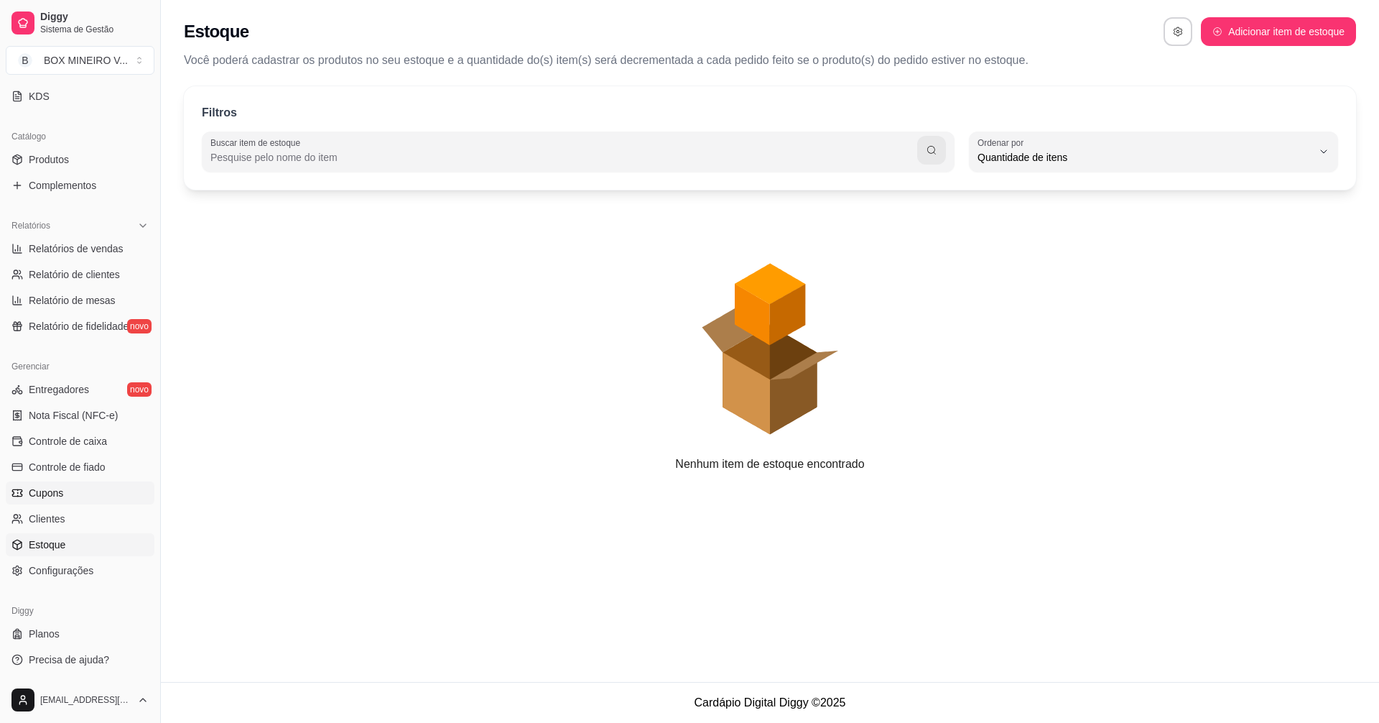
click at [57, 486] on span "Cupons" at bounding box center [46, 493] width 34 height 14
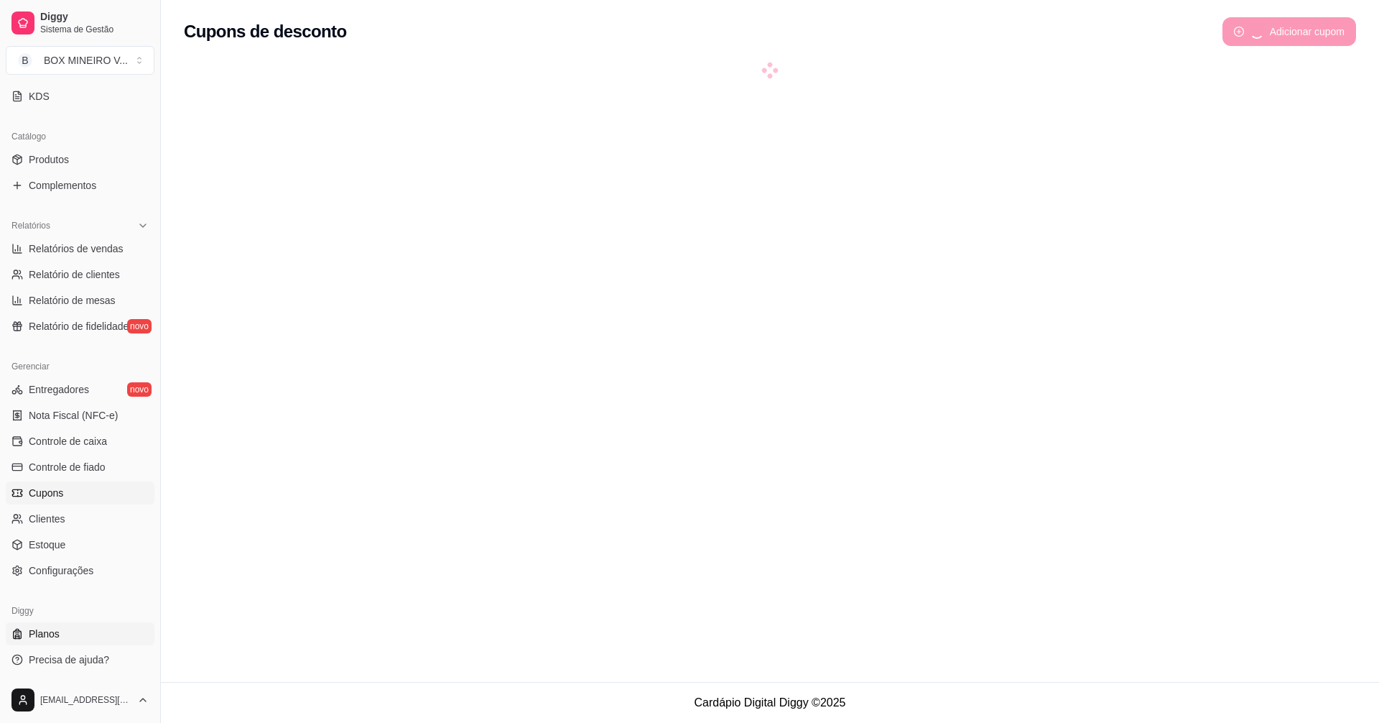
click at [73, 629] on link "Planos" at bounding box center [80, 633] width 149 height 23
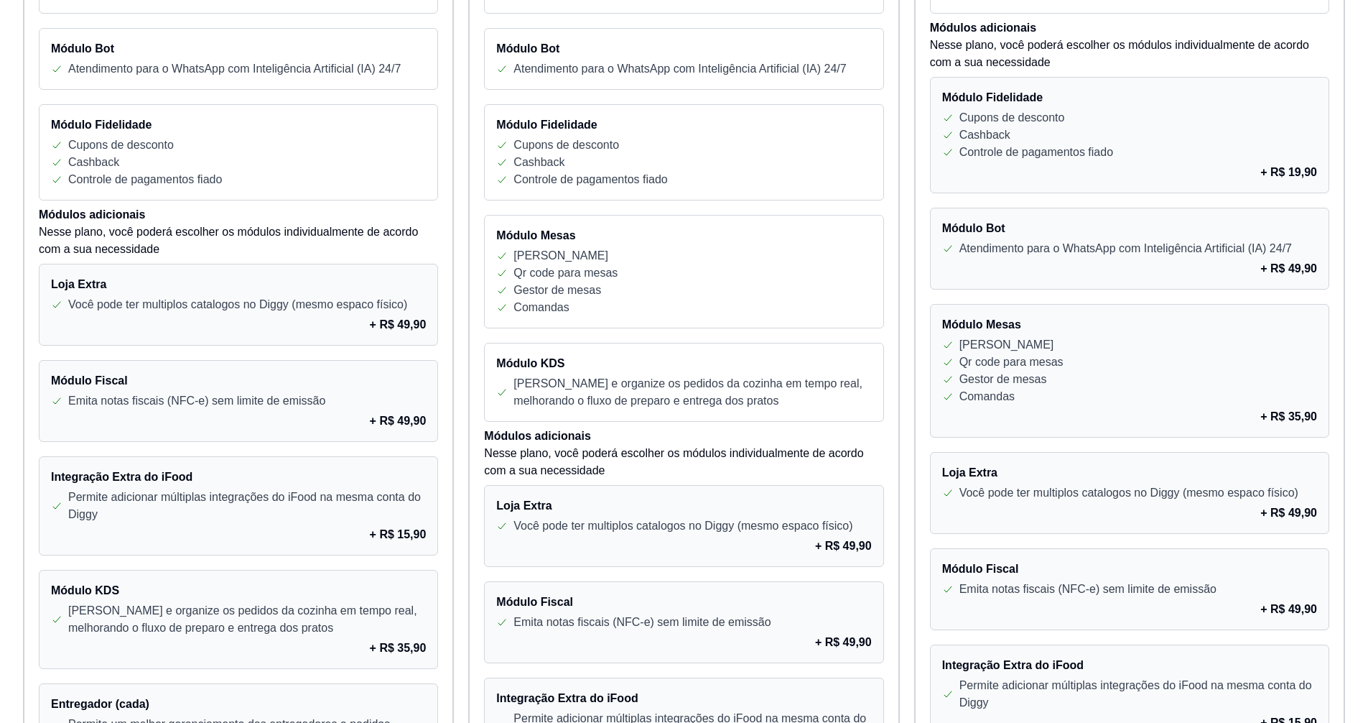
scroll to position [646, 0]
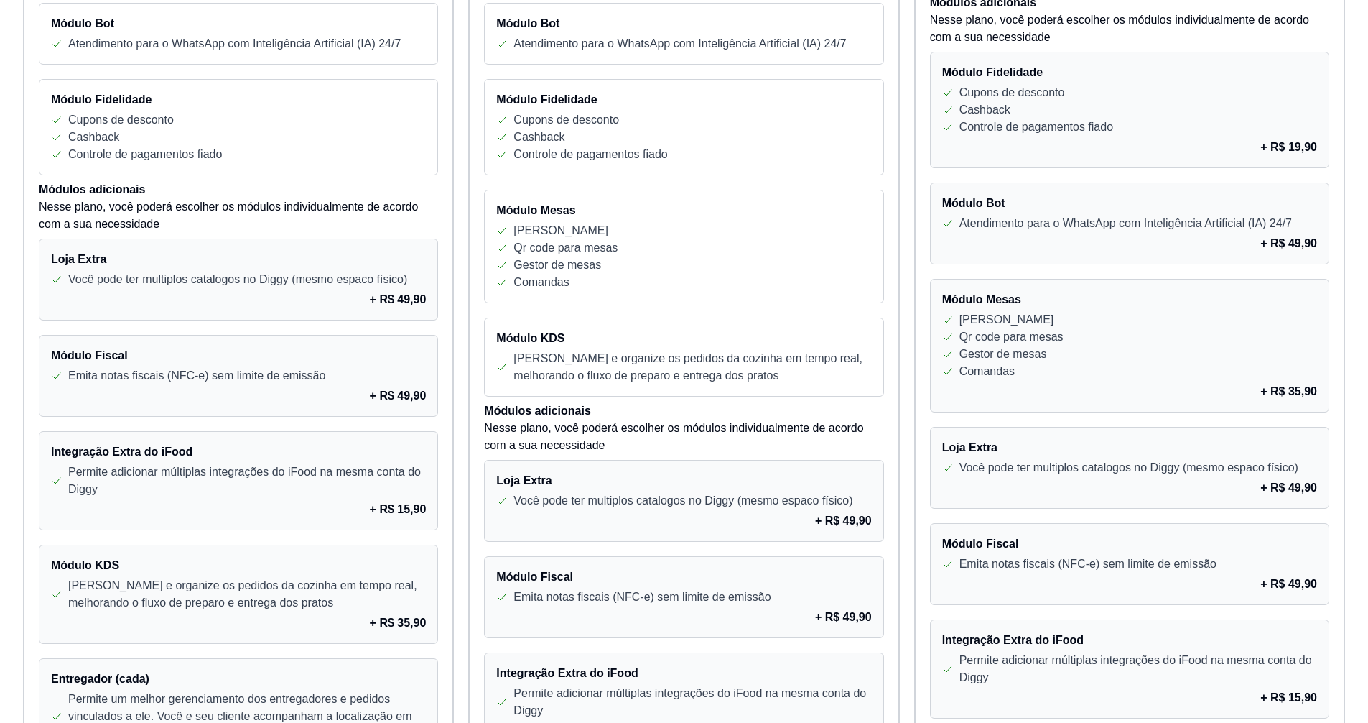
click at [519, 500] on p "Você pode ter multiplos catalogos no Diggy (mesmo espaco físico)" at bounding box center [683, 500] width 339 height 17
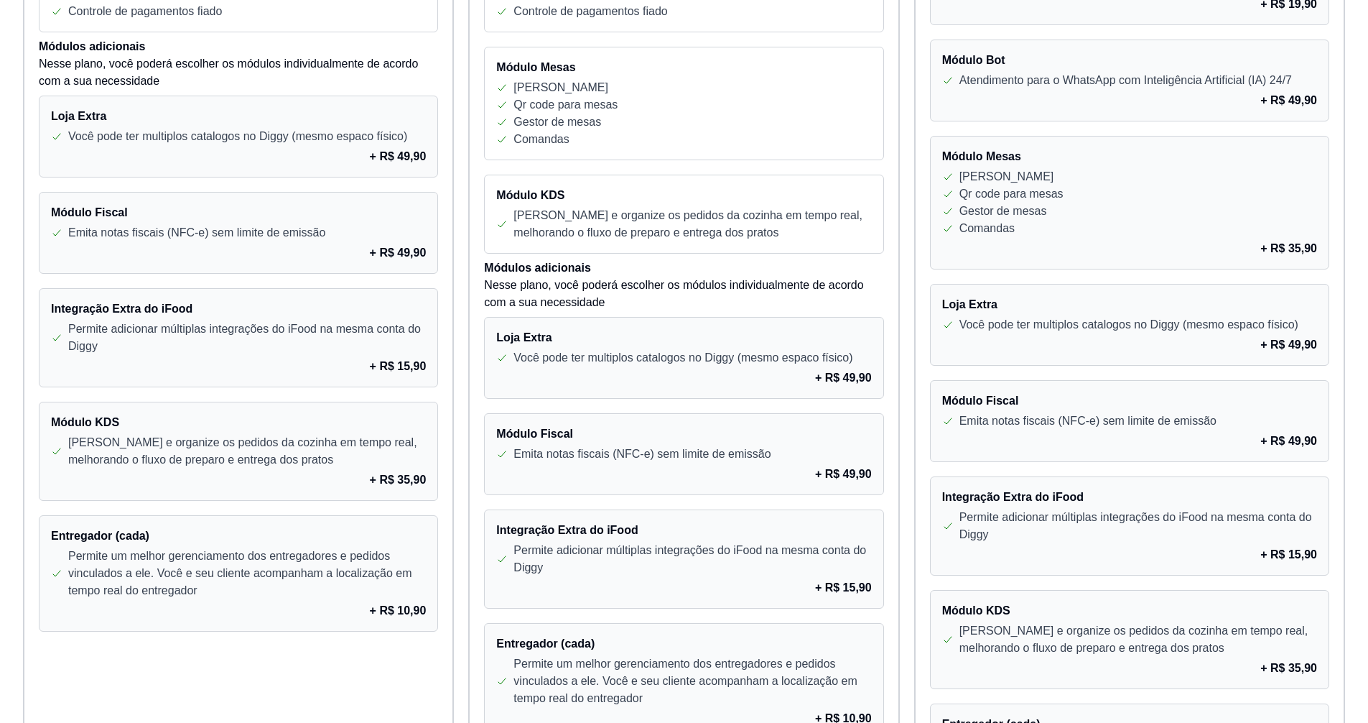
scroll to position [790, 0]
click at [132, 539] on h4 "Entregador (cada)" at bounding box center [238, 534] width 375 height 17
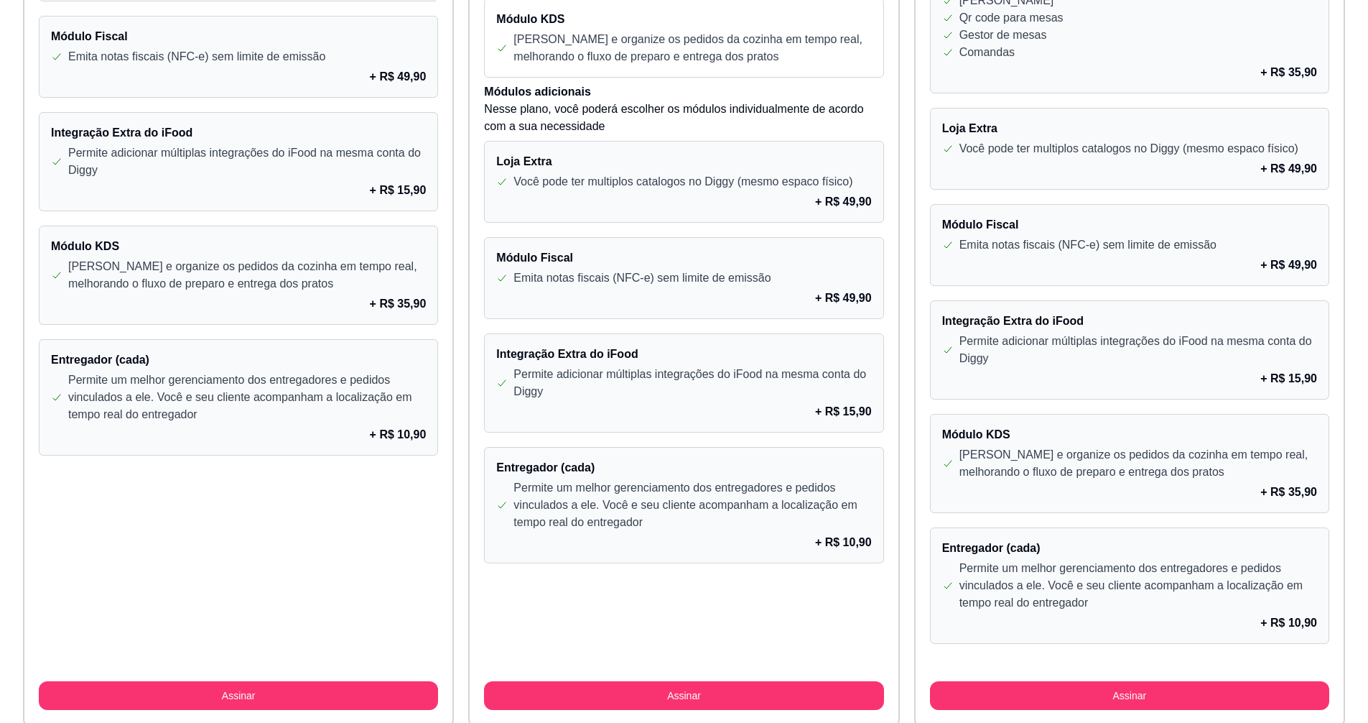
scroll to position [934, 0]
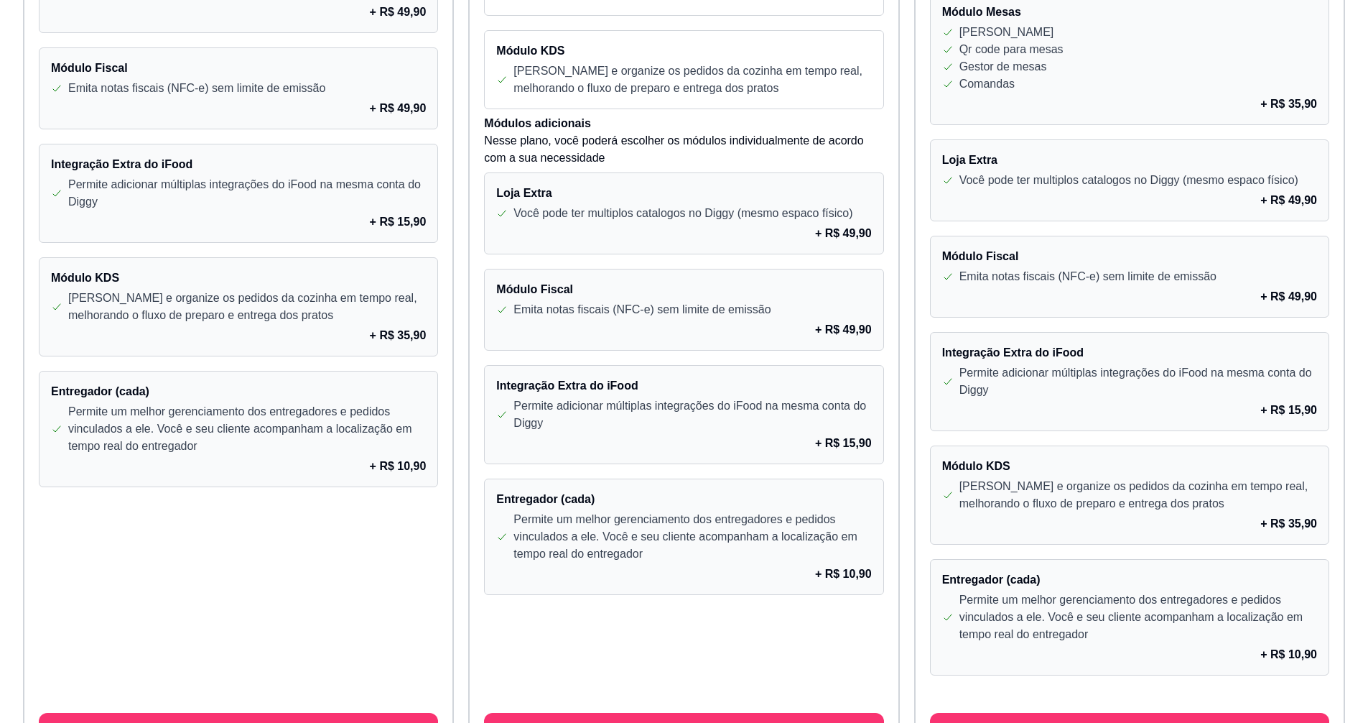
click at [259, 439] on p "Permite um melhor gerenciamento dos entregadores e pedidos vinculados a ele. Vo…" at bounding box center [247, 429] width 358 height 52
click at [73, 431] on p "Permite um melhor gerenciamento dos entregadores e pedidos vinculados a ele. Vo…" at bounding box center [247, 429] width 358 height 52
click at [219, 417] on p "Permite um melhor gerenciamento dos entregadores e pedidos vinculados a ele. Vo…" at bounding box center [247, 429] width 358 height 52
click at [325, 432] on p "Permite um melhor gerenciamento dos entregadores e pedidos vinculados a ele. Vo…" at bounding box center [247, 429] width 358 height 52
click at [295, 317] on p "[PERSON_NAME] e organize os pedidos da cozinha em tempo real, melhorando o flux…" at bounding box center [247, 306] width 358 height 34
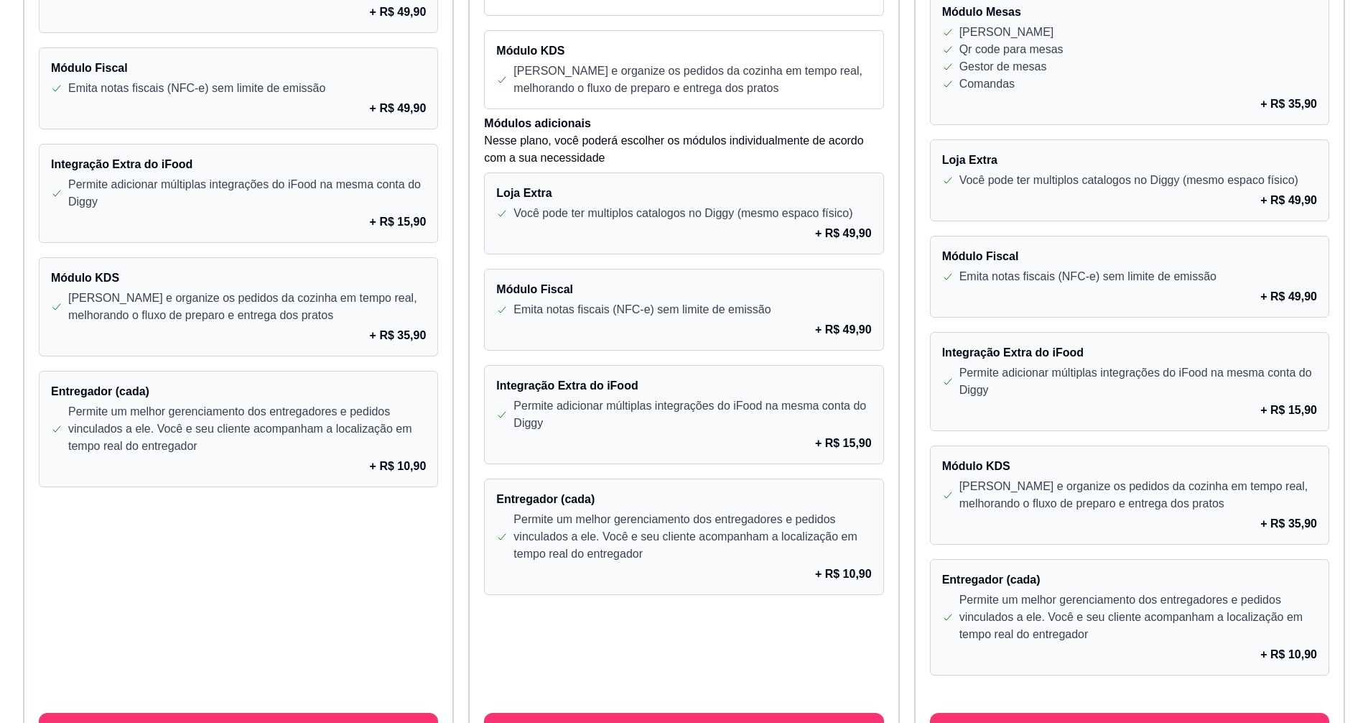
click at [300, 202] on p "Permite adicionar múltiplas integrações do iFood na mesma conta do Diggy" at bounding box center [247, 193] width 358 height 34
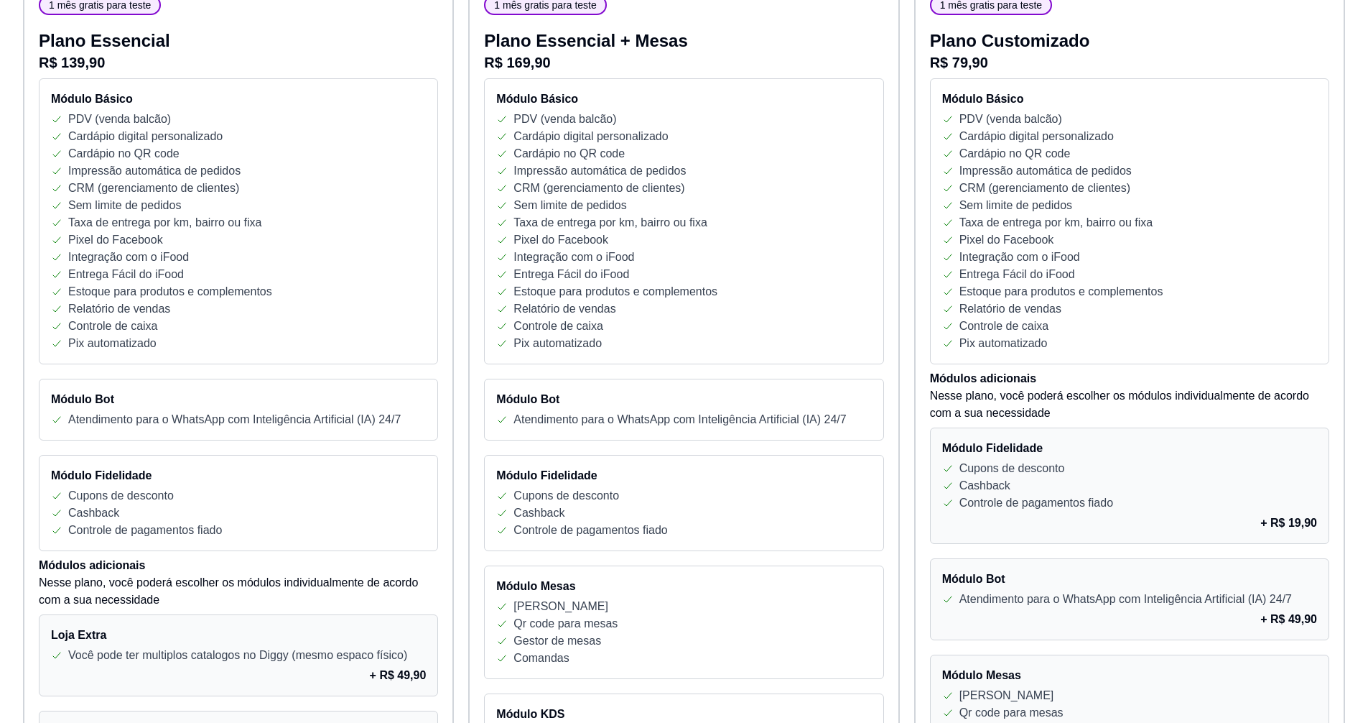
scroll to position [144, 0]
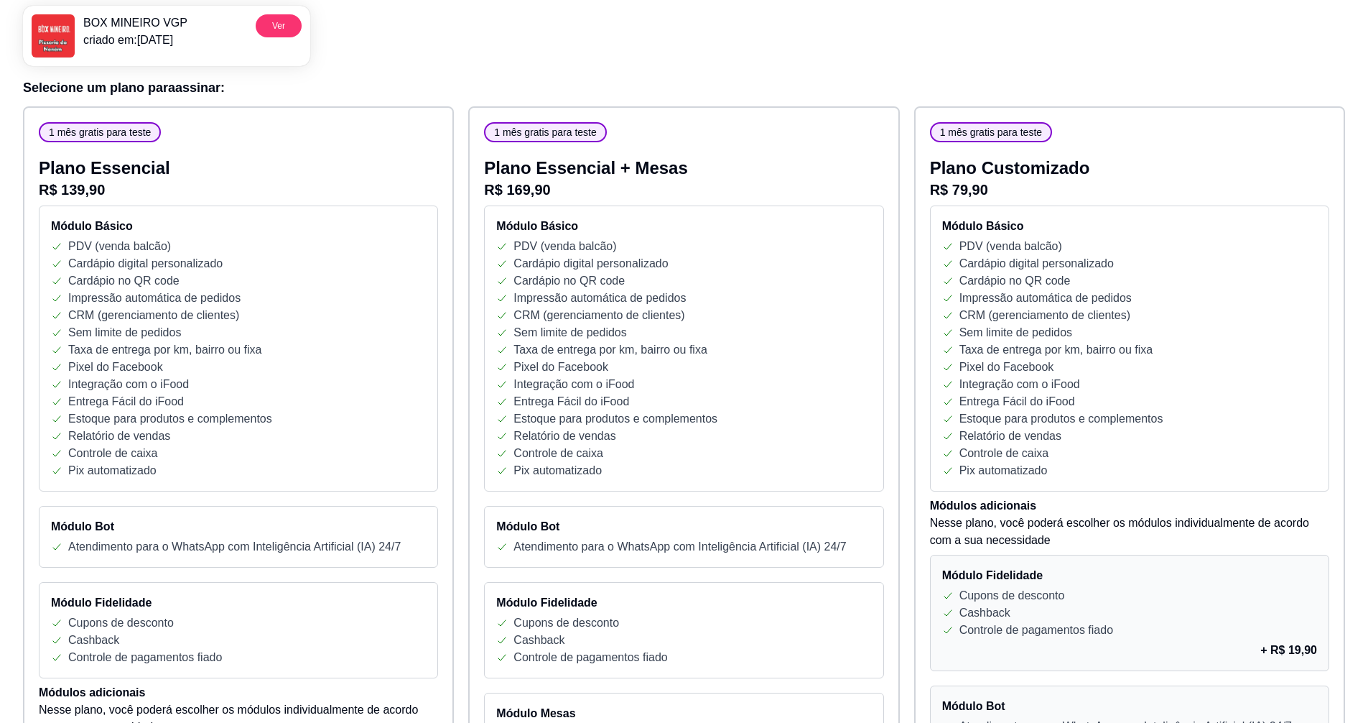
click at [615, 281] on p "Cardápio no QR code" at bounding box center [569, 280] width 111 height 17
drag, startPoint x: 526, startPoint y: 142, endPoint x: 638, endPoint y: 147, distance: 112.1
click at [607, 197] on p "R$ 169,90" at bounding box center [683, 190] width 399 height 20
drag, startPoint x: 584, startPoint y: 287, endPoint x: 584, endPoint y: 297, distance: 10.1
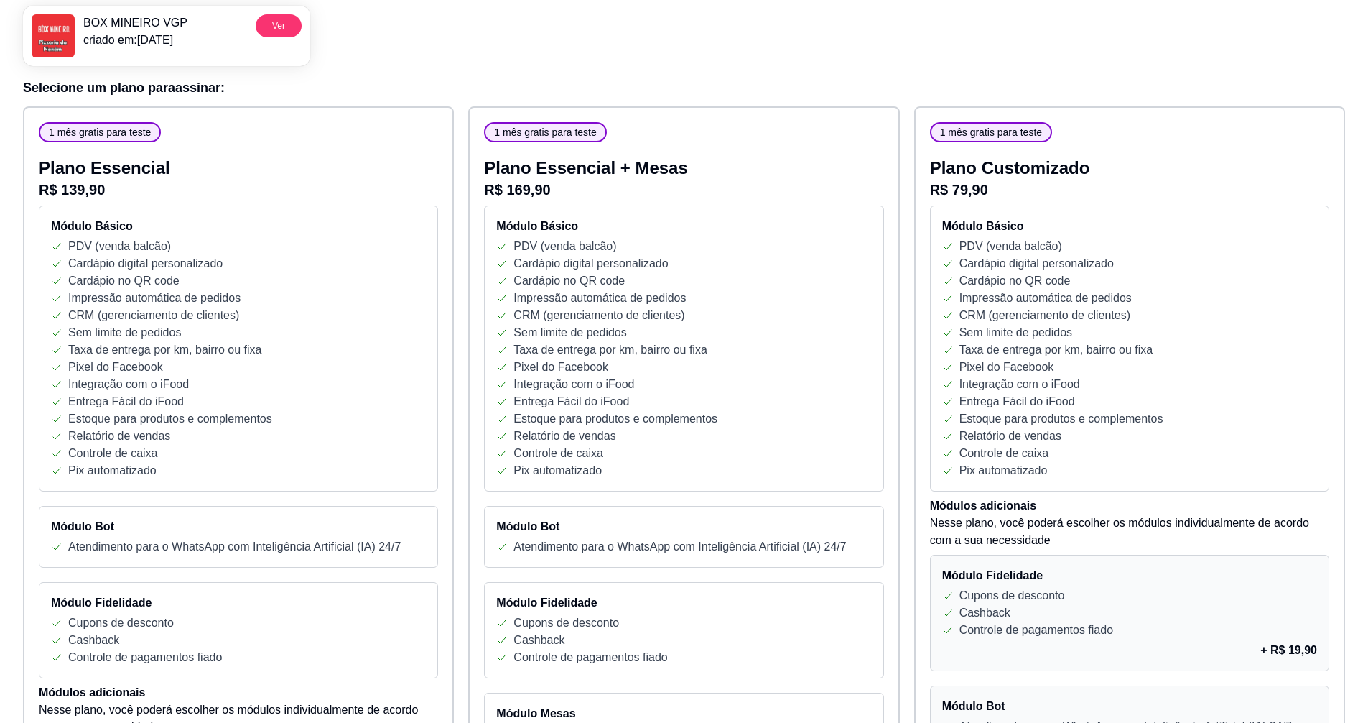
click at [584, 289] on div "Módulo Básico PDV (venda balcão) Cardápio digital personalizado Cardápio no QR …" at bounding box center [683, 348] width 399 height 286
drag, startPoint x: 644, startPoint y: 328, endPoint x: 631, endPoint y: 348, distance: 23.3
click at [644, 330] on div "Sem limite de pedidos" at bounding box center [683, 332] width 375 height 17
drag, startPoint x: 562, startPoint y: 354, endPoint x: 684, endPoint y: 351, distance: 122.1
click at [684, 351] on p "Taxa de entrega por km, bairro ou fixa" at bounding box center [610, 349] width 193 height 17
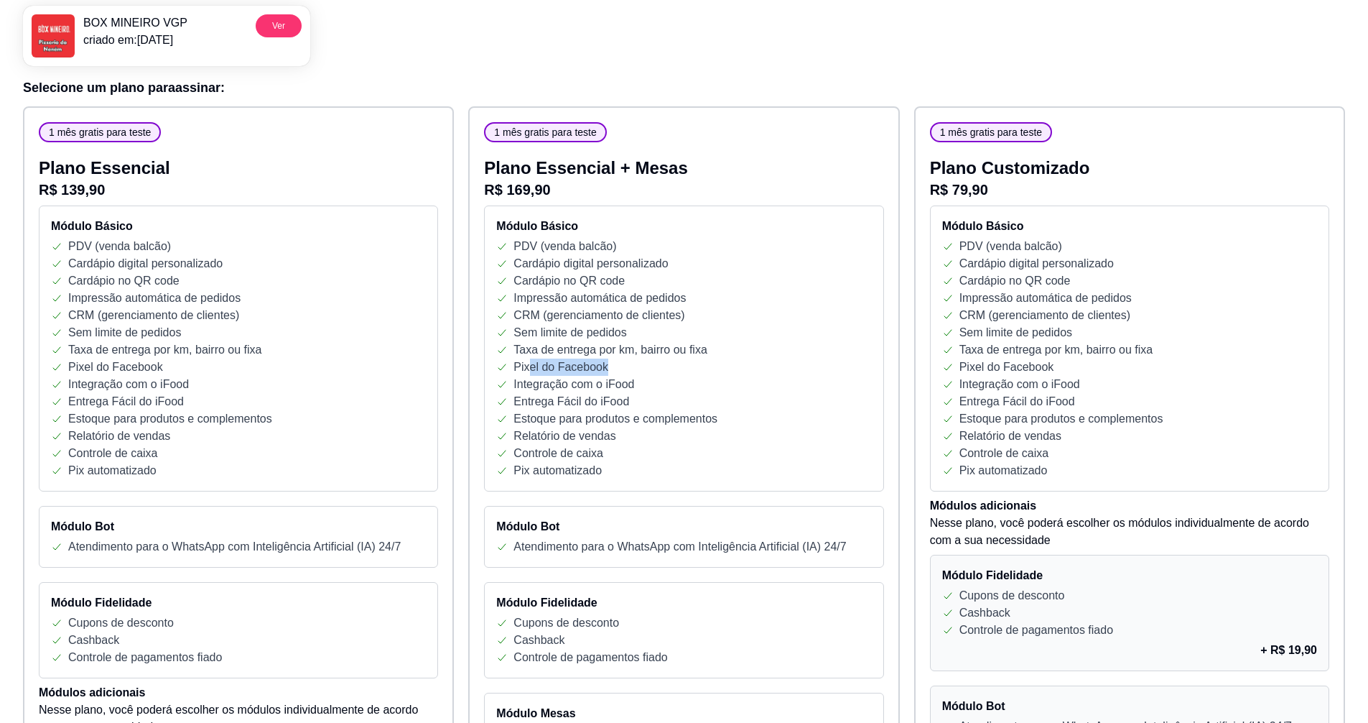
drag, startPoint x: 528, startPoint y: 374, endPoint x: 612, endPoint y: 375, distance: 84.0
click at [612, 375] on div "Pixel do Facebook" at bounding box center [683, 366] width 375 height 17
drag, startPoint x: 548, startPoint y: 386, endPoint x: 653, endPoint y: 391, distance: 105.0
click at [666, 385] on div "Integração com o iFood" at bounding box center [683, 384] width 375 height 17
drag, startPoint x: 508, startPoint y: 404, endPoint x: 504, endPoint y: 444, distance: 40.4
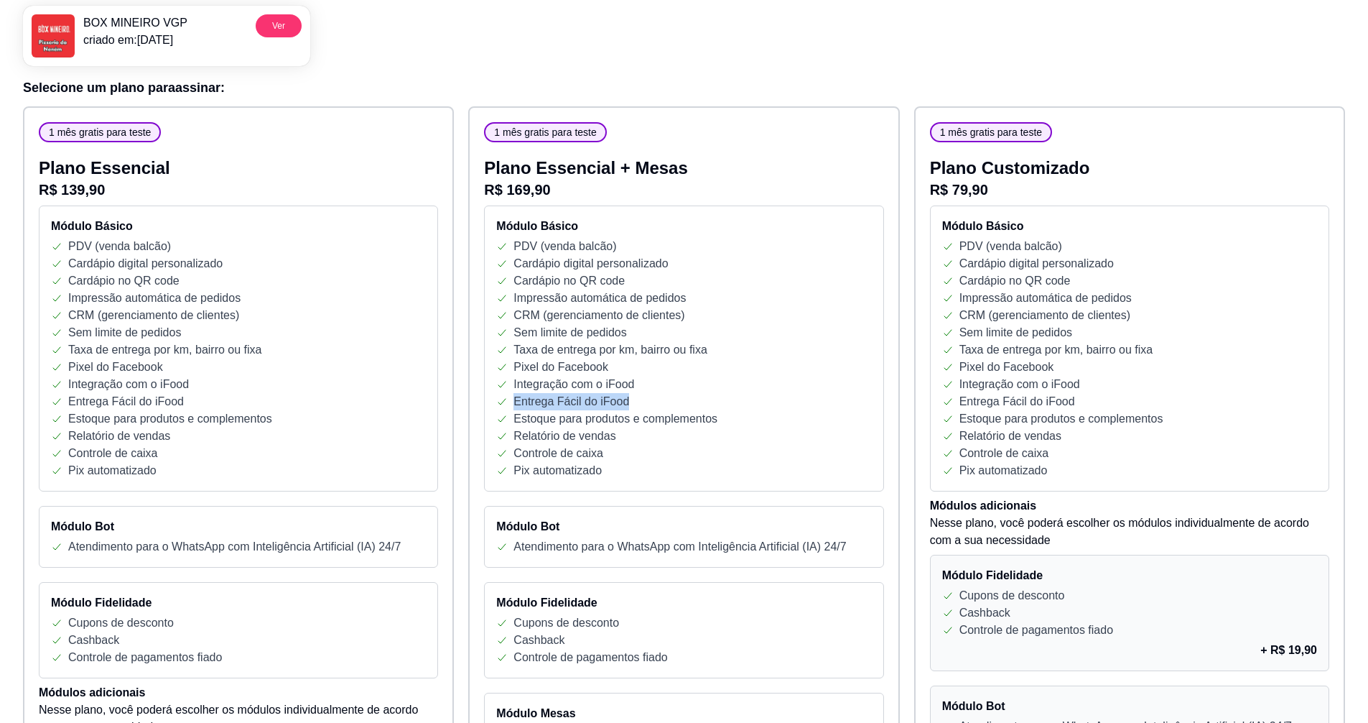
click at [623, 407] on div "Entrega Fácil do iFood" at bounding box center [683, 401] width 375 height 17
click at [621, 449] on div "Módulo Básico PDV (venda balcão) Cardápio digital personalizado Cardápio no QR …" at bounding box center [683, 348] width 399 height 286
drag, startPoint x: 635, startPoint y: 475, endPoint x: 909, endPoint y: 408, distance: 282.5
click at [711, 475] on div "Pix automatizado" at bounding box center [683, 470] width 375 height 17
click at [980, 259] on p "Cardápio digital personalizado" at bounding box center [1037, 263] width 154 height 17
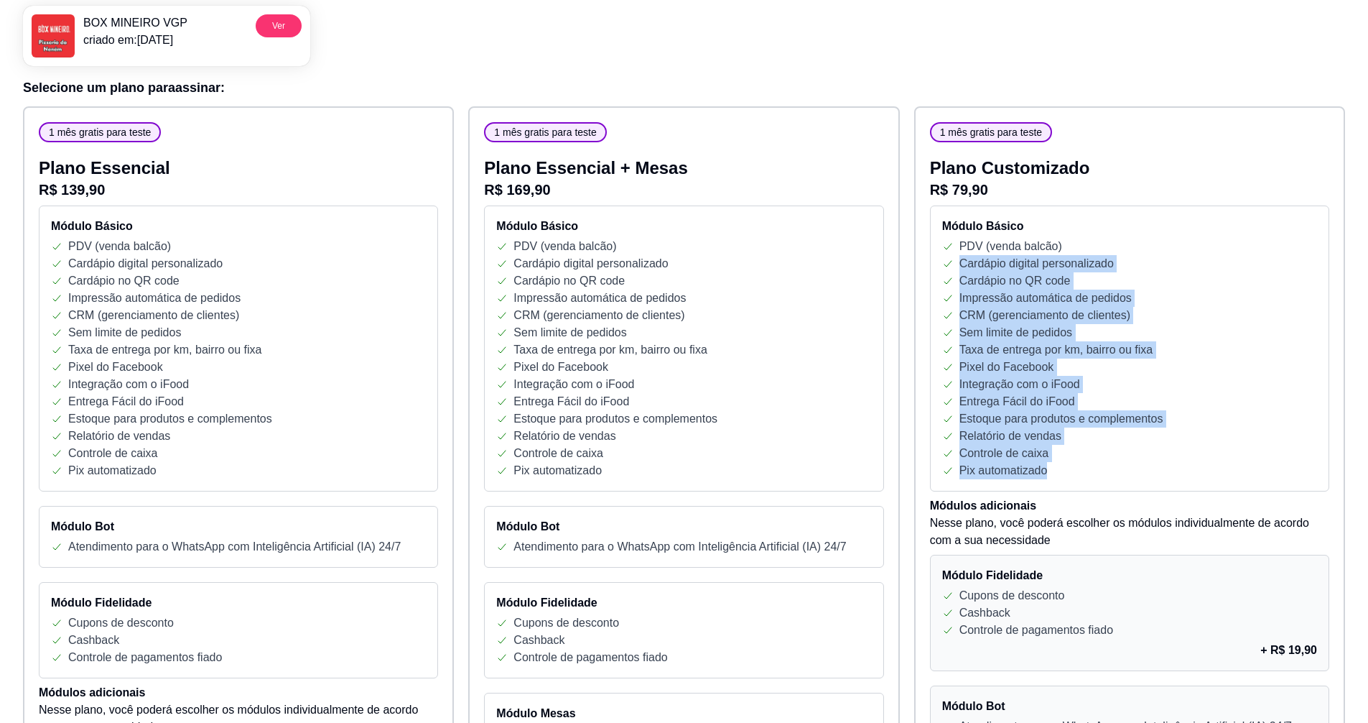
drag, startPoint x: 961, startPoint y: 259, endPoint x: 1050, endPoint y: 475, distance: 233.8
click at [1054, 478] on div "Módulo Básico PDV (venda balcão) Cardápio digital personalizado Cardápio no QR …" at bounding box center [1129, 348] width 399 height 286
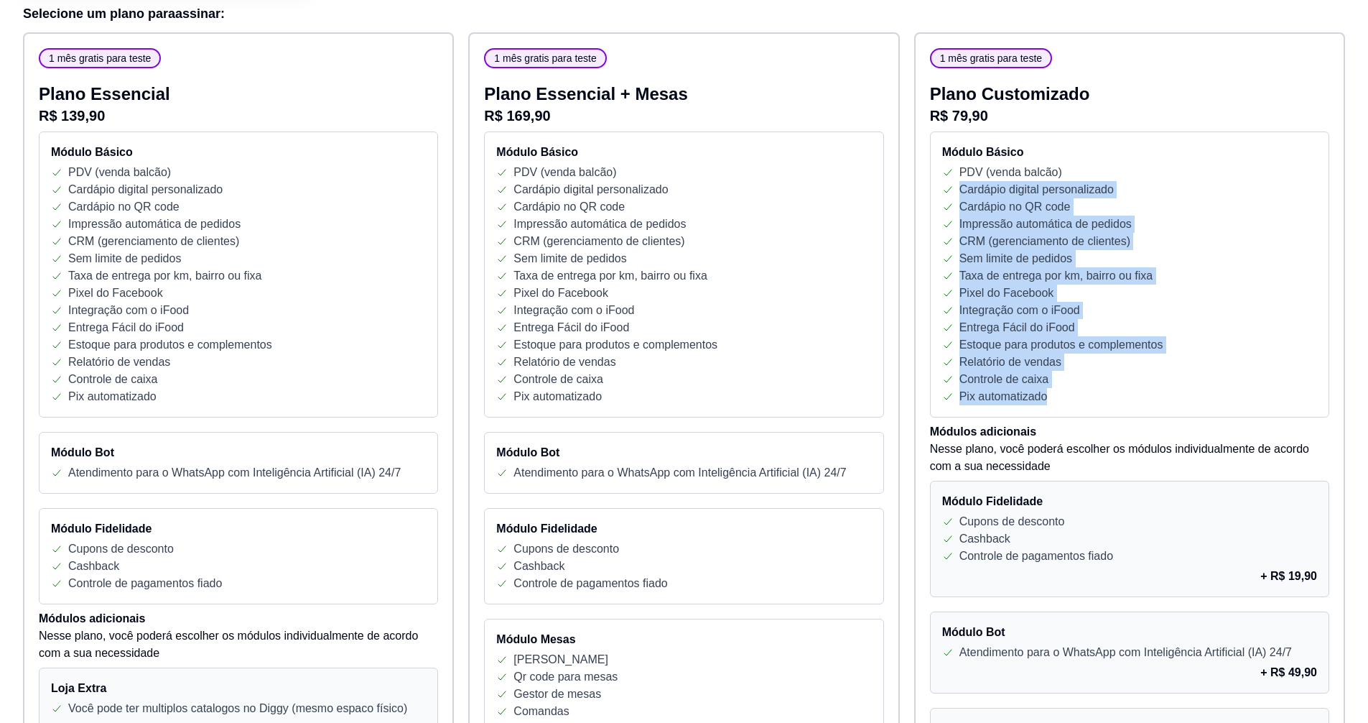
scroll to position [215, 0]
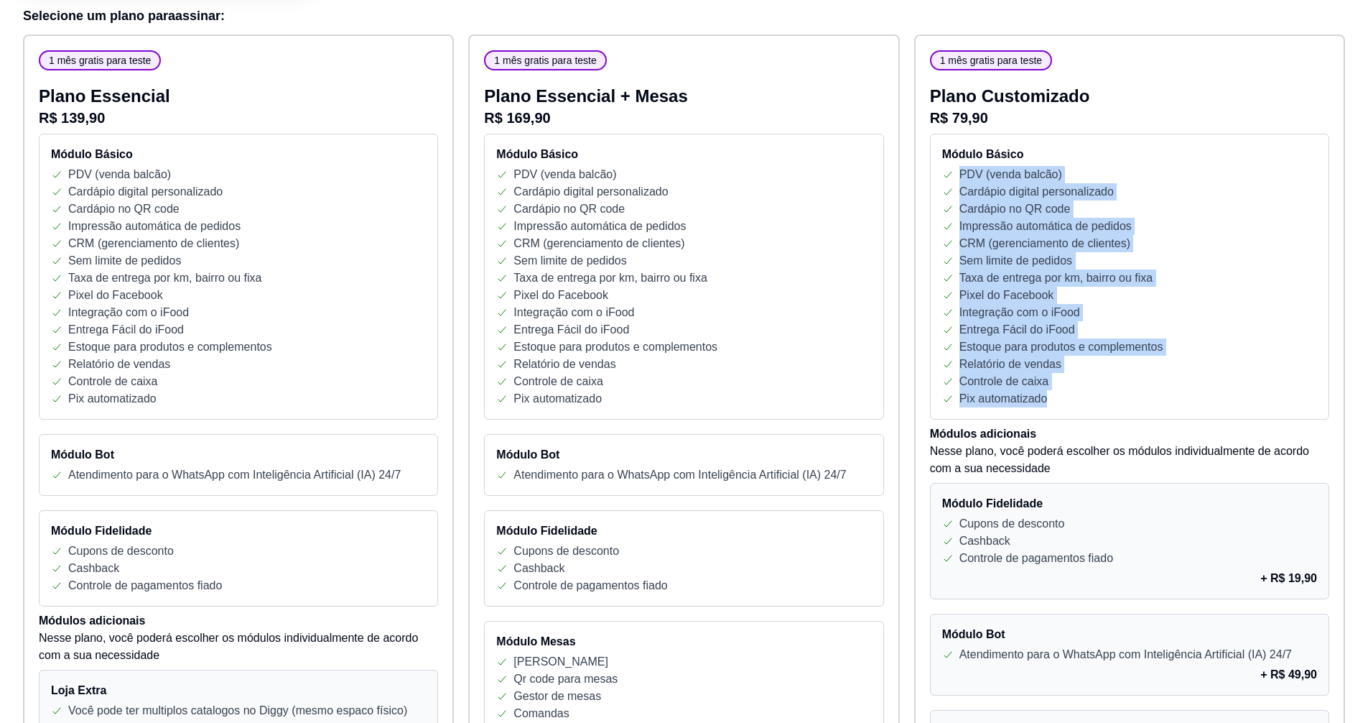
drag, startPoint x: 962, startPoint y: 171, endPoint x: 1074, endPoint y: 399, distance: 253.8
click at [1074, 399] on div "Módulo Básico PDV (venda balcão) Cardápio digital personalizado Cardápio no QR …" at bounding box center [1129, 277] width 399 height 286
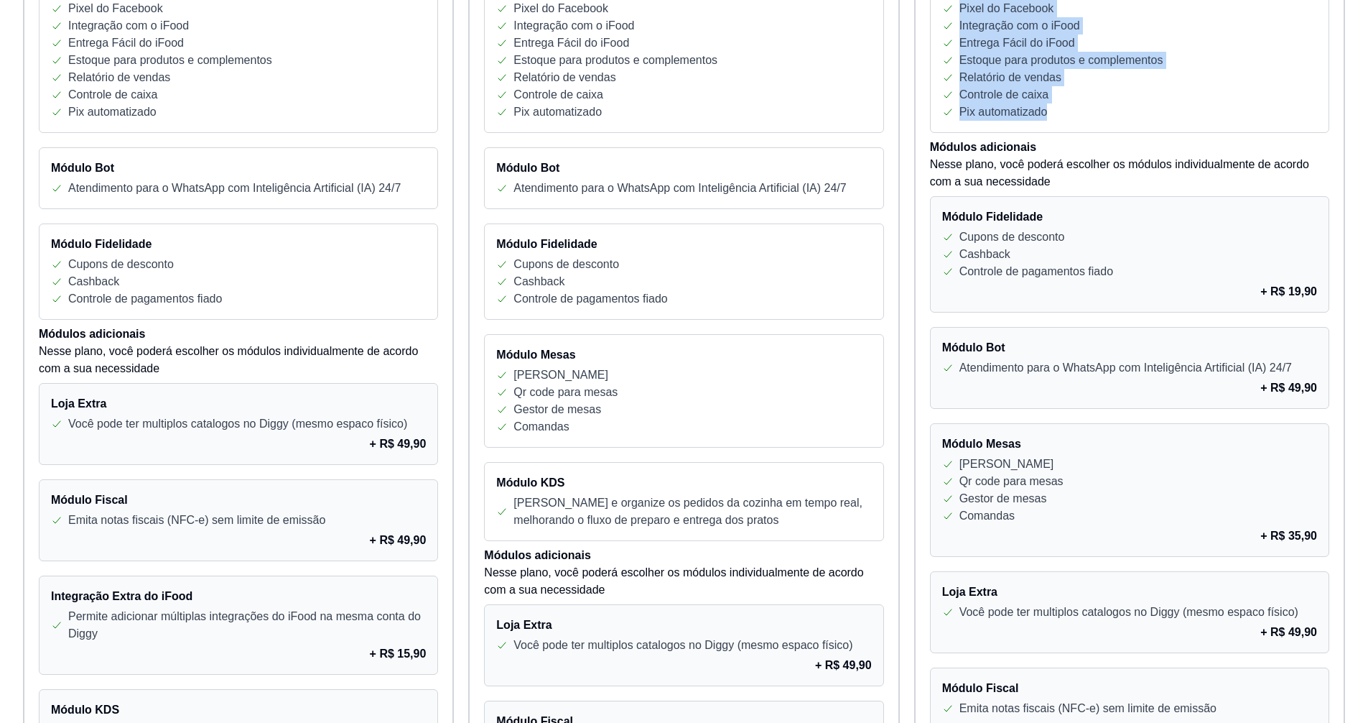
scroll to position [503, 0]
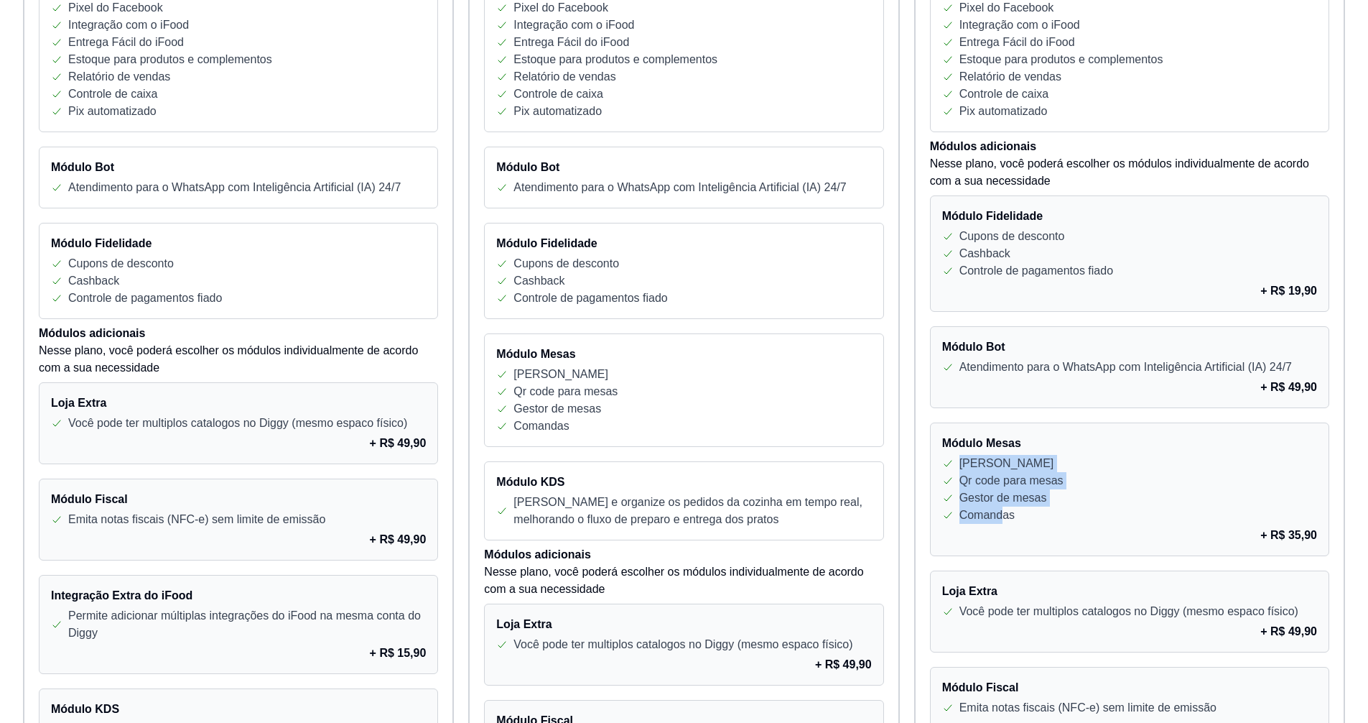
drag, startPoint x: 953, startPoint y: 458, endPoint x: 1018, endPoint y: 499, distance: 77.1
click at [1003, 514] on div "Módulo Mesas Módulo garçom Qr code para mesas Gestor de mesas Comandas + R$ 35,…" at bounding box center [1129, 489] width 399 height 134
click at [1055, 477] on p "Qr code para mesas" at bounding box center [1012, 480] width 104 height 17
click at [1075, 471] on div "[PERSON_NAME]" at bounding box center [1129, 463] width 375 height 17
click at [1057, 447] on h4 "Módulo Mesas" at bounding box center [1129, 443] width 375 height 17
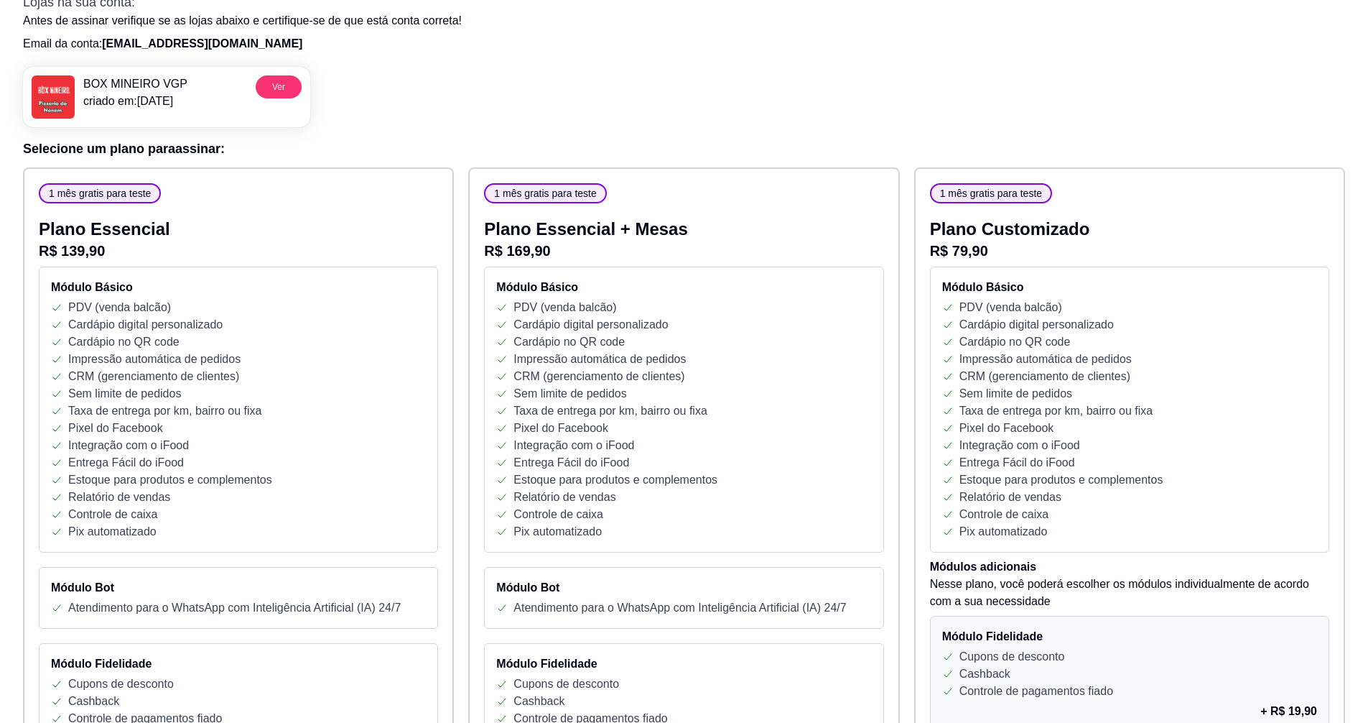
scroll to position [0, 0]
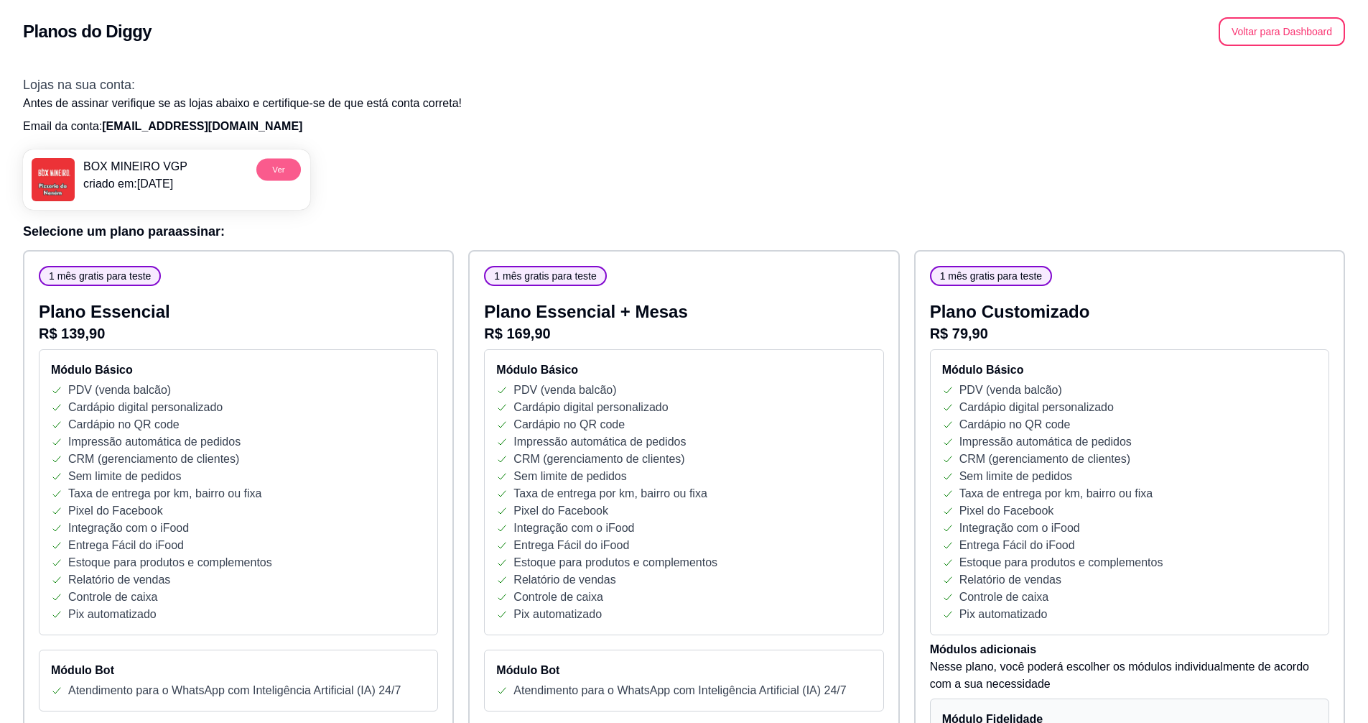
click at [271, 161] on button "Ver" at bounding box center [278, 169] width 45 height 22
click at [1309, 31] on button "Voltar para Dashboard" at bounding box center [1282, 32] width 123 height 28
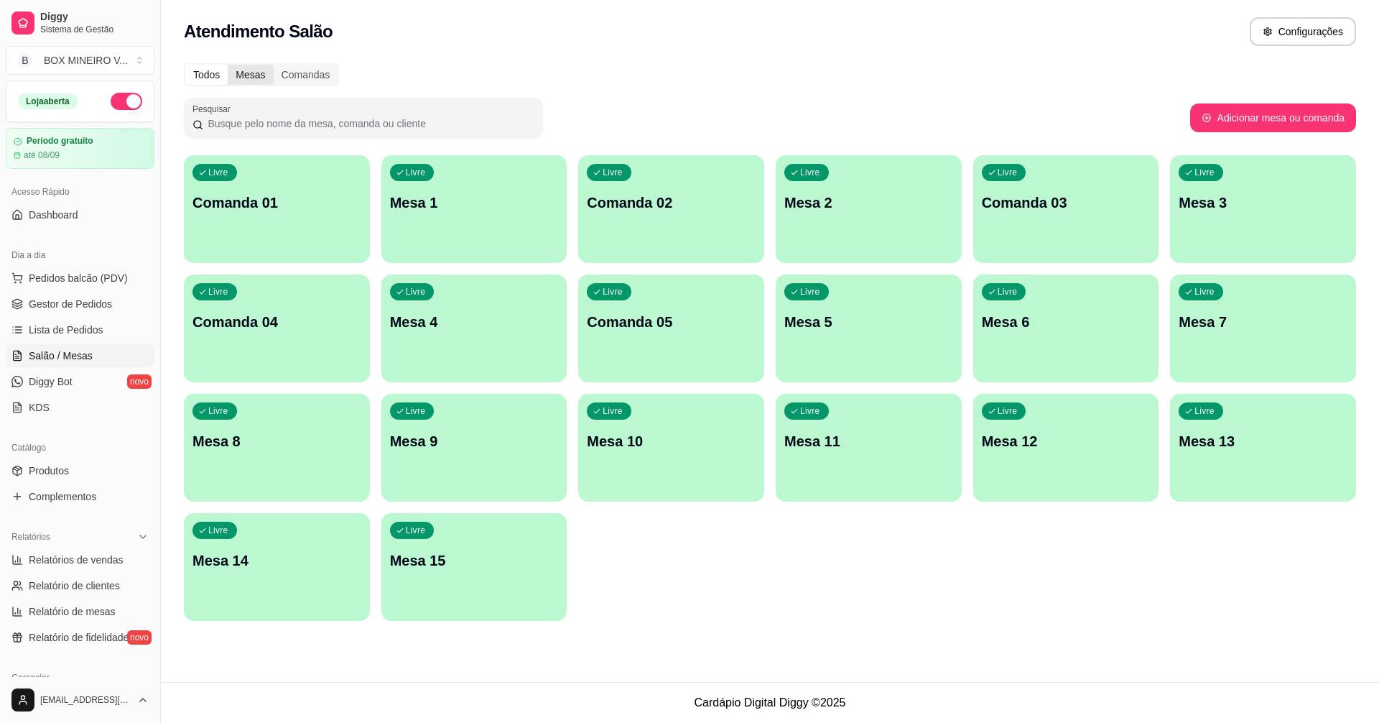
click at [256, 75] on div "Mesas" at bounding box center [250, 75] width 45 height 20
click at [228, 65] on input "Mesas" at bounding box center [228, 65] width 0 height 0
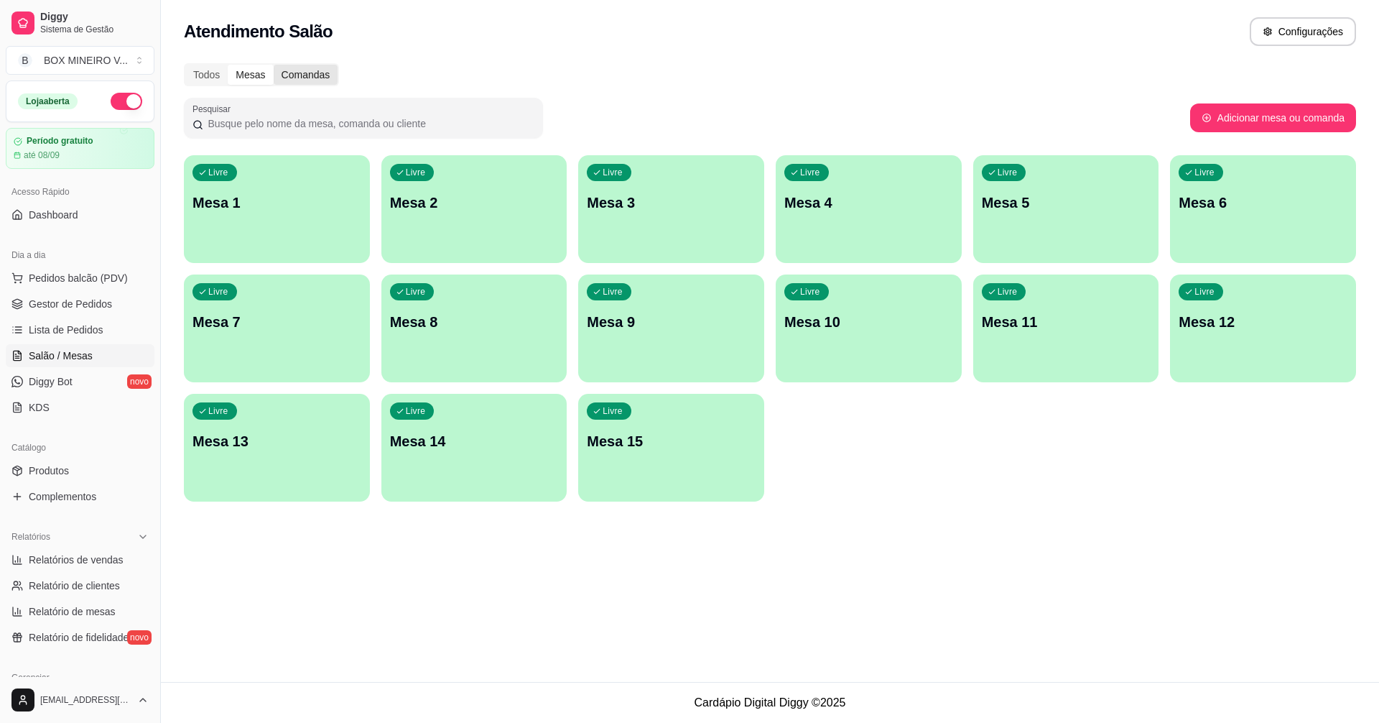
click at [283, 69] on div "Comandas" at bounding box center [306, 75] width 65 height 20
click at [274, 65] on input "Comandas" at bounding box center [274, 65] width 0 height 0
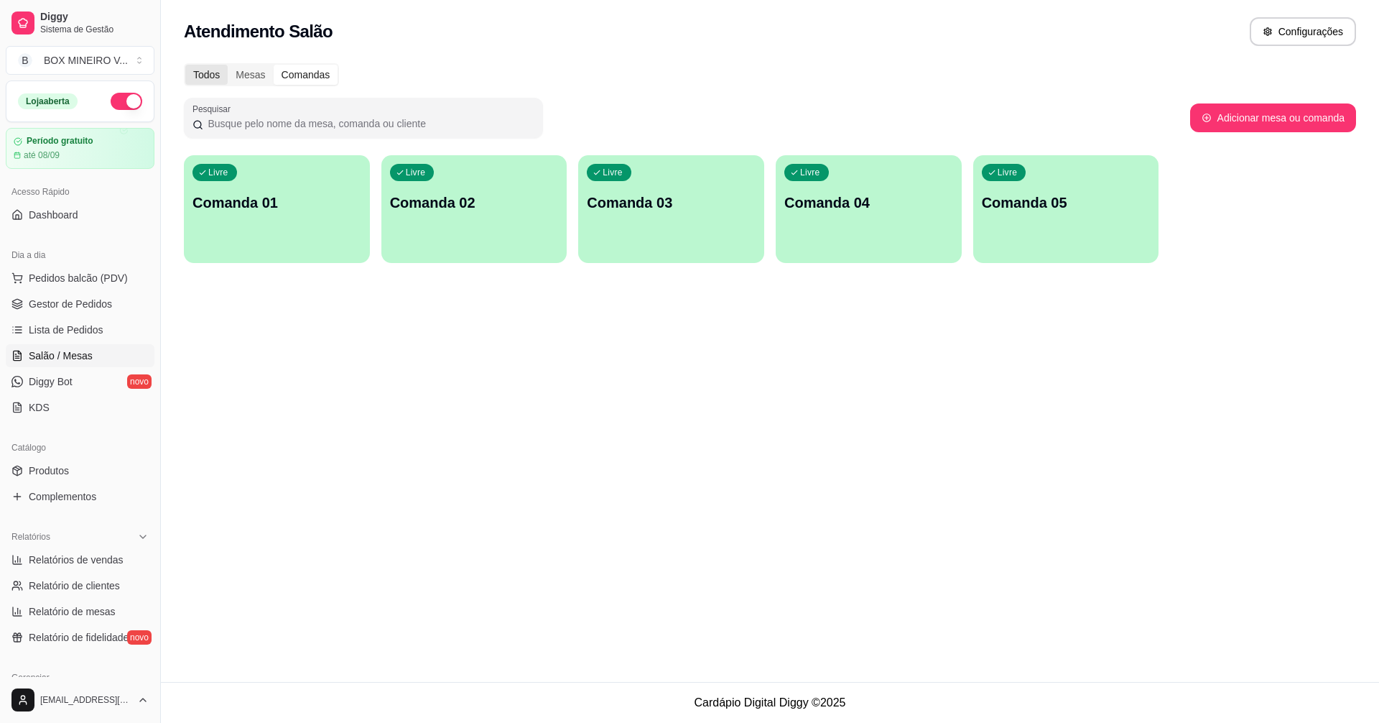
click at [210, 73] on div "Todos" at bounding box center [206, 75] width 42 height 20
click at [185, 65] on input "Todos" at bounding box center [185, 65] width 0 height 0
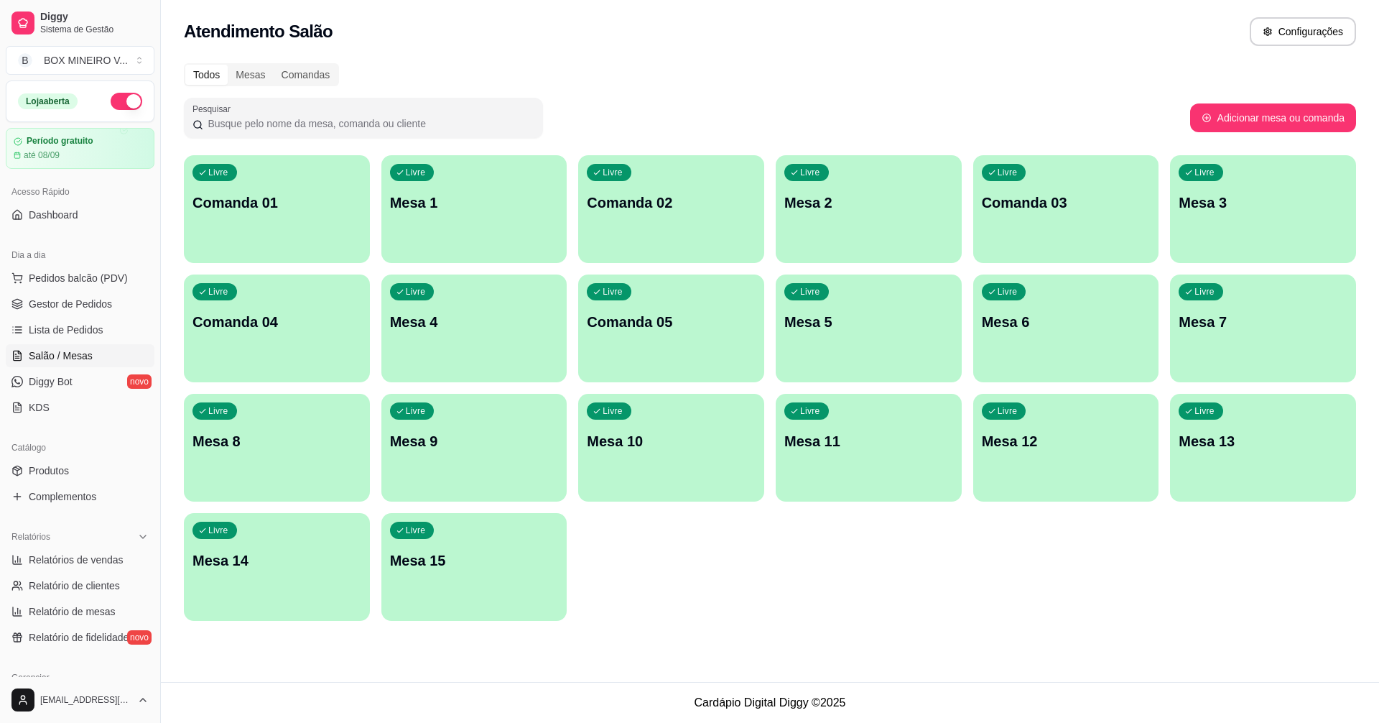
click at [294, 195] on p "Comanda 01" at bounding box center [276, 202] width 169 height 20
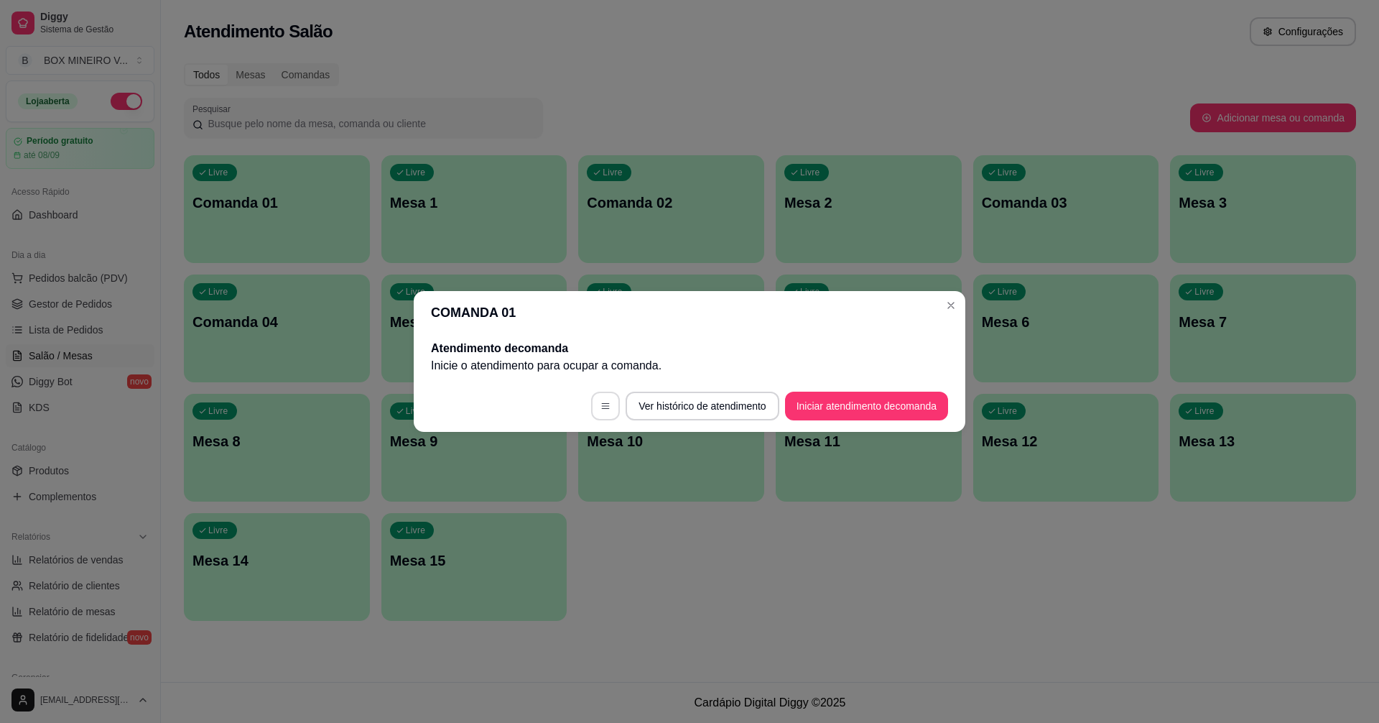
click at [600, 407] on icon "button" at bounding box center [605, 406] width 10 height 10
click at [725, 401] on button "Ver histórico de atendimento" at bounding box center [702, 405] width 153 height 29
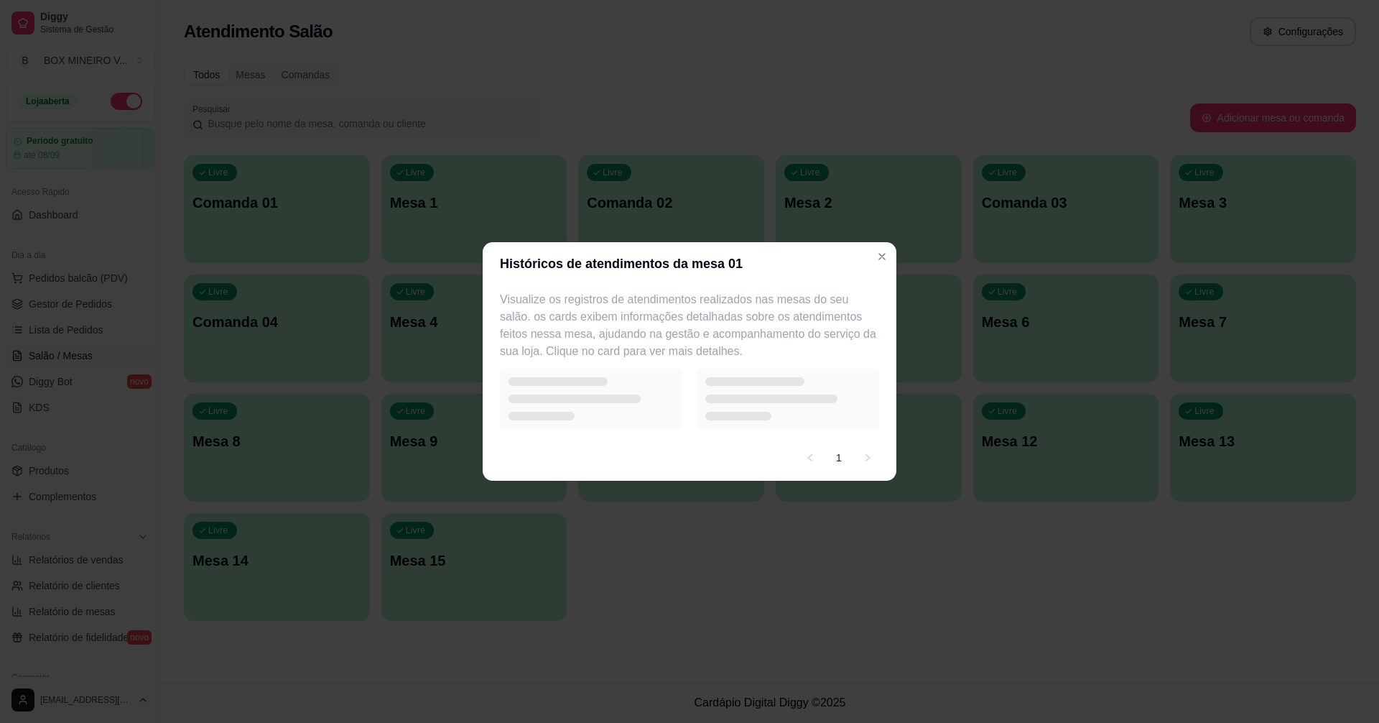
select select "7"
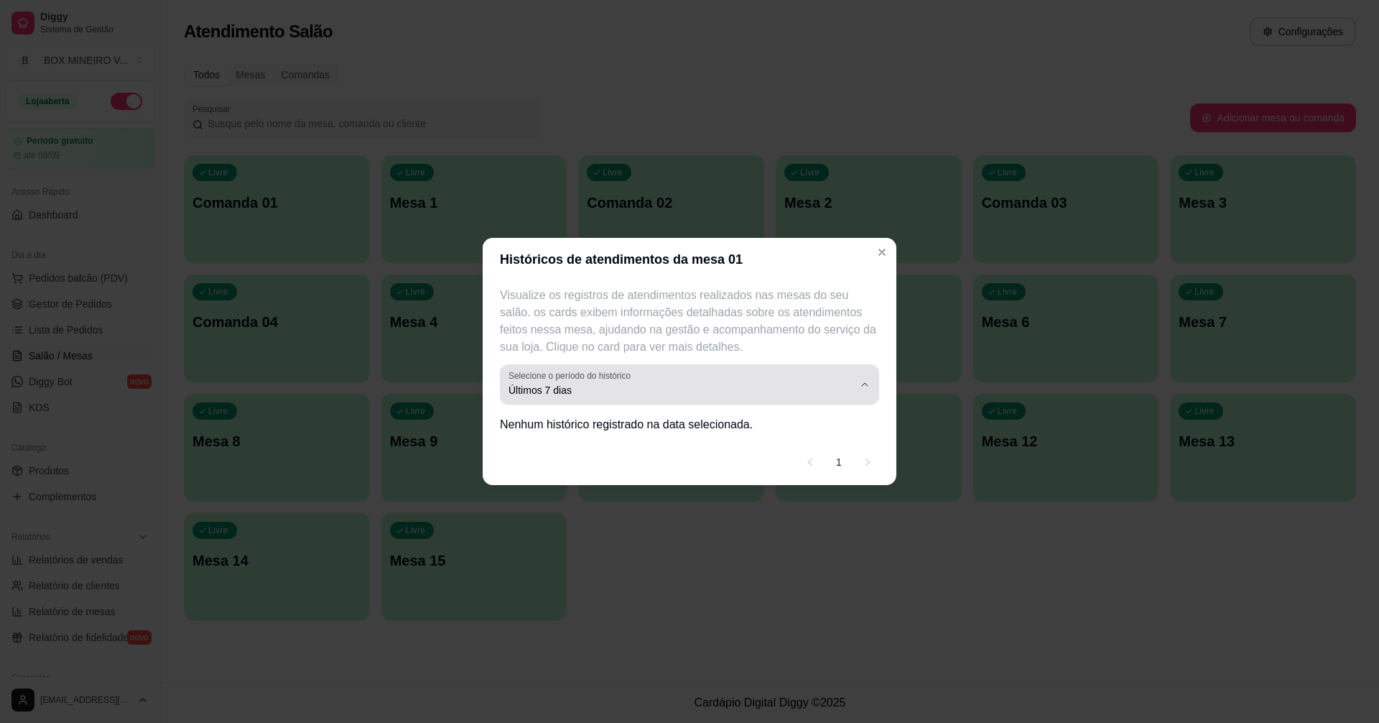
click at [822, 395] on span "Últimos 7 dias" at bounding box center [681, 390] width 345 height 14
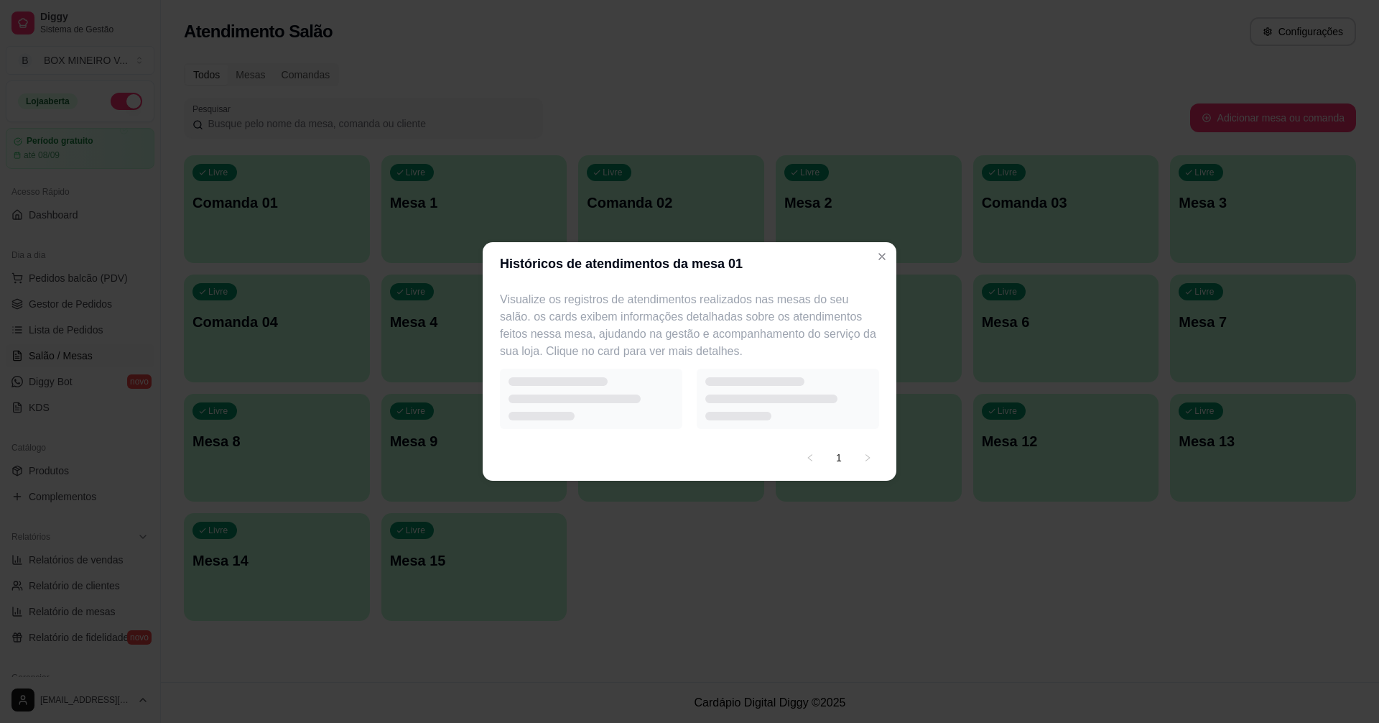
select select "15"
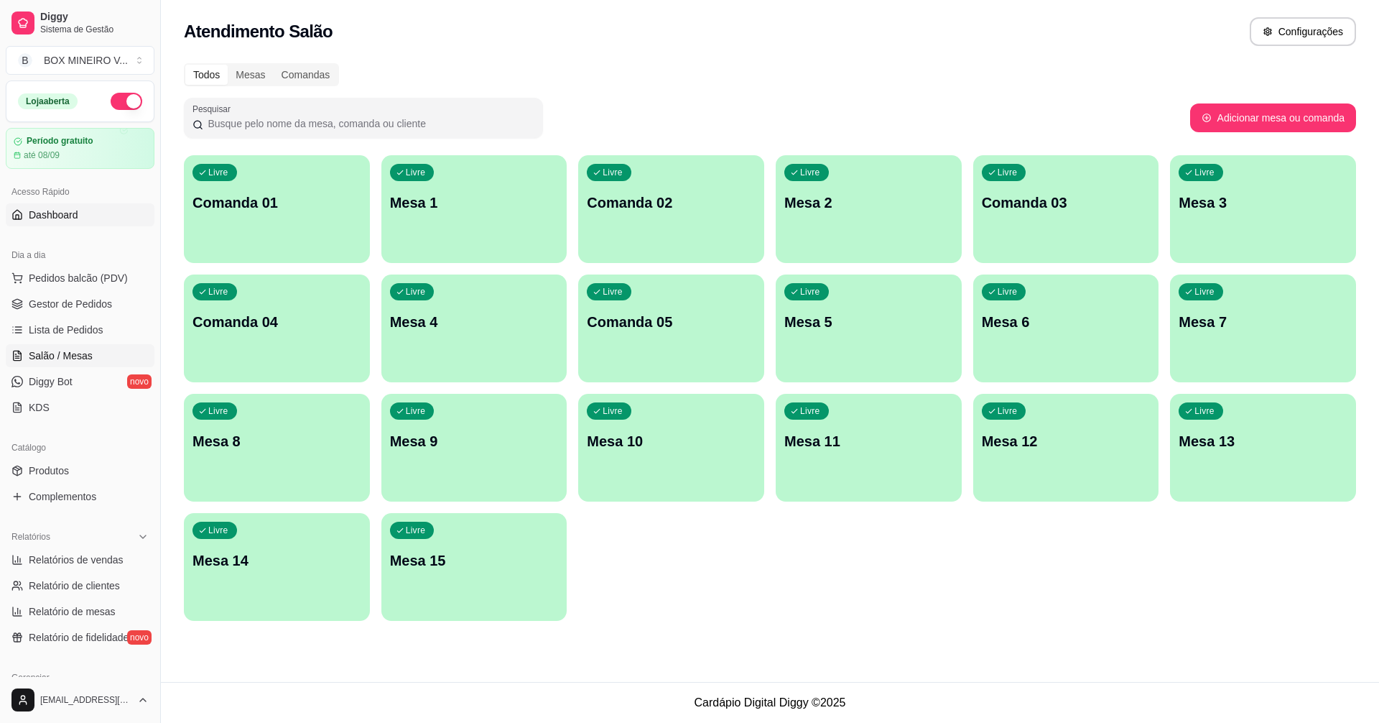
click at [39, 212] on span "Dashboard" at bounding box center [54, 215] width 50 height 14
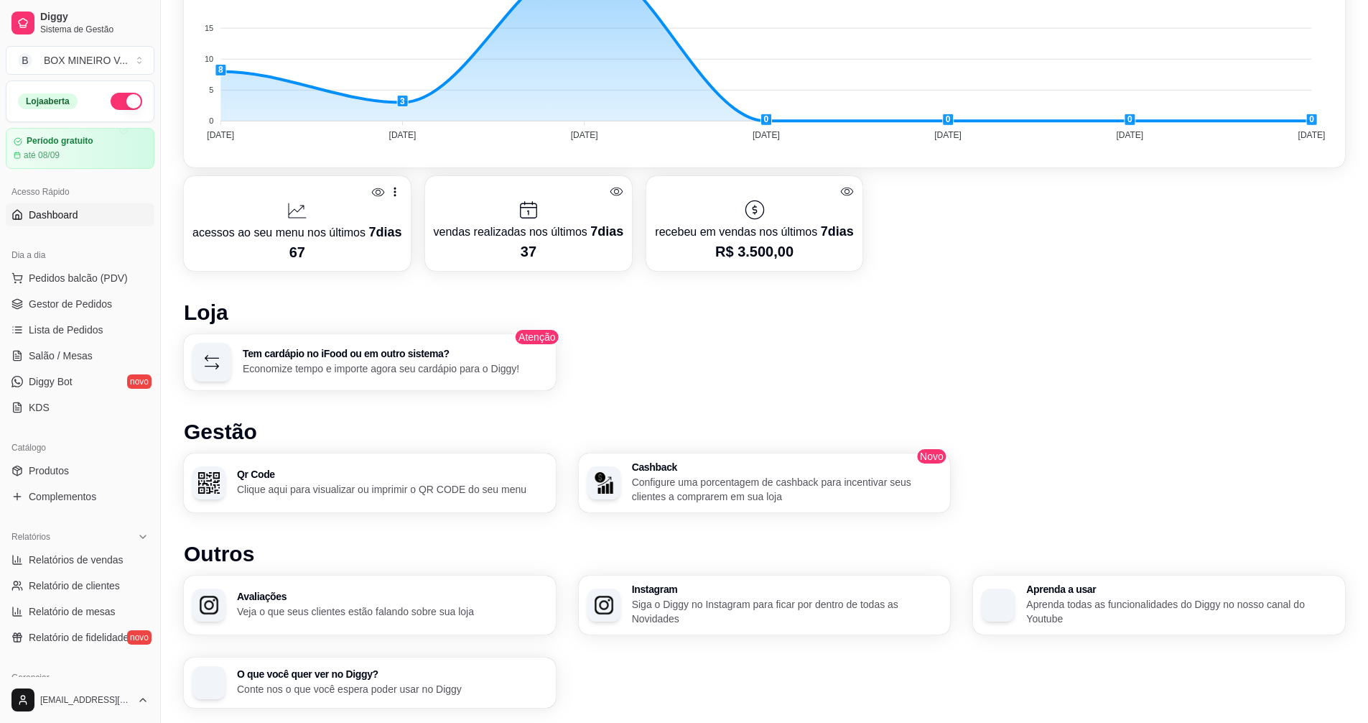
scroll to position [545, 0]
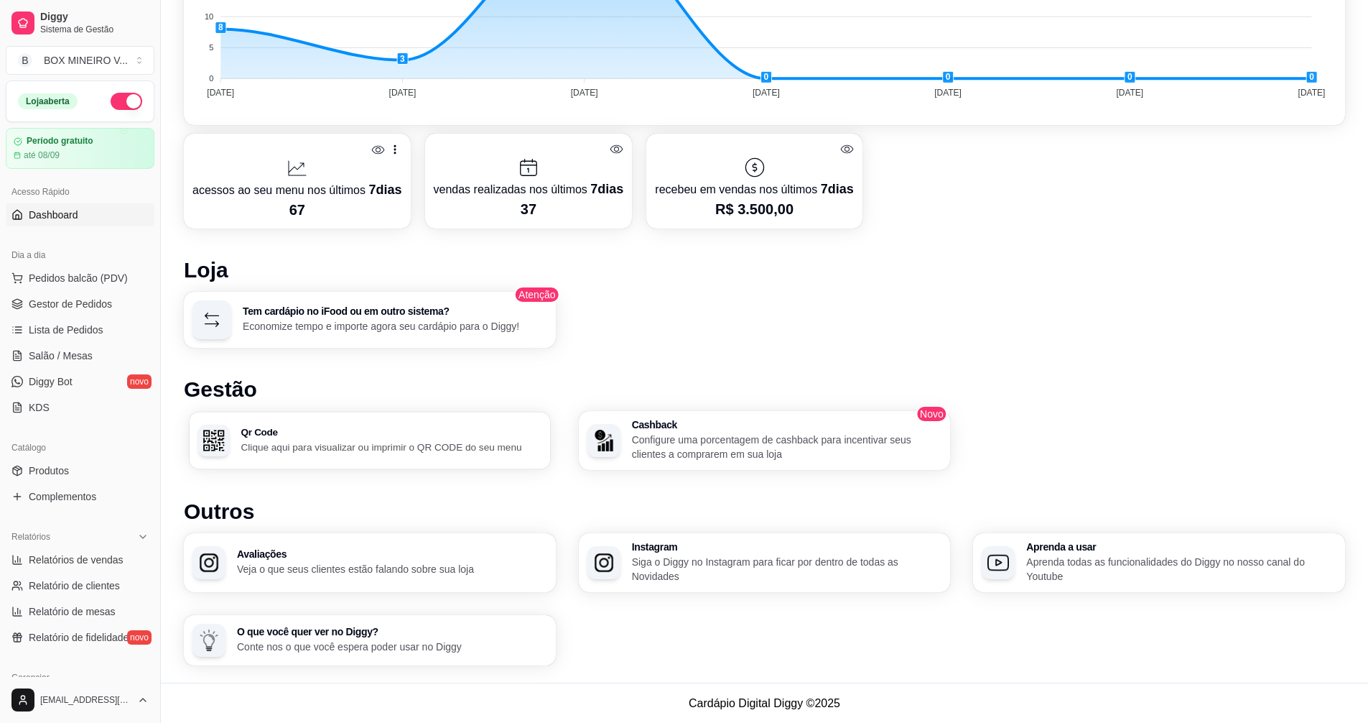
click at [483, 447] on p "Clique aqui para visualizar ou imprimir o QR CODE do seu menu" at bounding box center [391, 447] width 301 height 14
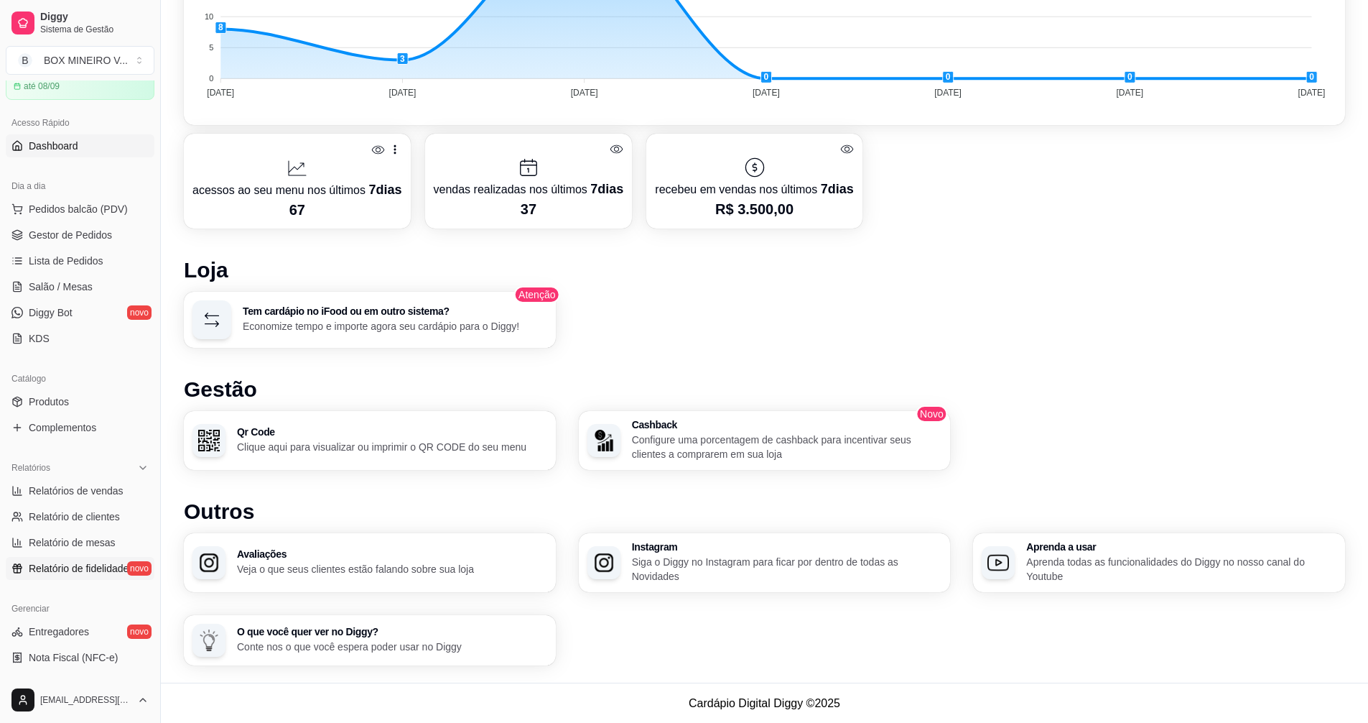
scroll to position [287, 0]
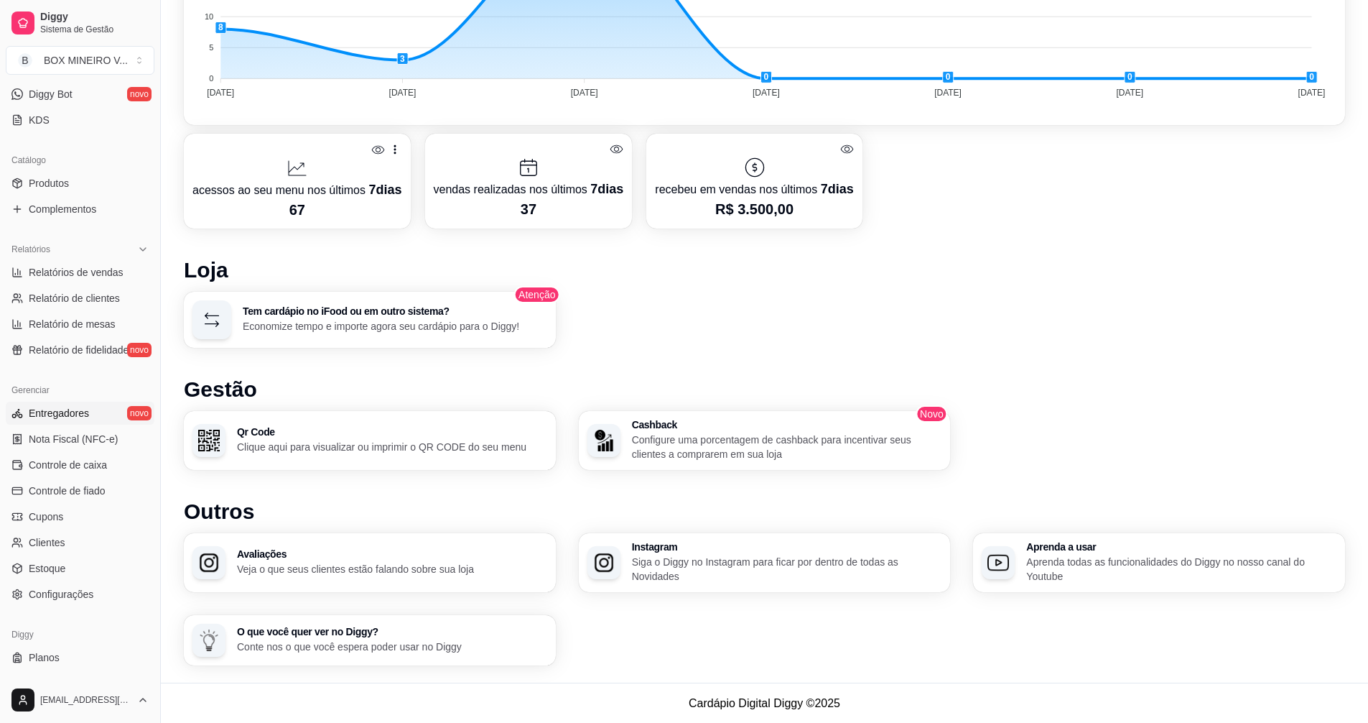
click at [84, 404] on link "Entregadores novo" at bounding box center [80, 412] width 149 height 23
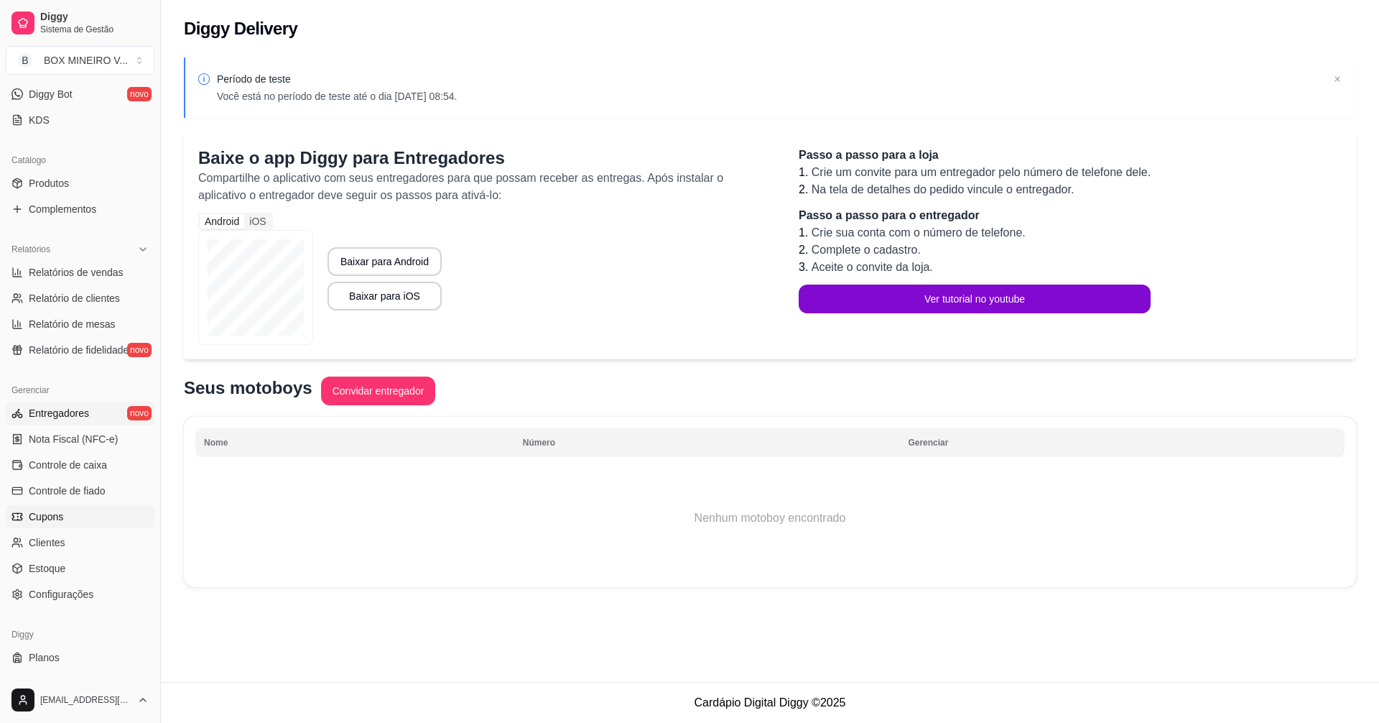
click at [59, 516] on span "Cupons" at bounding box center [46, 516] width 34 height 14
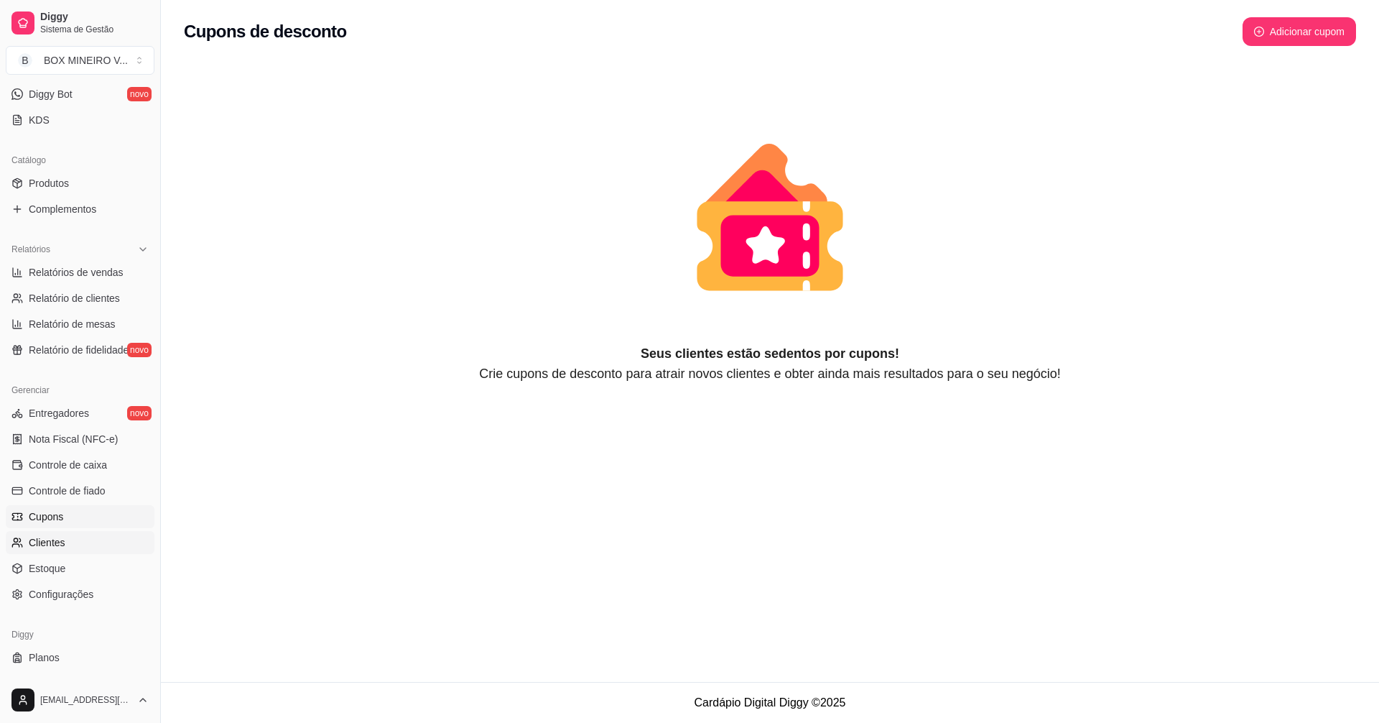
click at [54, 544] on span "Clientes" at bounding box center [47, 542] width 37 height 14
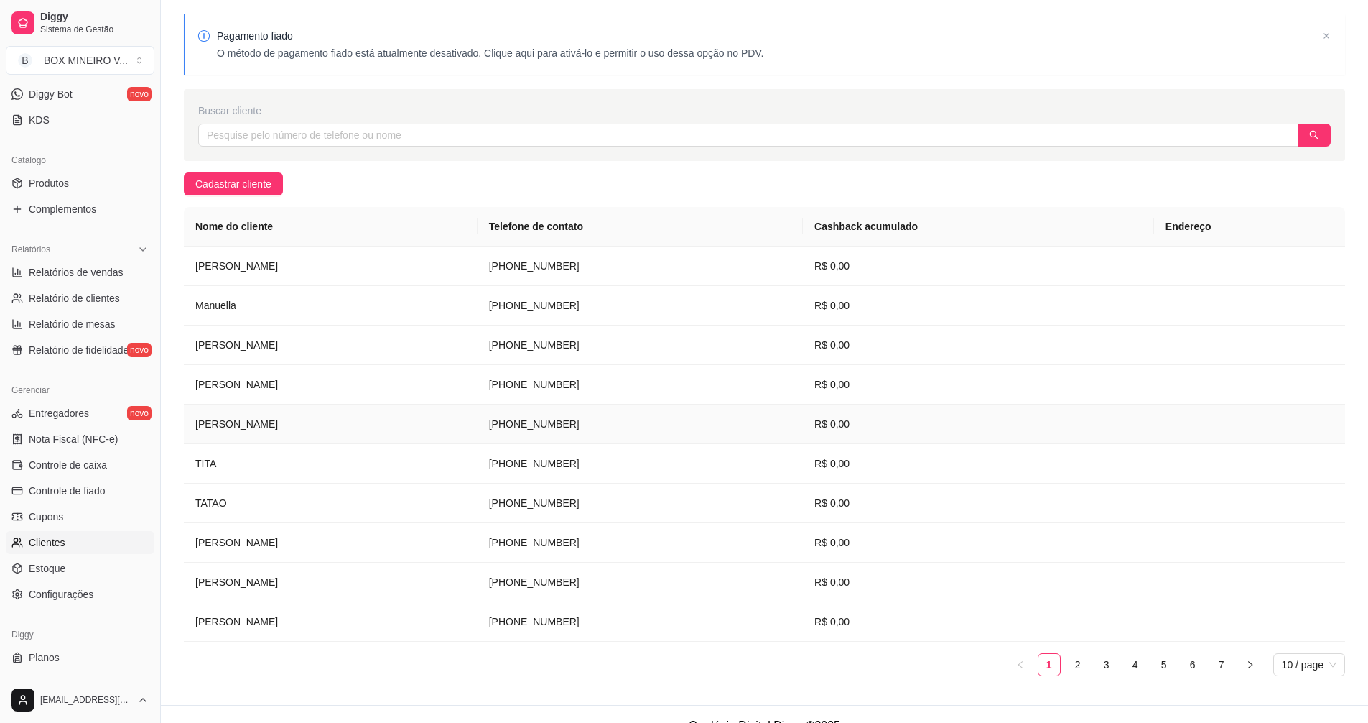
scroll to position [66, 0]
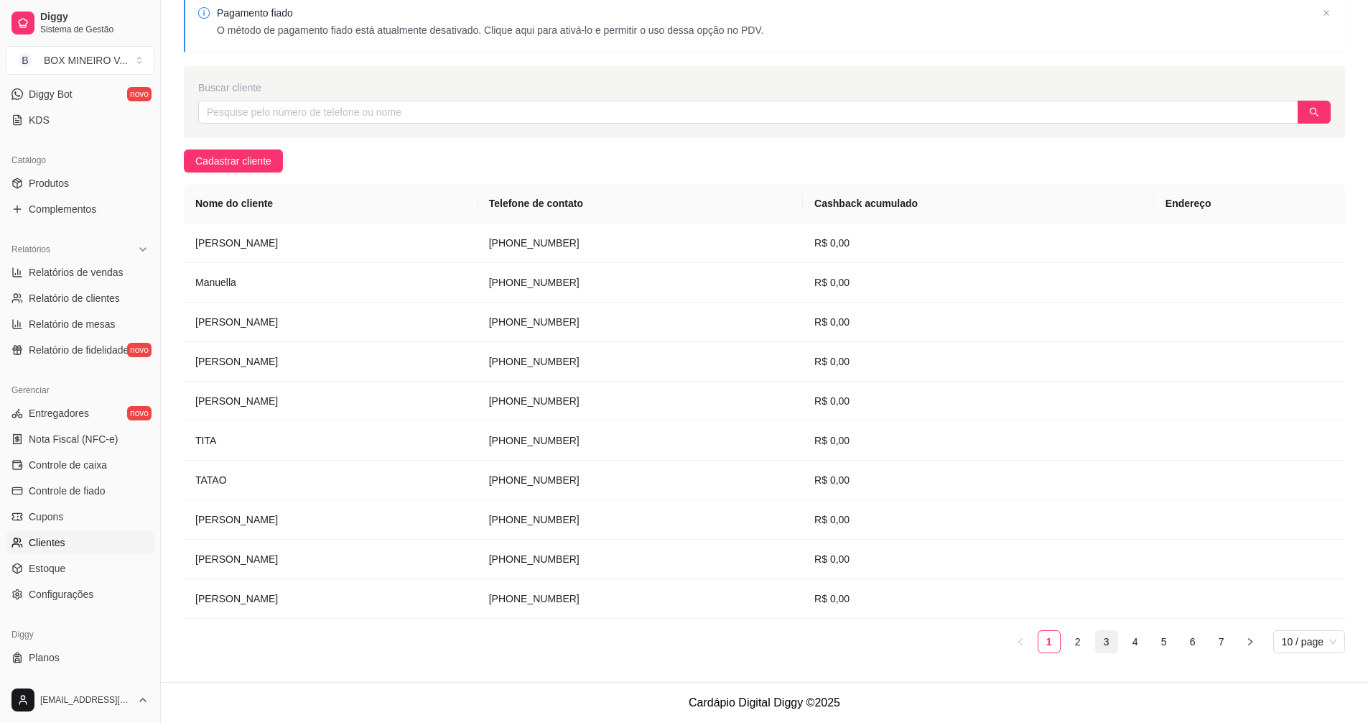
click at [1101, 642] on link "3" at bounding box center [1107, 642] width 22 height 22
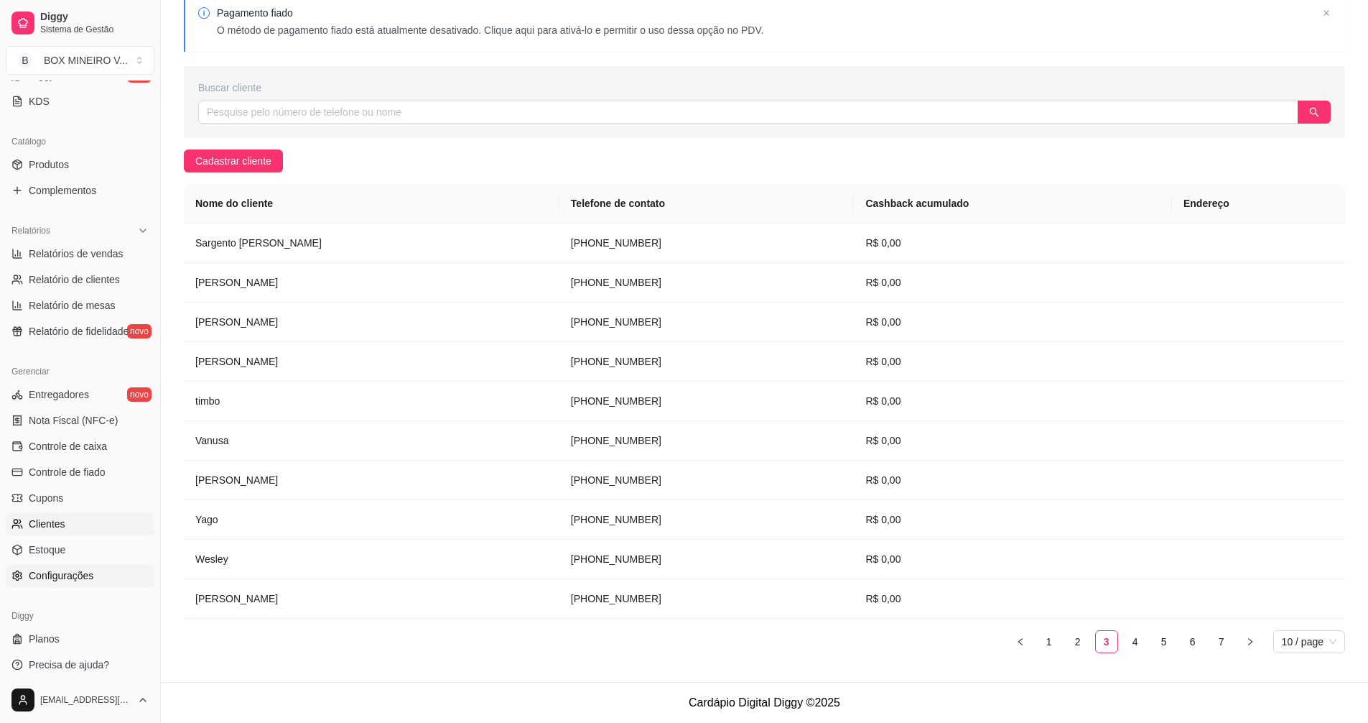
scroll to position [311, 0]
click at [52, 531] on ul "Entregadores novo Nota Fiscal (NFC-e) Controle de caixa Controle de fiado Cupon…" at bounding box center [80, 480] width 149 height 204
click at [55, 541] on span "Estoque" at bounding box center [47, 544] width 37 height 14
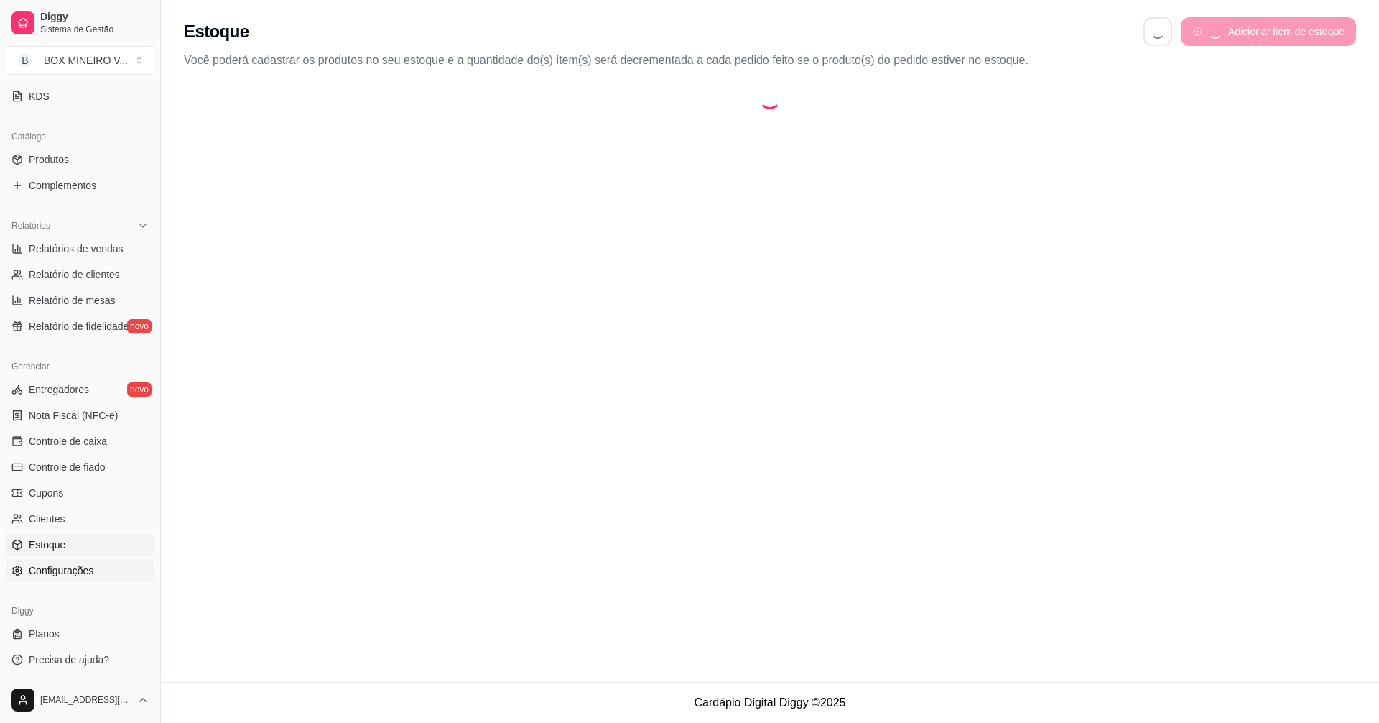
select select "QUANTITY_ORDER"
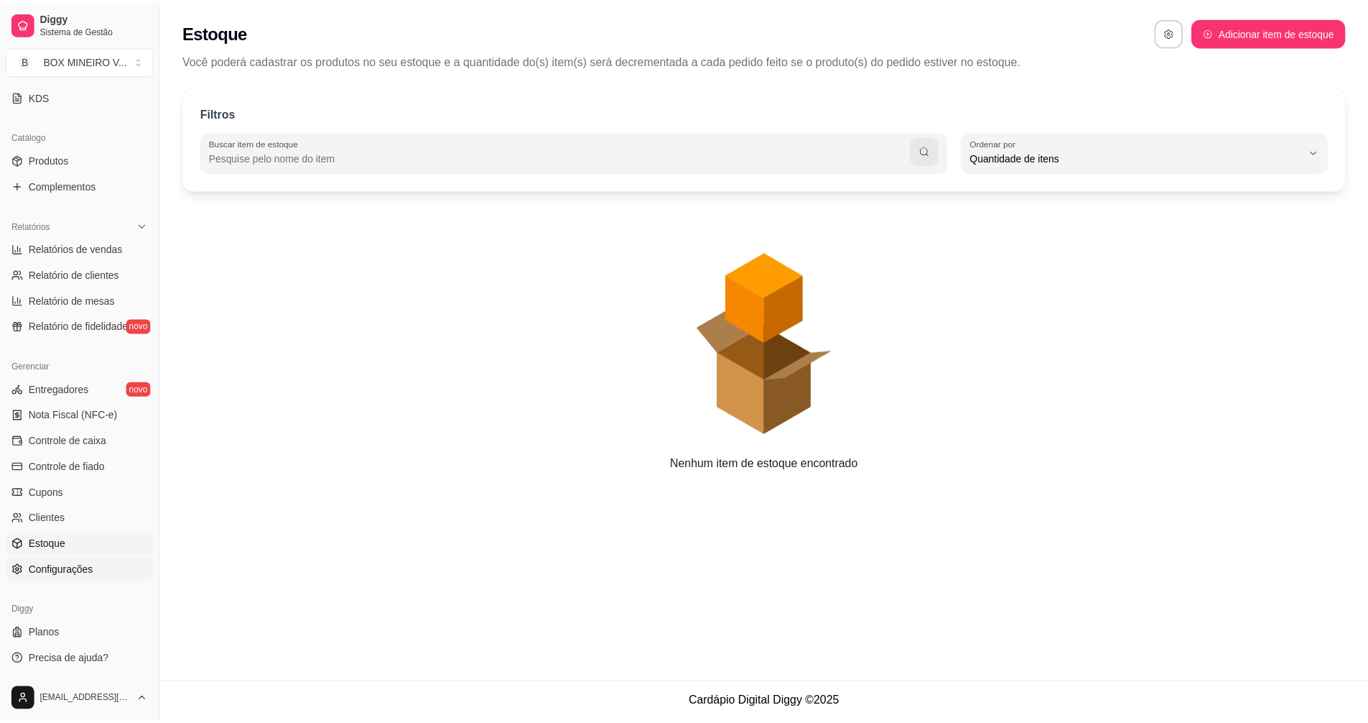
scroll to position [14, 0]
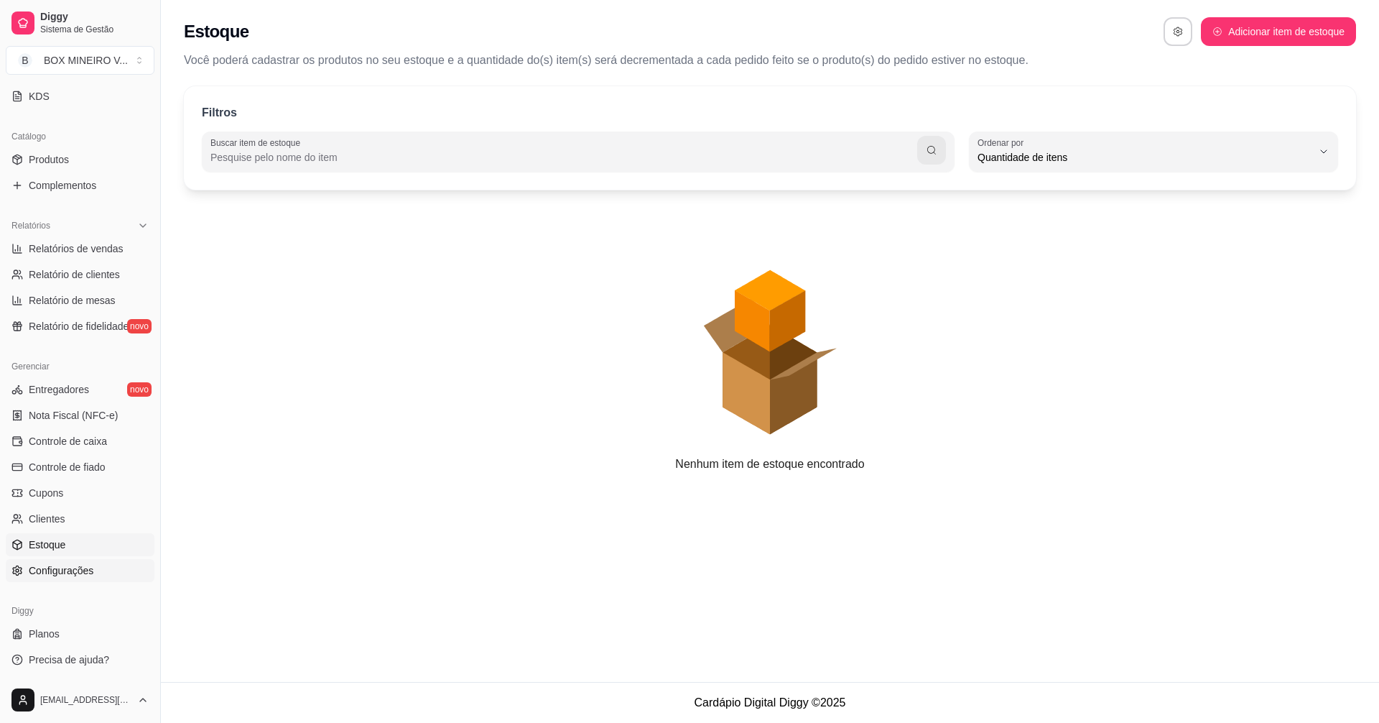
click at [55, 577] on link "Configurações" at bounding box center [80, 570] width 149 height 23
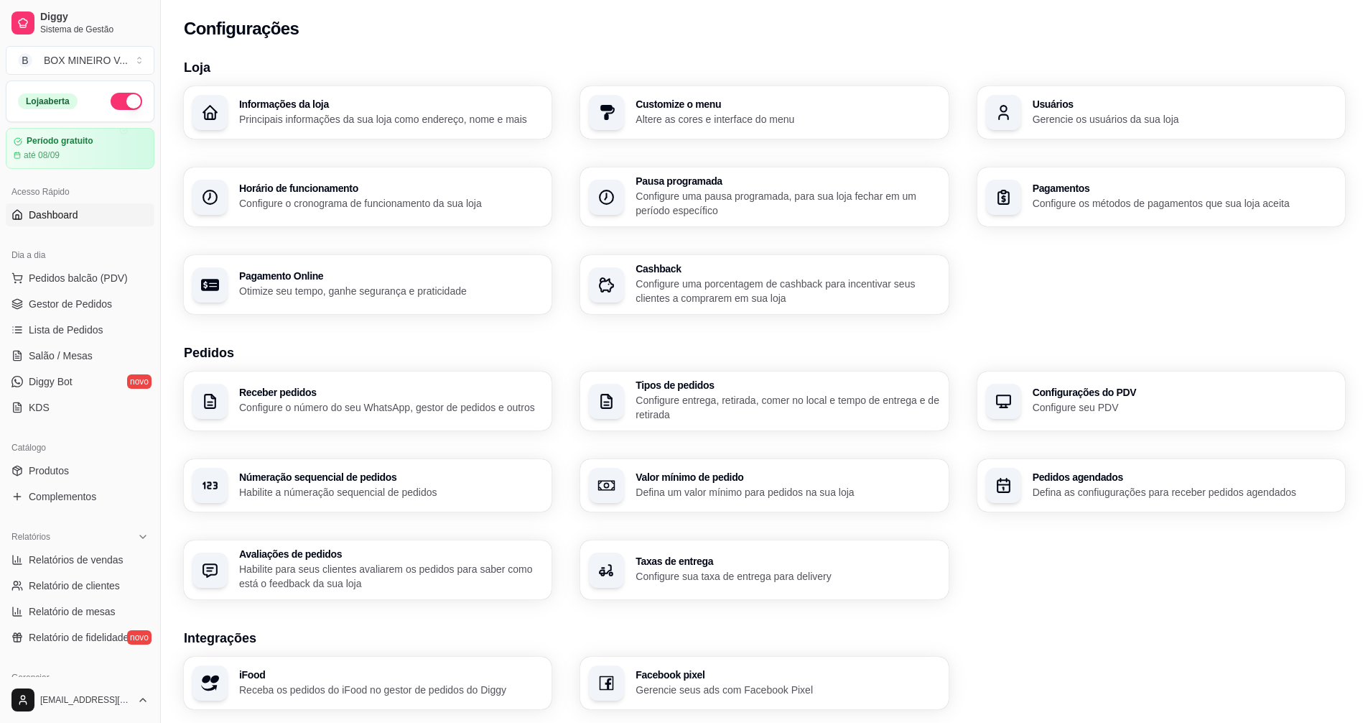
click at [60, 211] on span "Dashboard" at bounding box center [54, 215] width 50 height 14
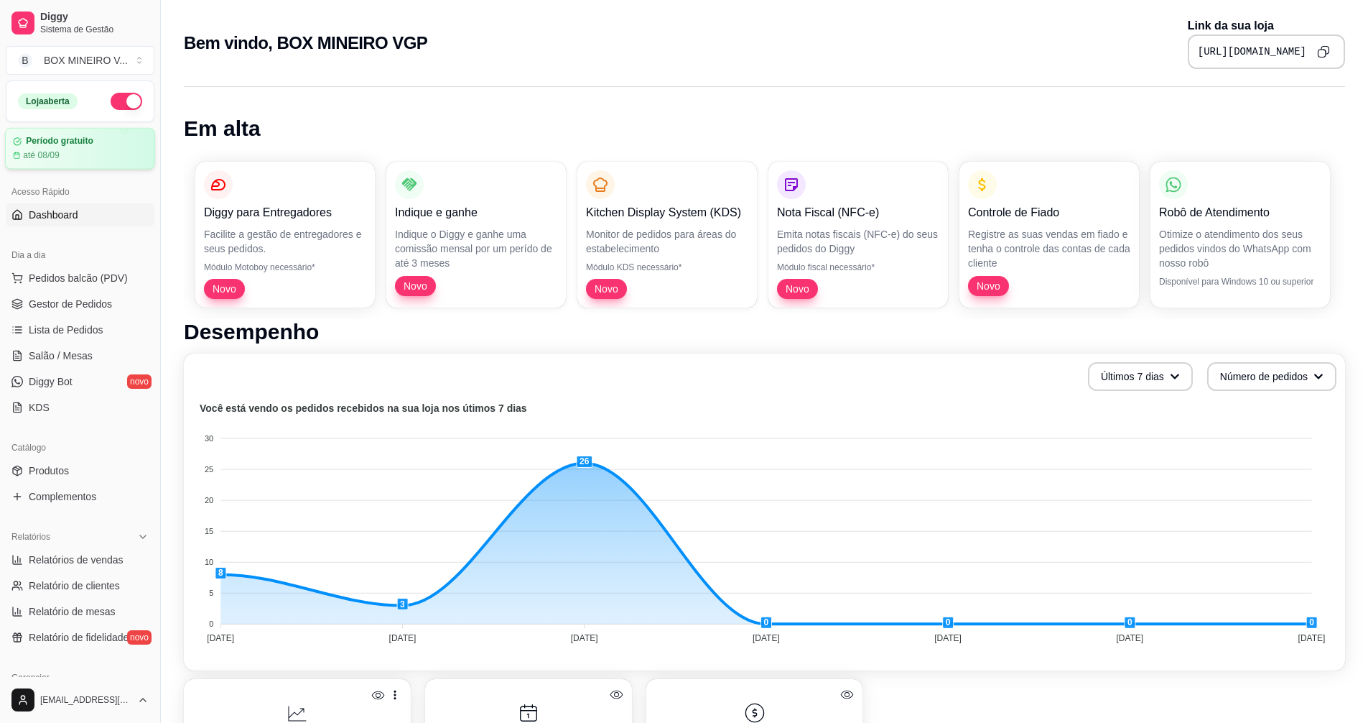
click at [69, 142] on article "Período gratuito" at bounding box center [60, 141] width 68 height 11
click at [65, 216] on span "Dashboard" at bounding box center [54, 215] width 50 height 14
click at [111, 50] on button "B BOX MINEIRO V ..." at bounding box center [80, 60] width 149 height 29
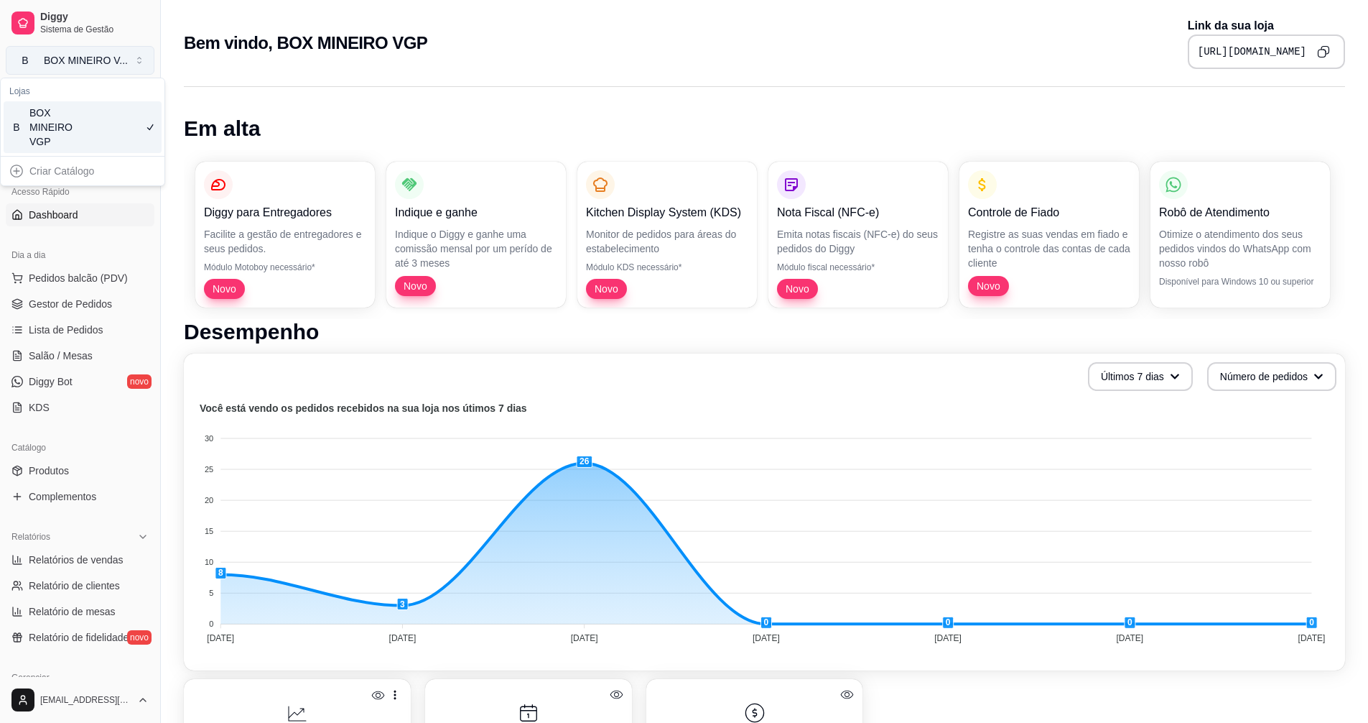
click at [111, 50] on button "B BOX MINEIRO V ..." at bounding box center [80, 60] width 149 height 29
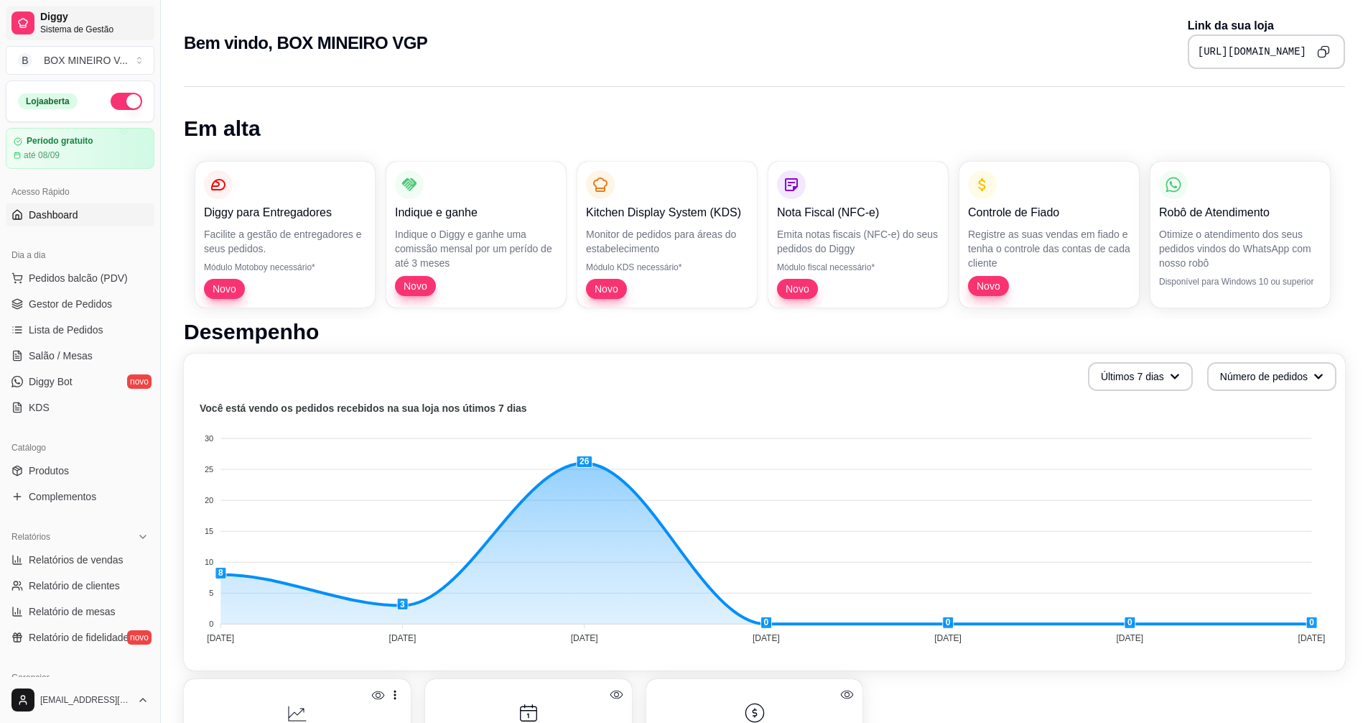
click at [98, 28] on span "Sistema de Gestão" at bounding box center [94, 29] width 108 height 11
click at [121, 61] on div "BOX MINEIRO V ..." at bounding box center [86, 60] width 84 height 14
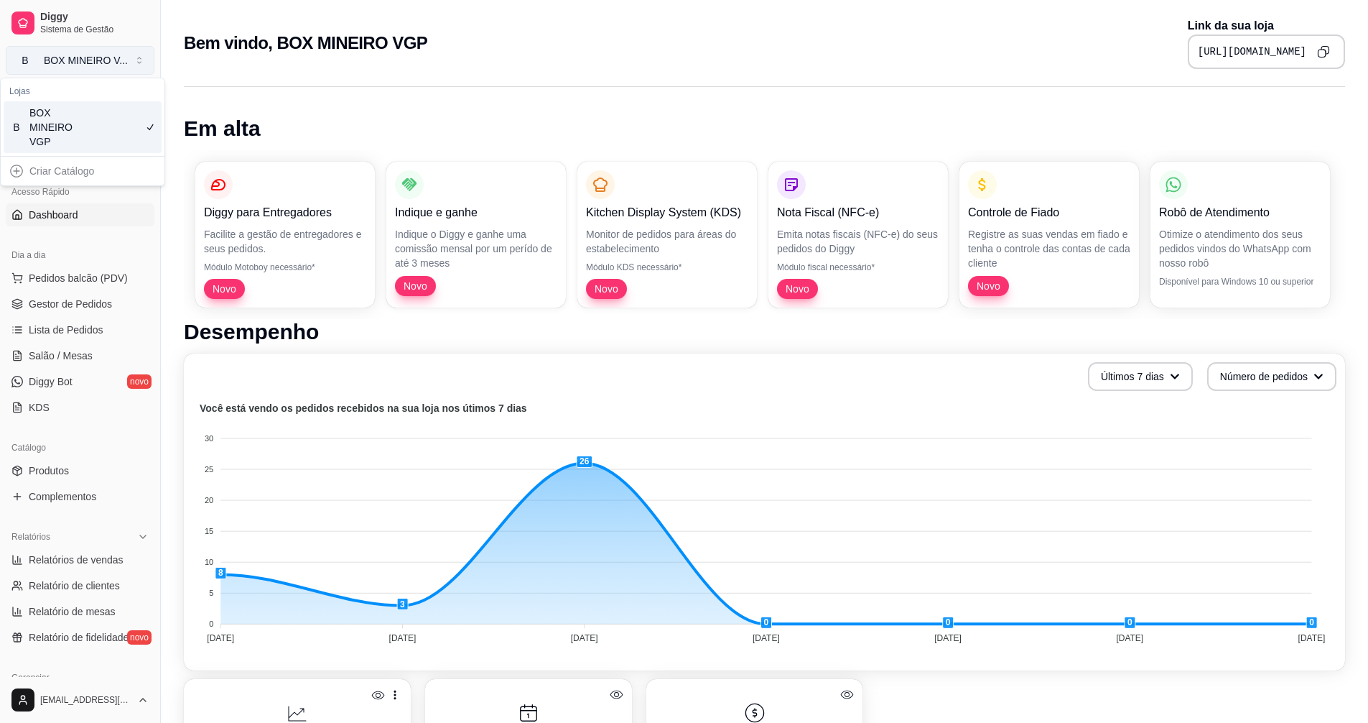
click at [114, 68] on button "B BOX MINEIRO V ..." at bounding box center [80, 60] width 149 height 29
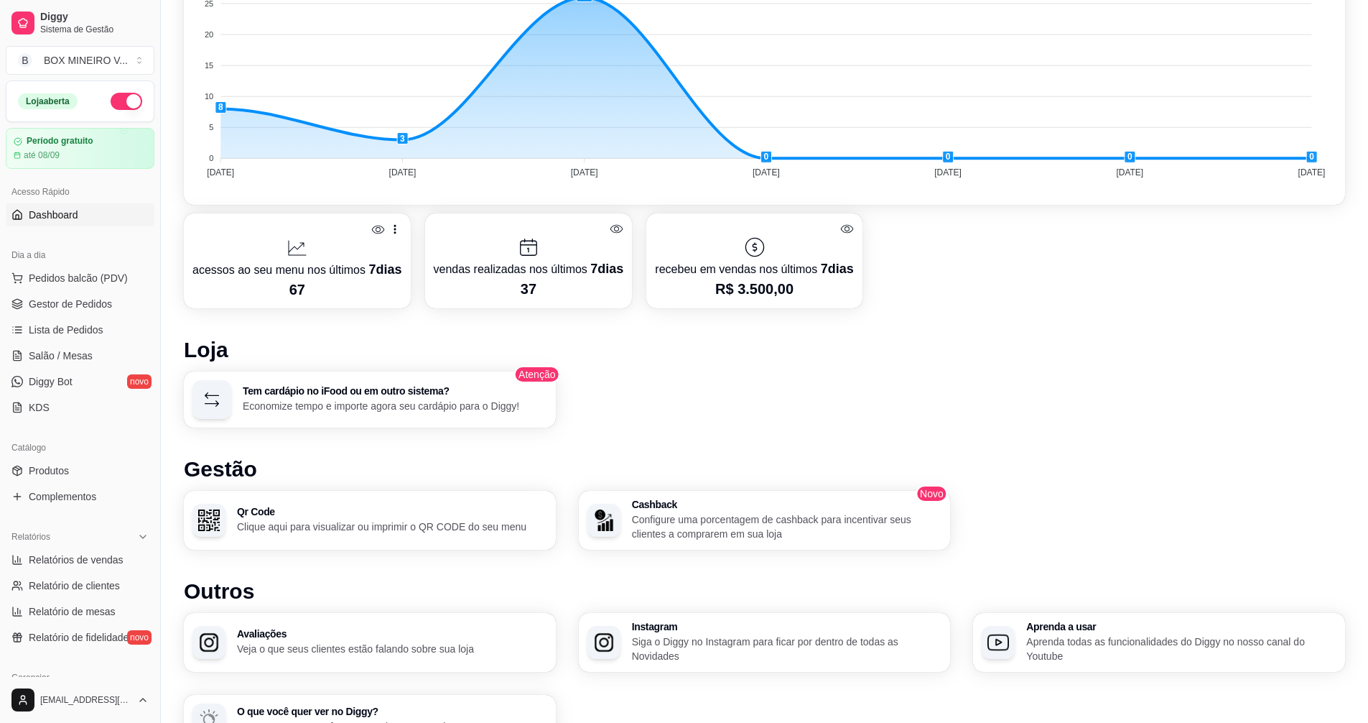
scroll to position [545, 0]
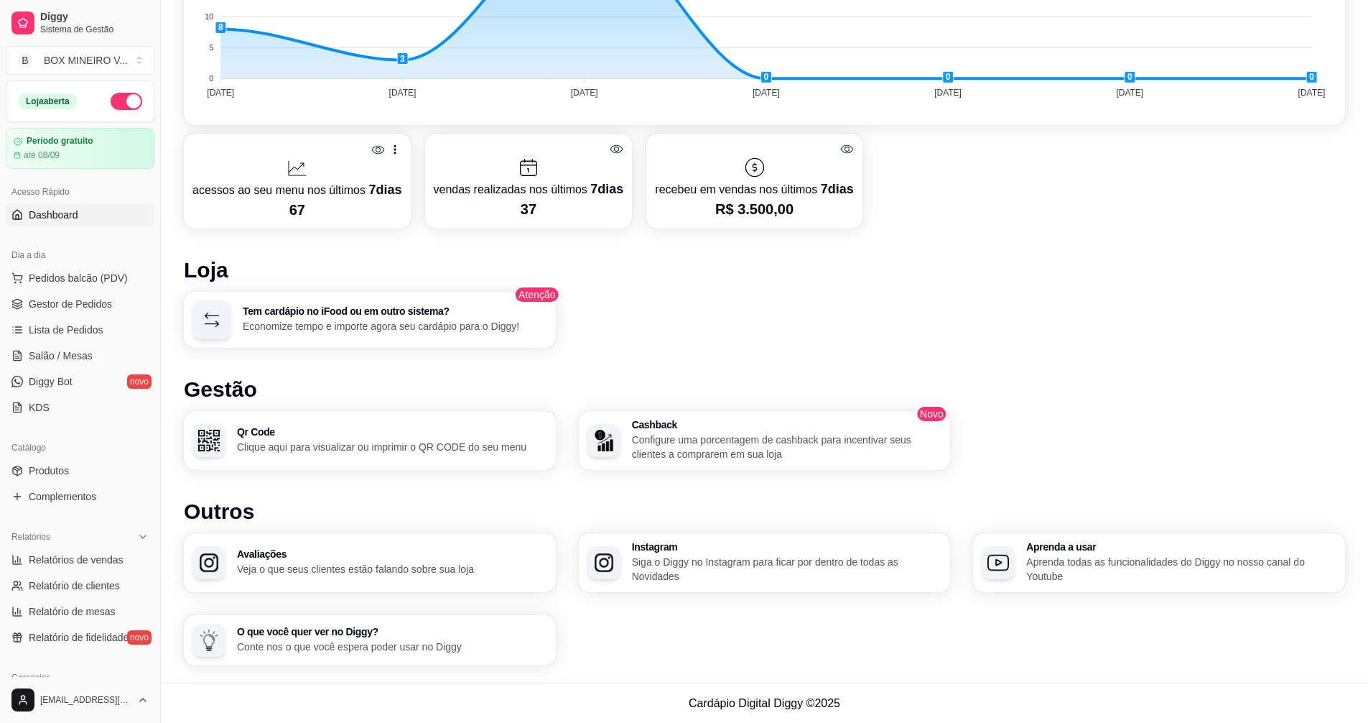
click at [843, 145] on icon at bounding box center [847, 149] width 14 height 14
click at [842, 147] on icon at bounding box center [847, 149] width 14 height 14
click at [842, 147] on icon at bounding box center [847, 149] width 13 height 9
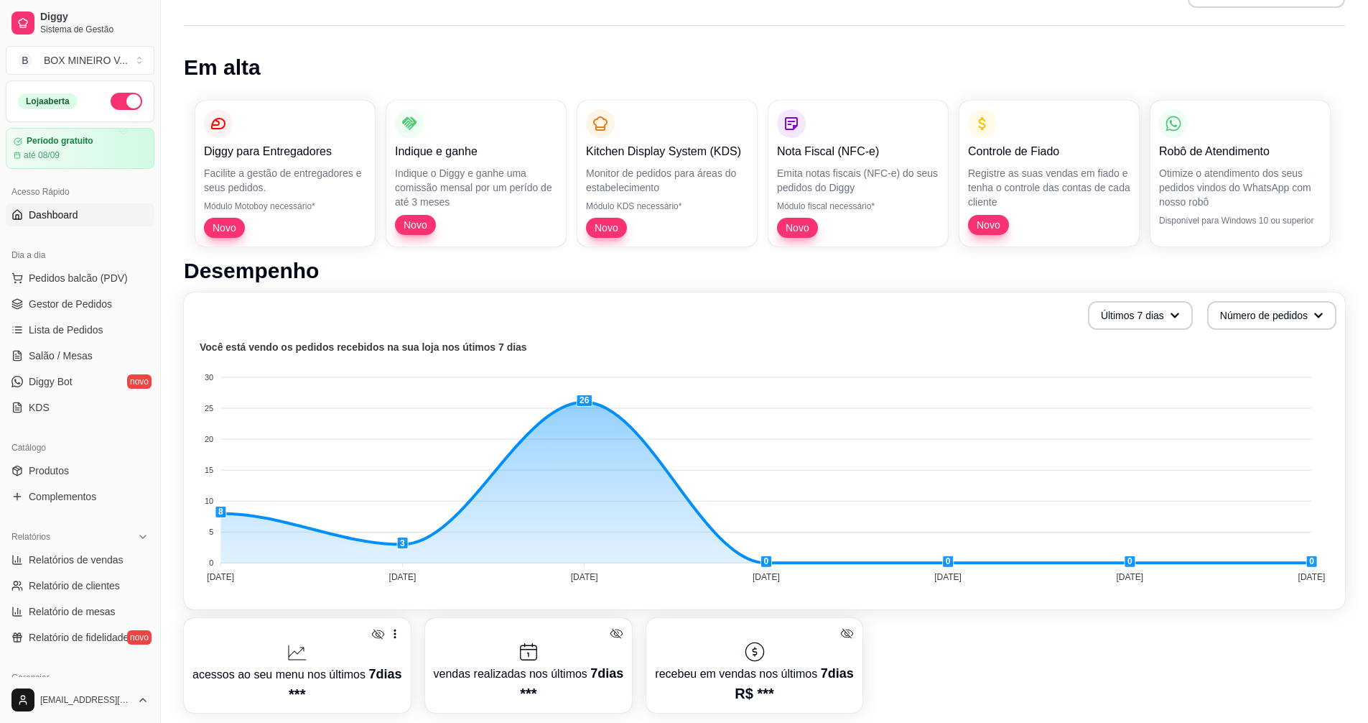
scroll to position [0, 0]
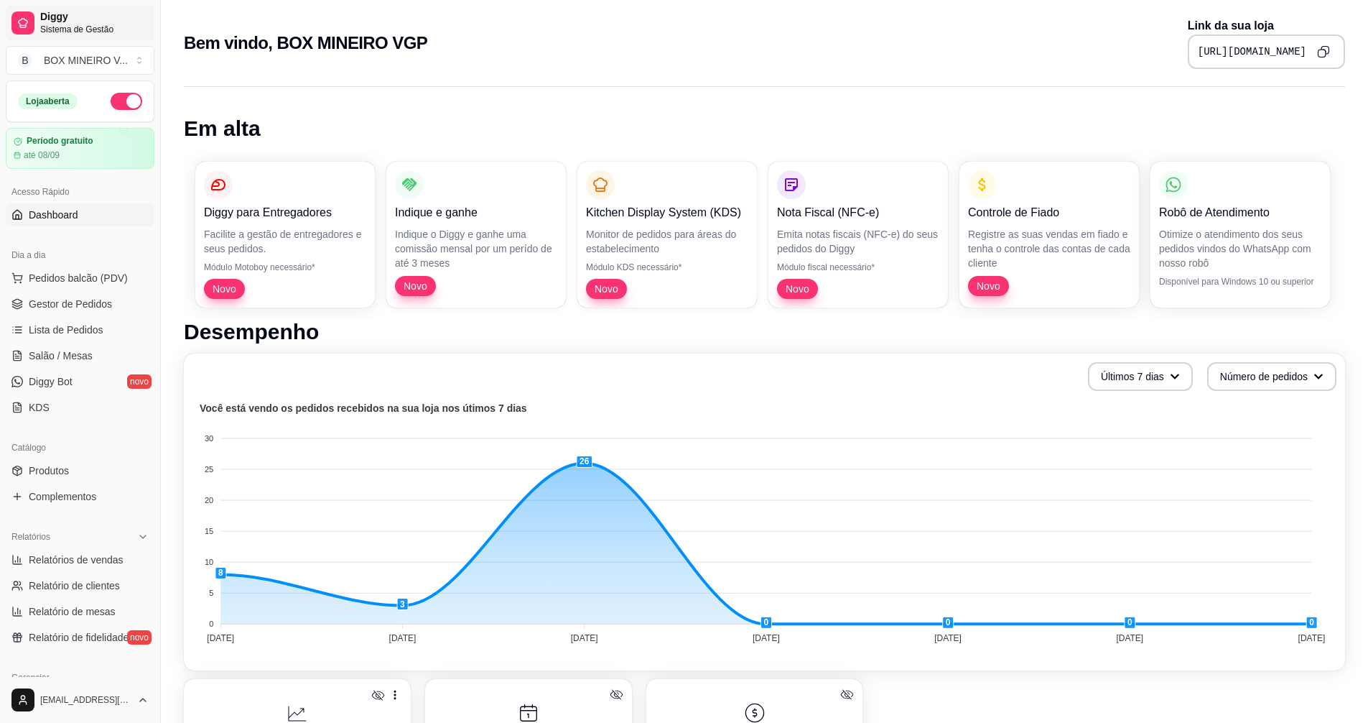
click at [29, 22] on div at bounding box center [22, 22] width 23 height 23
click at [143, 57] on button "B BOX MINEIRO V ..." at bounding box center [80, 60] width 149 height 29
click at [45, 162] on div "Criar Catálogo" at bounding box center [83, 170] width 158 height 23
click at [7, 157] on div "Criar Catálogo" at bounding box center [83, 171] width 164 height 29
drag, startPoint x: 13, startPoint y: 157, endPoint x: 27, endPoint y: 149, distance: 16.4
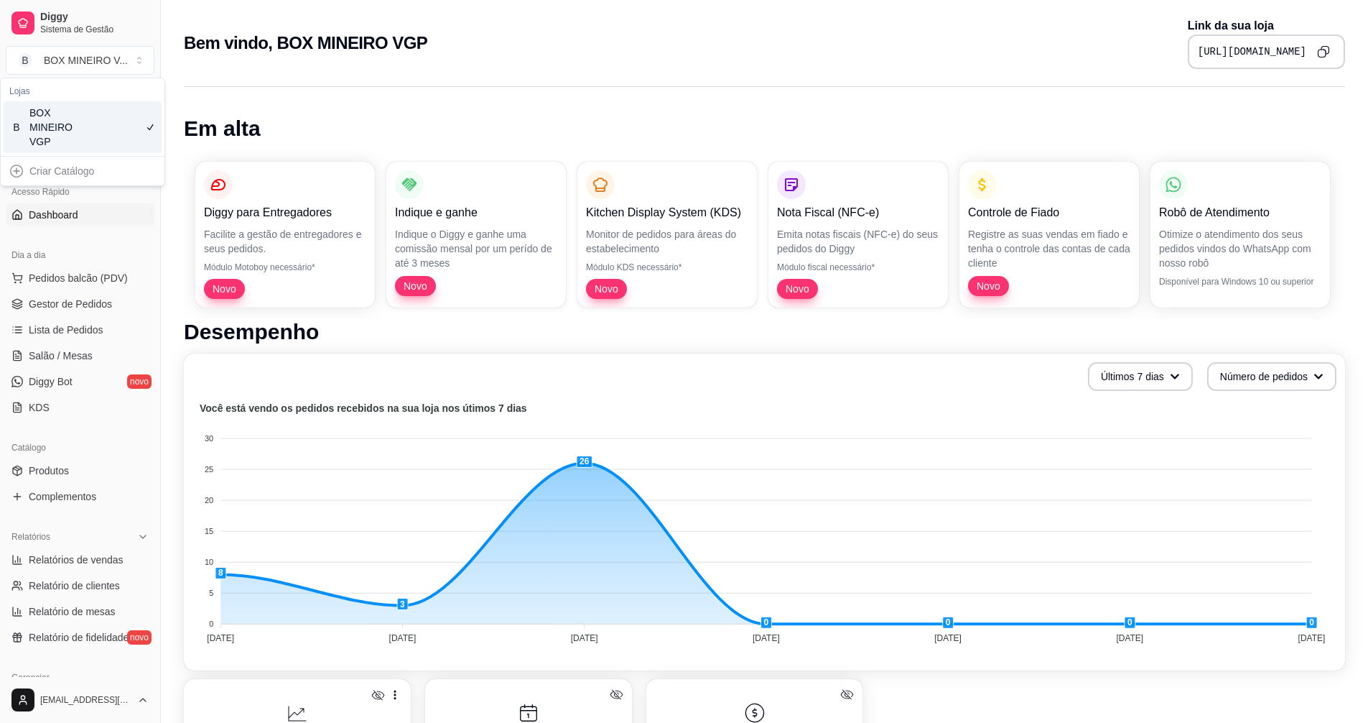
click at [18, 159] on div "Criar Catálogo" at bounding box center [83, 170] width 158 height 23
click at [223, 78] on div "Em alta Diggy para Entregadores Facilite a gestão de entregadores e seus pedido…" at bounding box center [764, 653] width 1207 height 1150
